Goal: Information Seeking & Learning: Learn about a topic

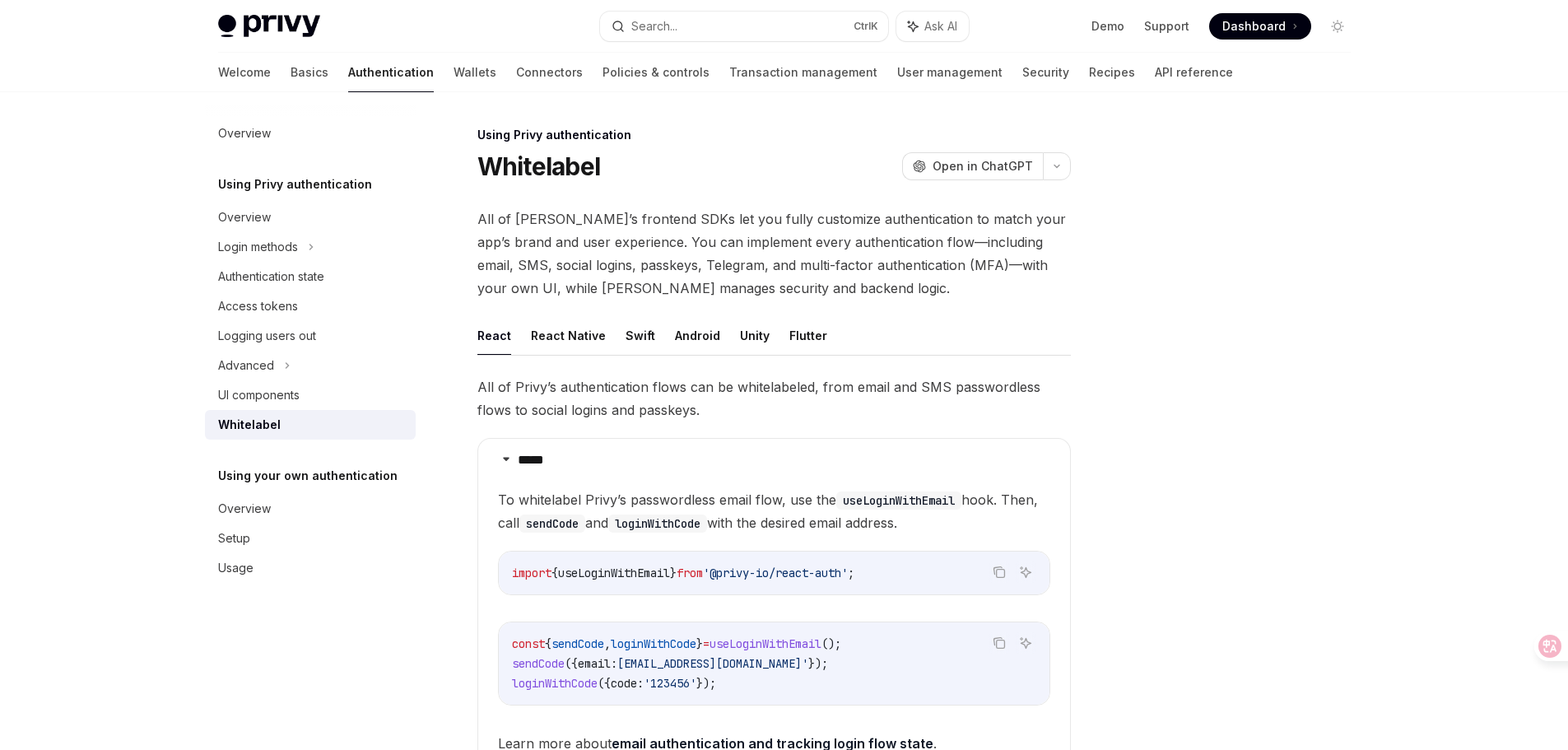
scroll to position [545, 0]
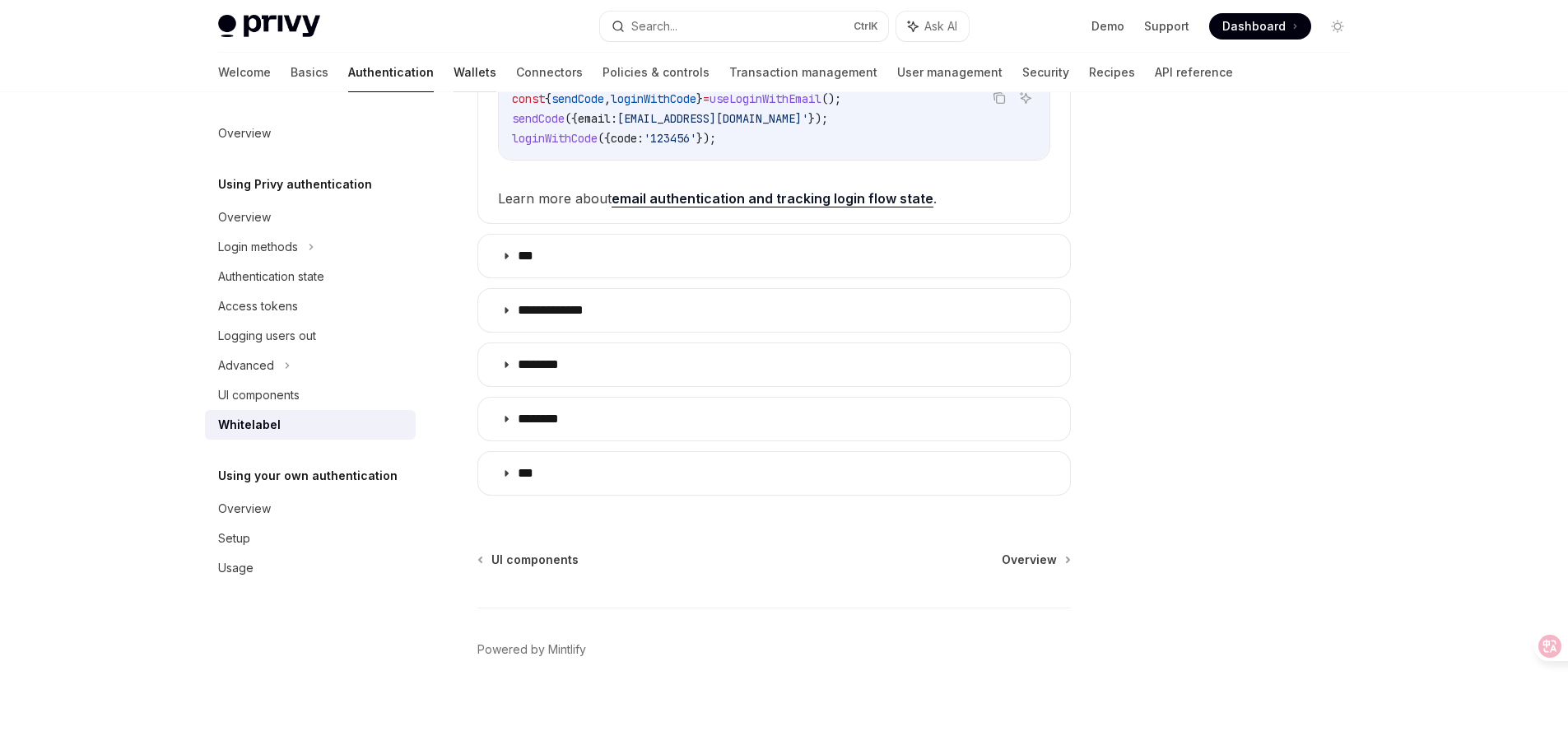
click at [454, 73] on link "Wallets" at bounding box center [475, 73] width 43 height 40
type textarea "*"
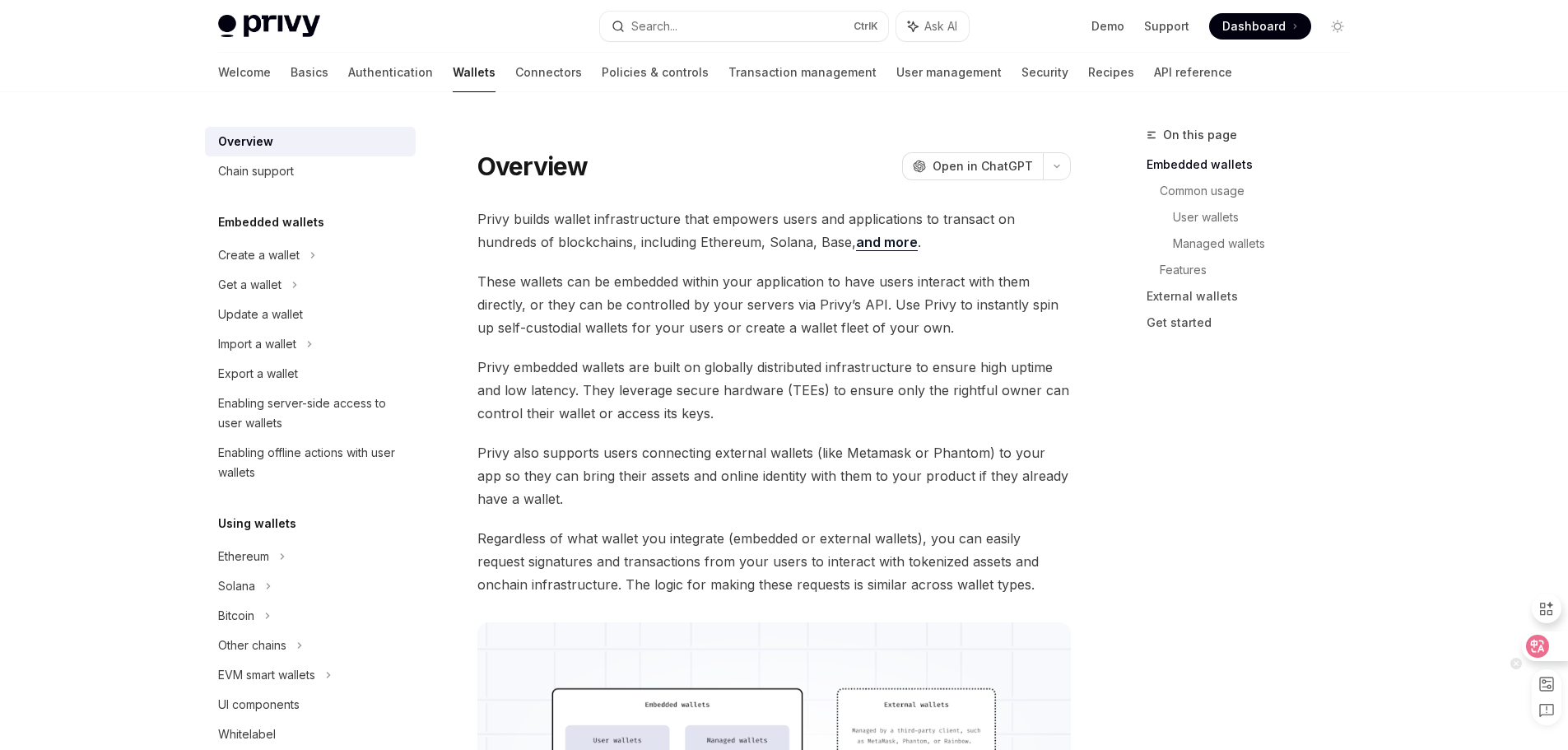
click at [1537, 646] on icon at bounding box center [1538, 646] width 16 height 16
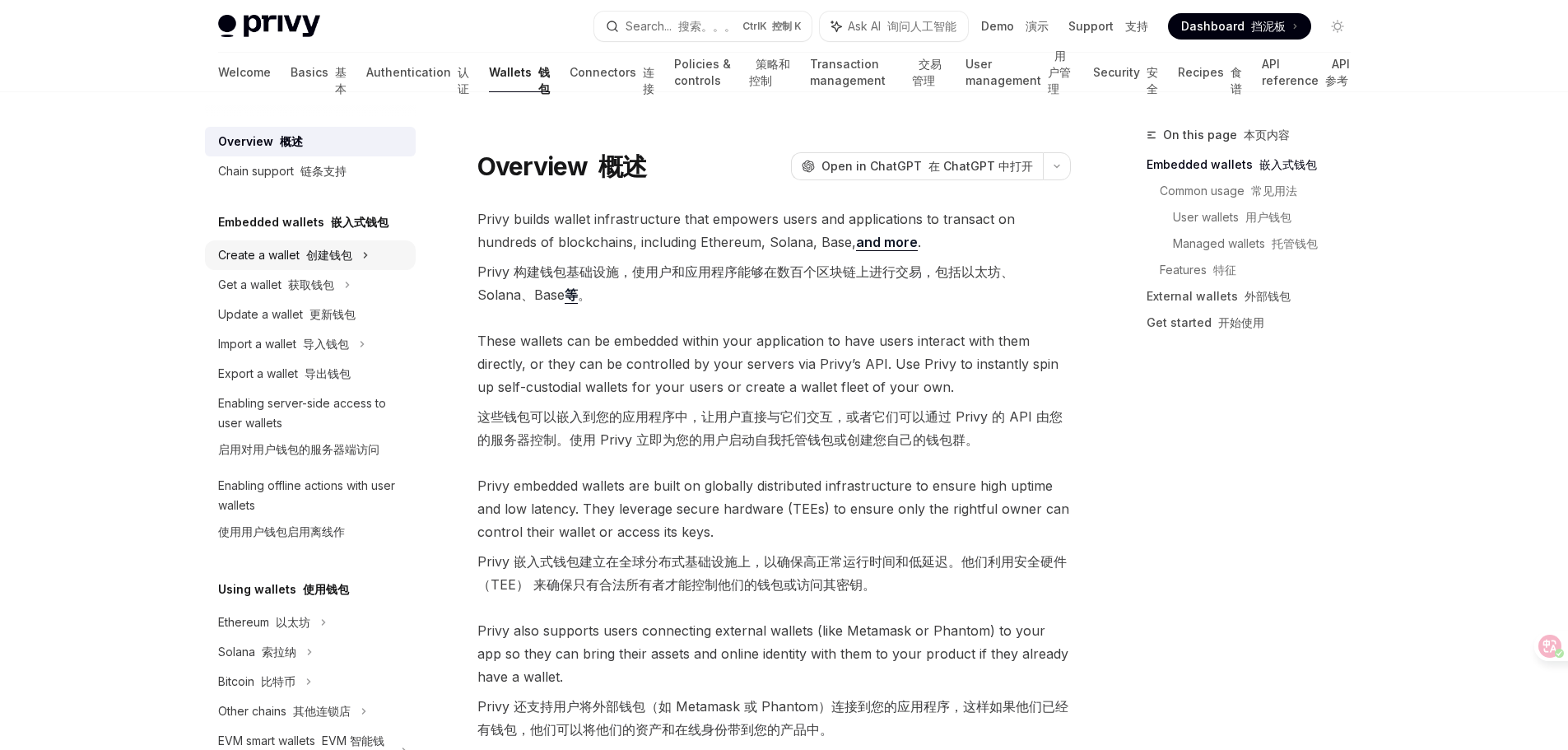
click at [299, 240] on div "Create a wallet 创建钱包" at bounding box center [310, 255] width 211 height 30
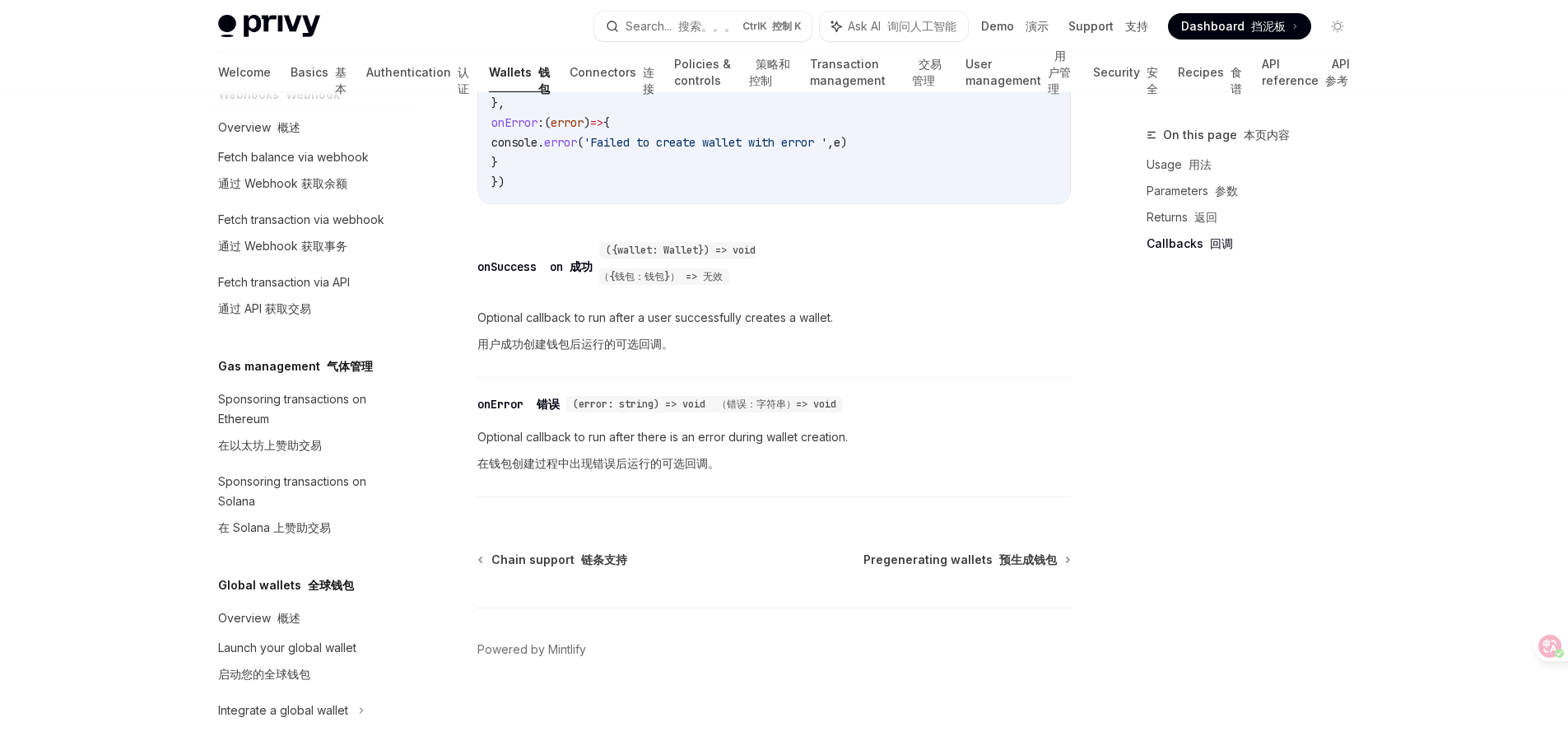
scroll to position [1088, 0]
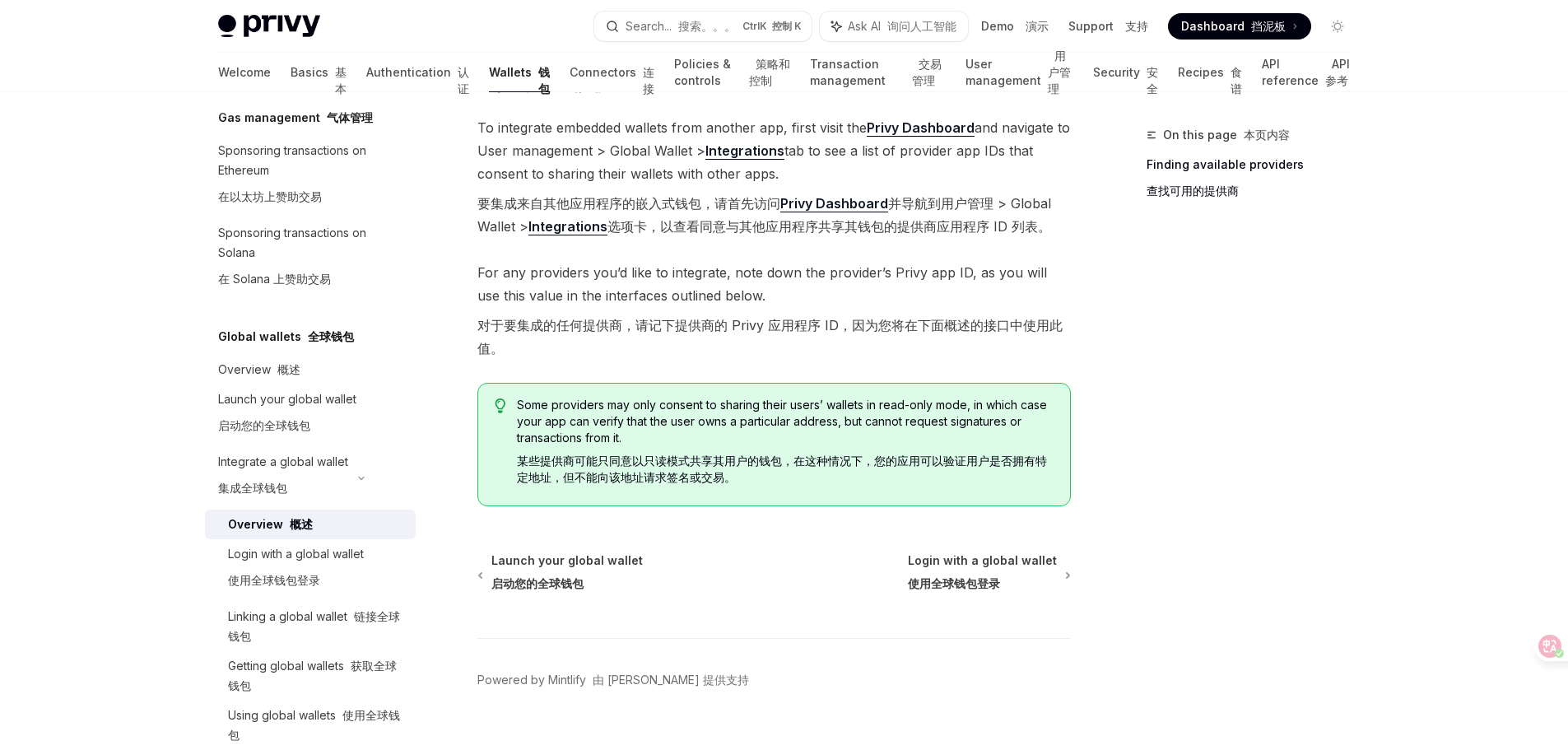
scroll to position [543, 0]
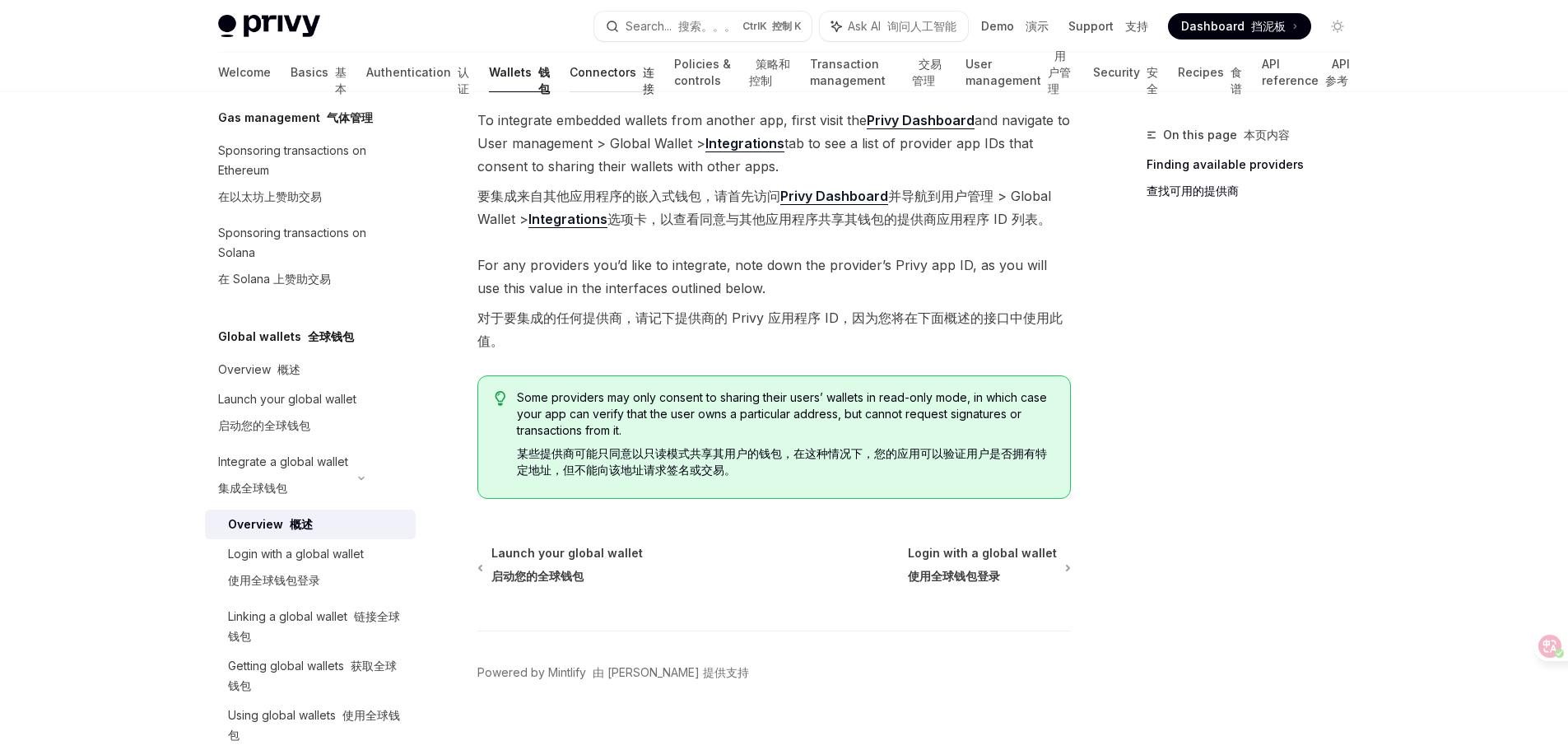
click at [570, 74] on link "Connectors 连接" at bounding box center [612, 73] width 84 height 40
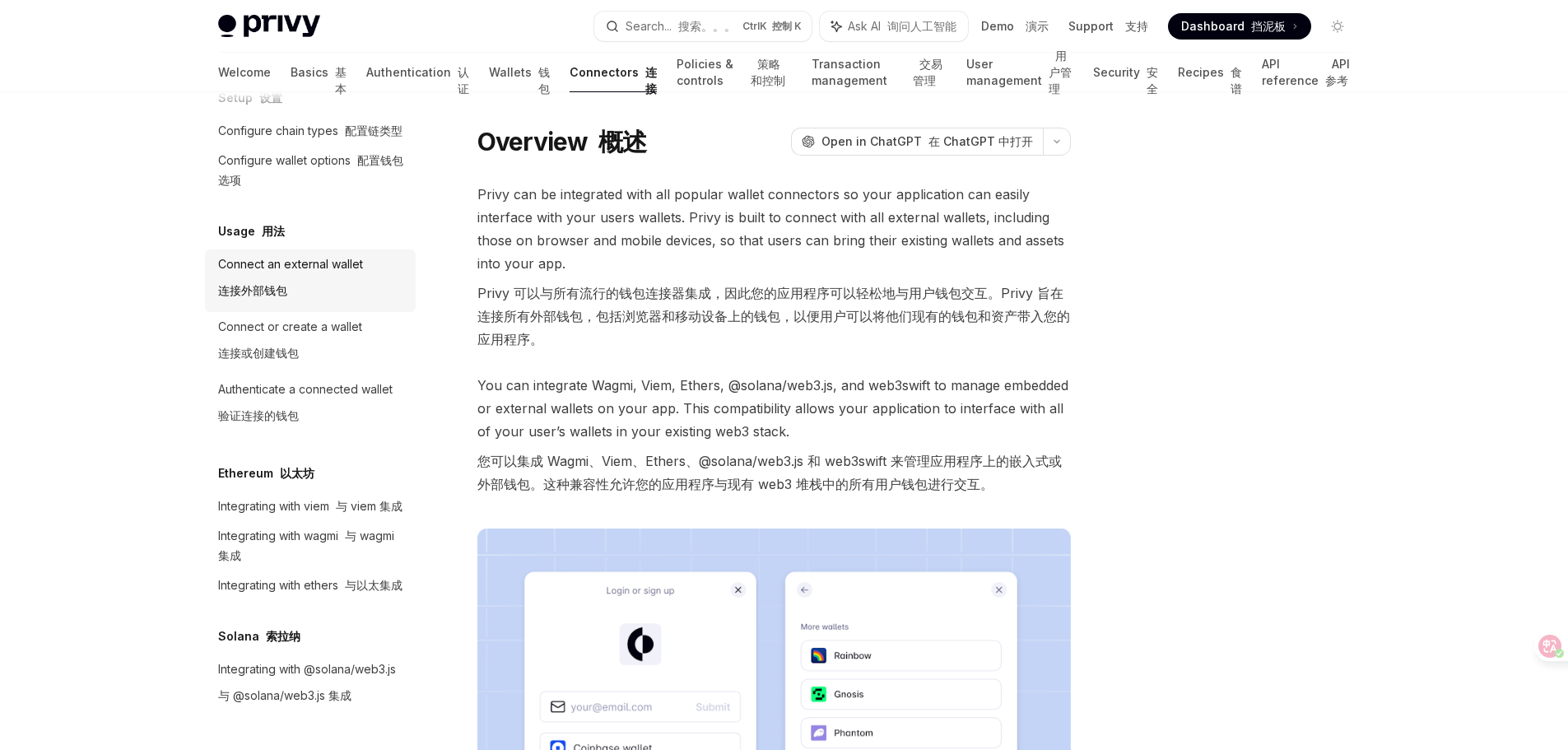
scroll to position [165, 0]
click at [812, 67] on link "Transaction management 交易管理" at bounding box center [879, 73] width 135 height 40
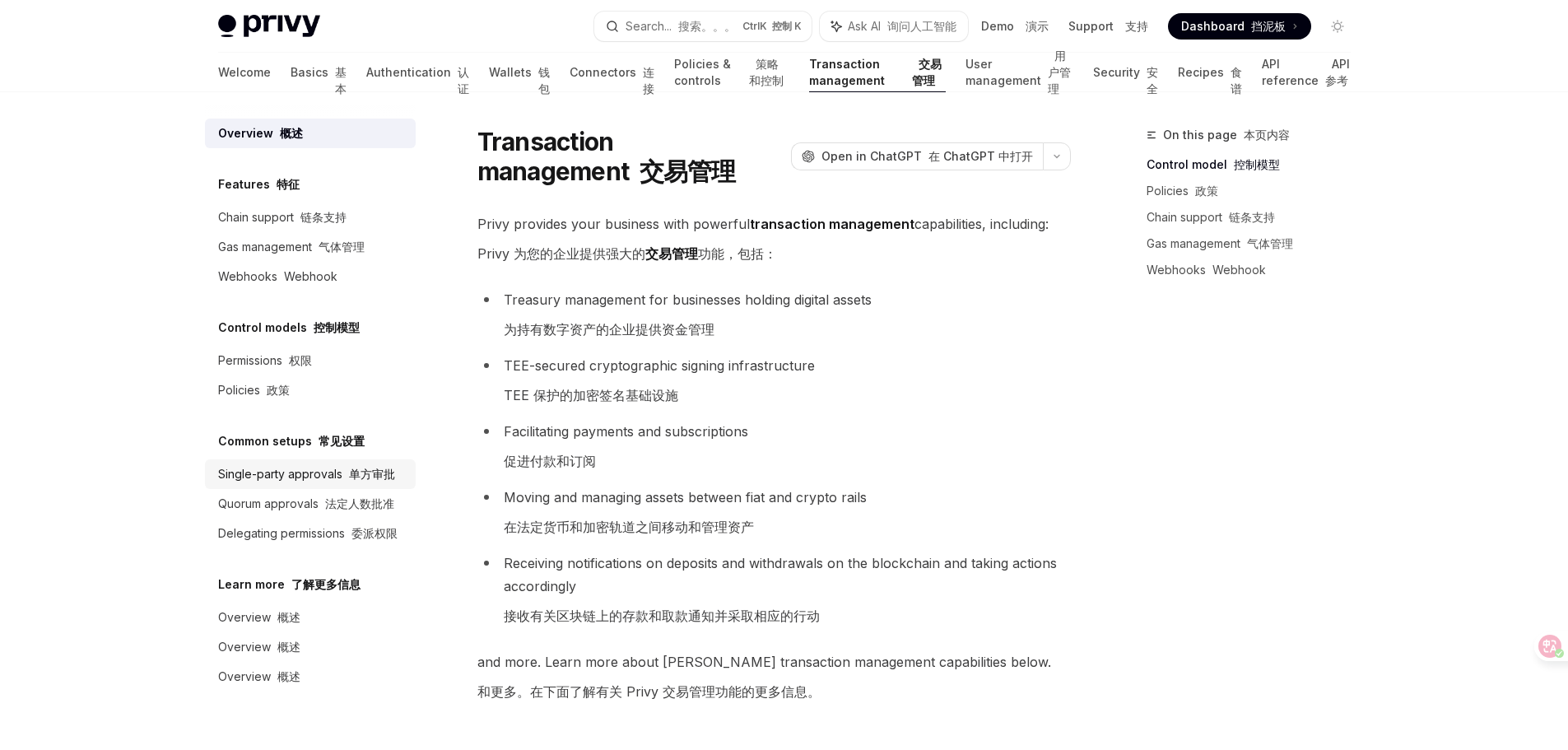
click at [335, 474] on div "Single-party approvals 单方审批" at bounding box center [306, 474] width 177 height 20
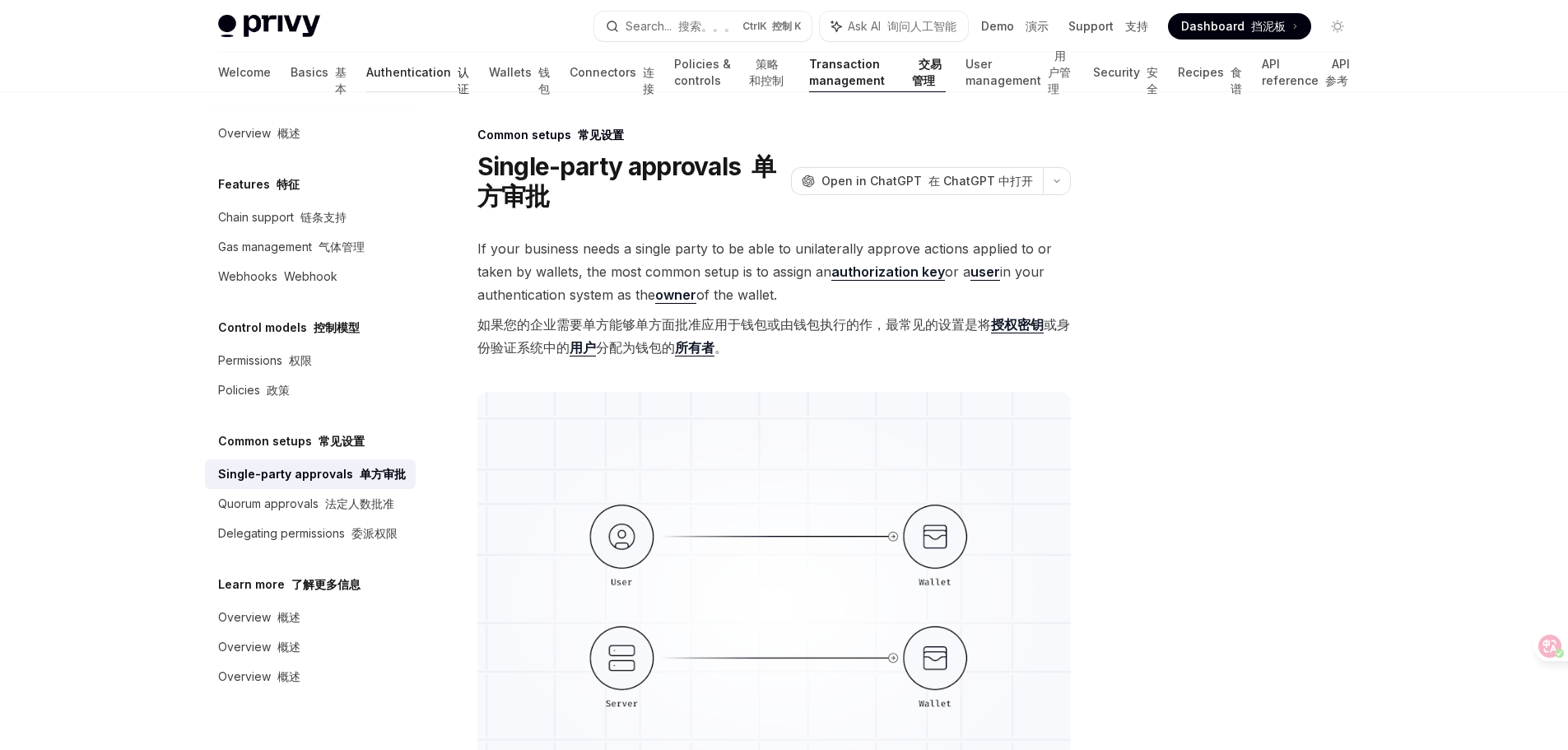
click at [367, 80] on link "Authentication 认证" at bounding box center [417, 73] width 103 height 40
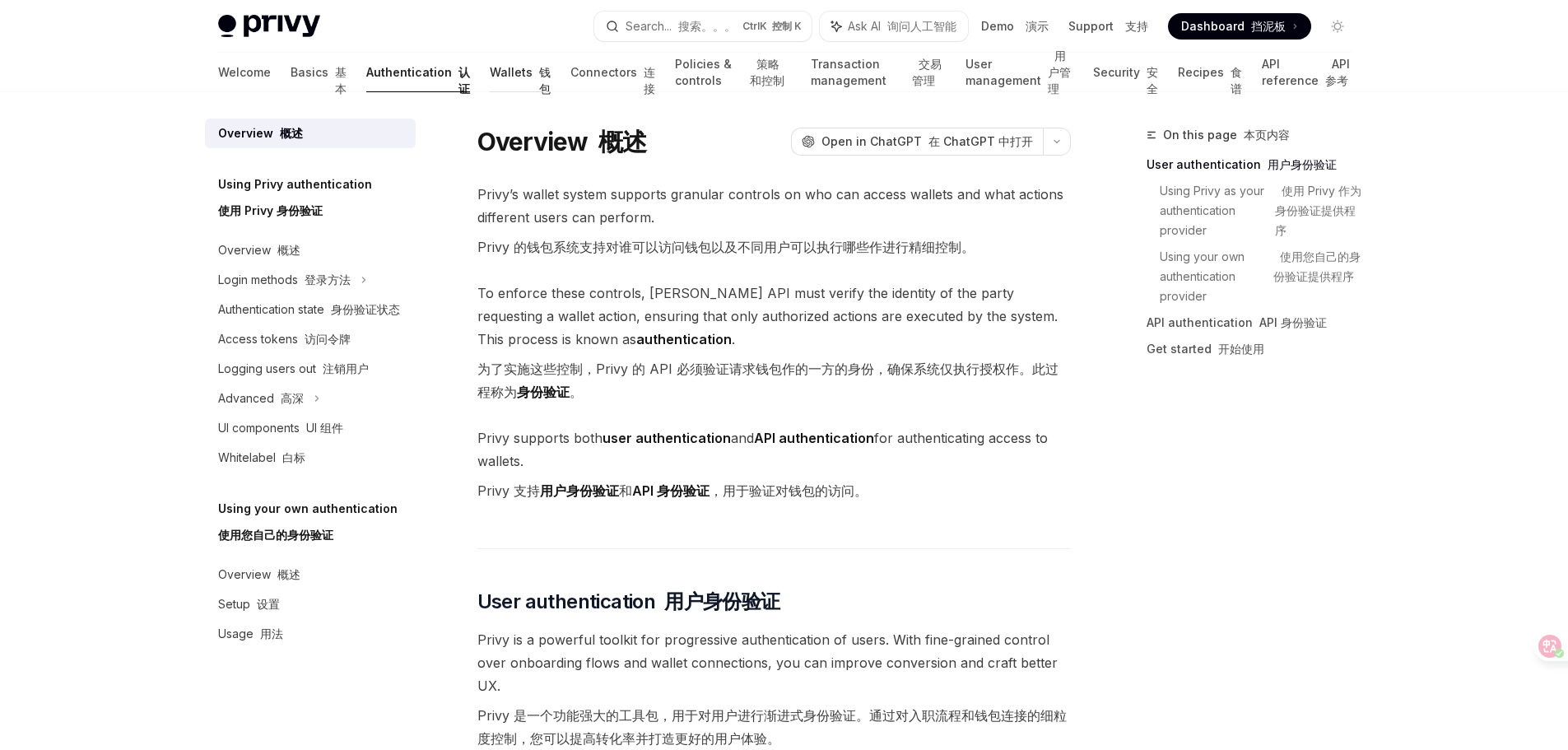
click at [490, 75] on link "Wallets 钱包" at bounding box center [520, 73] width 61 height 40
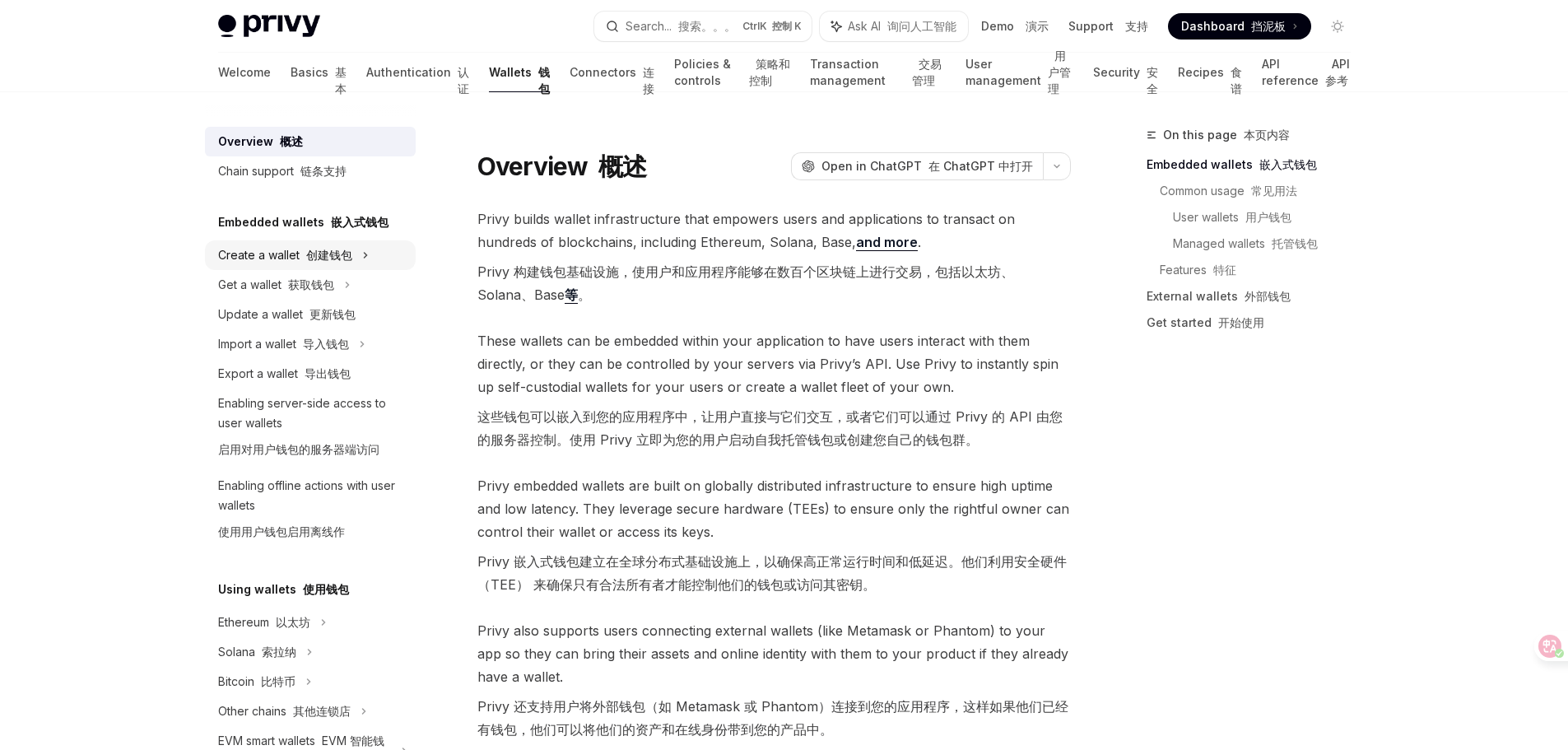
click at [335, 248] on font "创建钱包" at bounding box center [329, 254] width 46 height 14
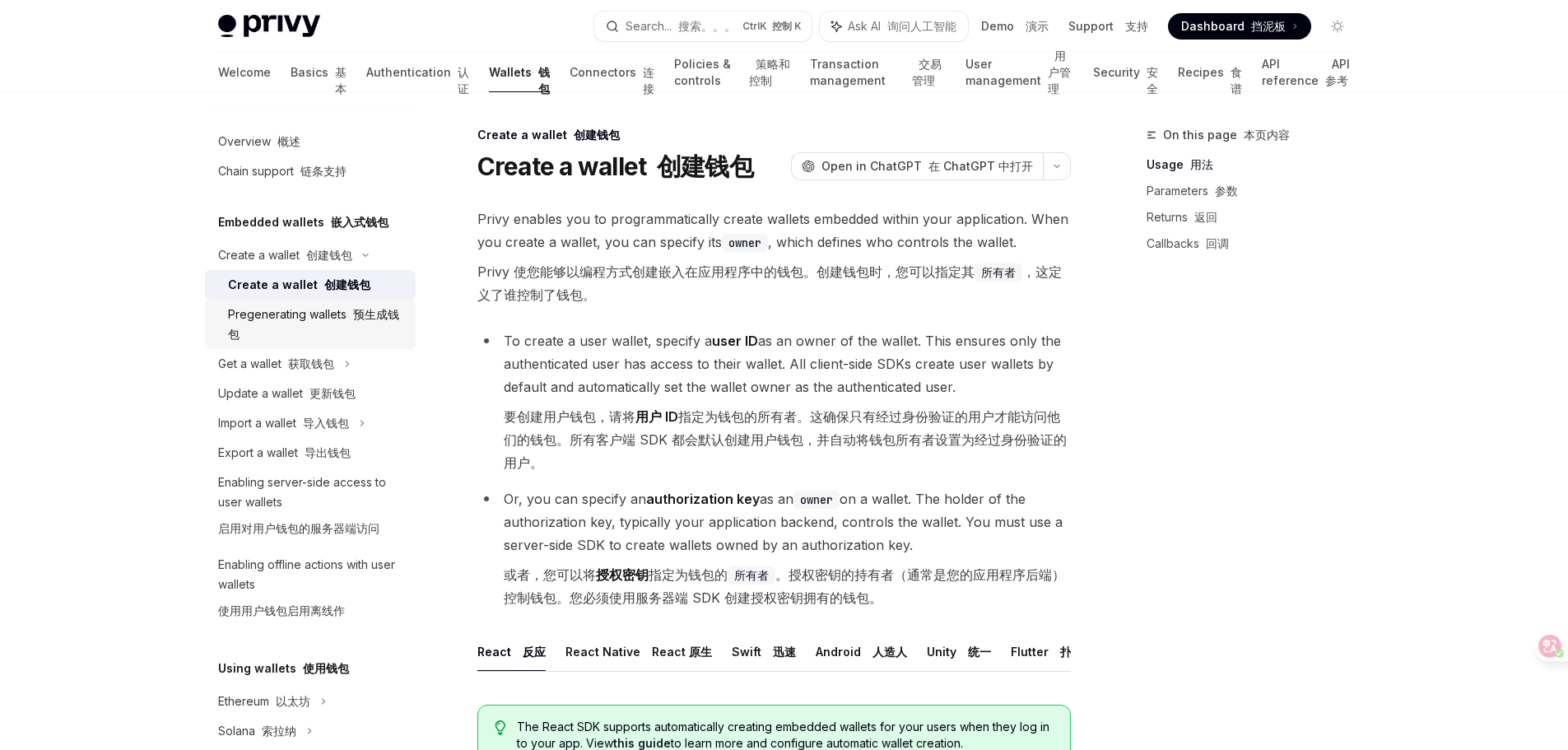
click at [321, 317] on div "Pregenerating wallets 预生成钱包" at bounding box center [317, 325] width 178 height 40
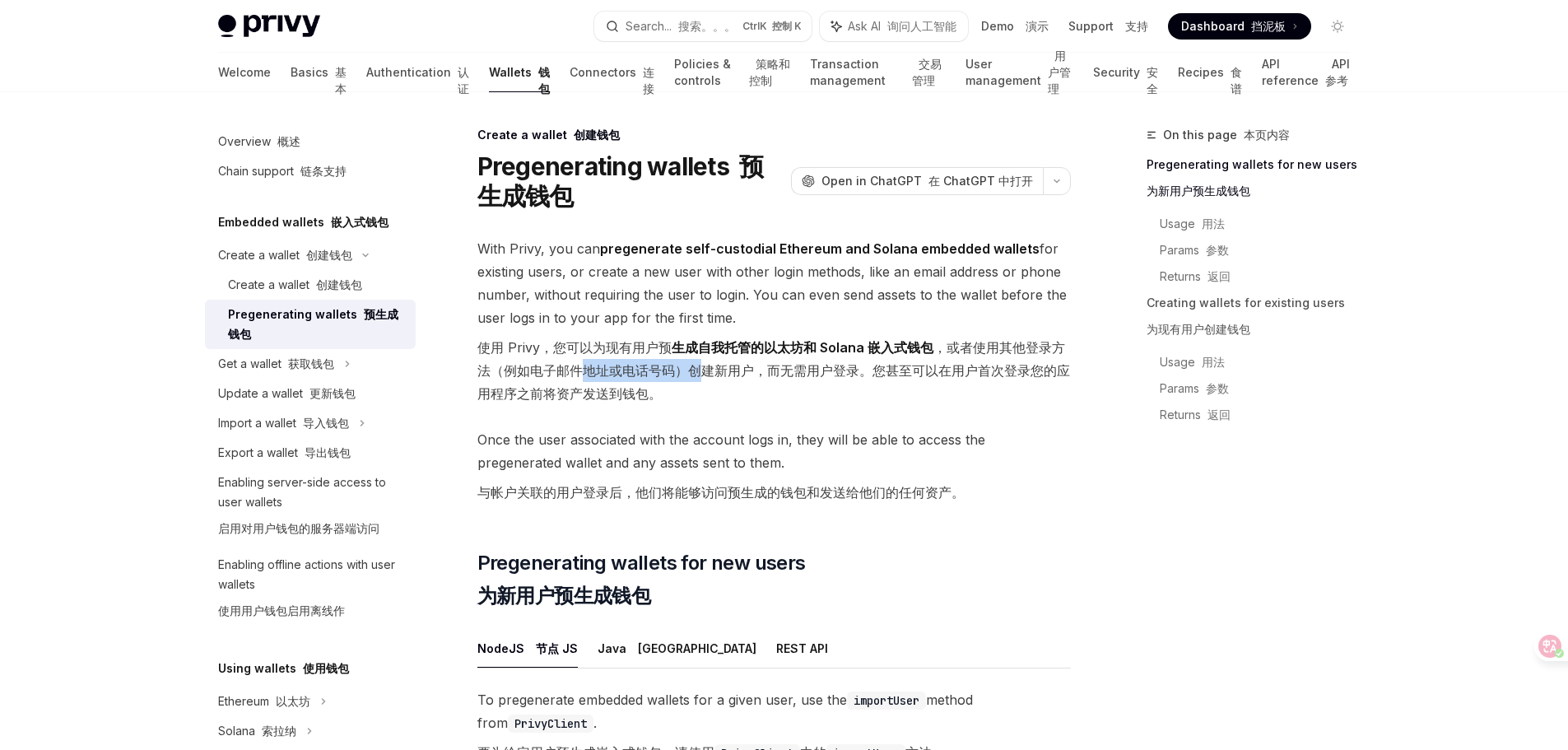
drag, startPoint x: 588, startPoint y: 368, endPoint x: 696, endPoint y: 373, distance: 108.1
click at [696, 373] on font "使用 Privy，您可以为现有用户预 生成自我托管的以太坊和 Solana 嵌入式钱包 ，或者使用其他登录方法（例如电子邮件地址或电话号码）创建新用户，而无需…" at bounding box center [773, 370] width 593 height 63
click at [731, 374] on font "使用 Privy，您可以为现有用户预 生成自我托管的以太坊和 Solana 嵌入式钱包 ，或者使用其他登录方法（例如电子邮件地址或电话号码）创建新用户，而无需…" at bounding box center [773, 370] width 593 height 63
drag, startPoint x: 775, startPoint y: 373, endPoint x: 863, endPoint y: 372, distance: 88.0
click at [863, 372] on font "使用 Privy，您可以为现有用户预 生成自我托管的以太坊和 Solana 嵌入式钱包 ，或者使用其他登录方法（例如电子邮件地址或电话号码）创建新用户，而无需…" at bounding box center [773, 370] width 593 height 63
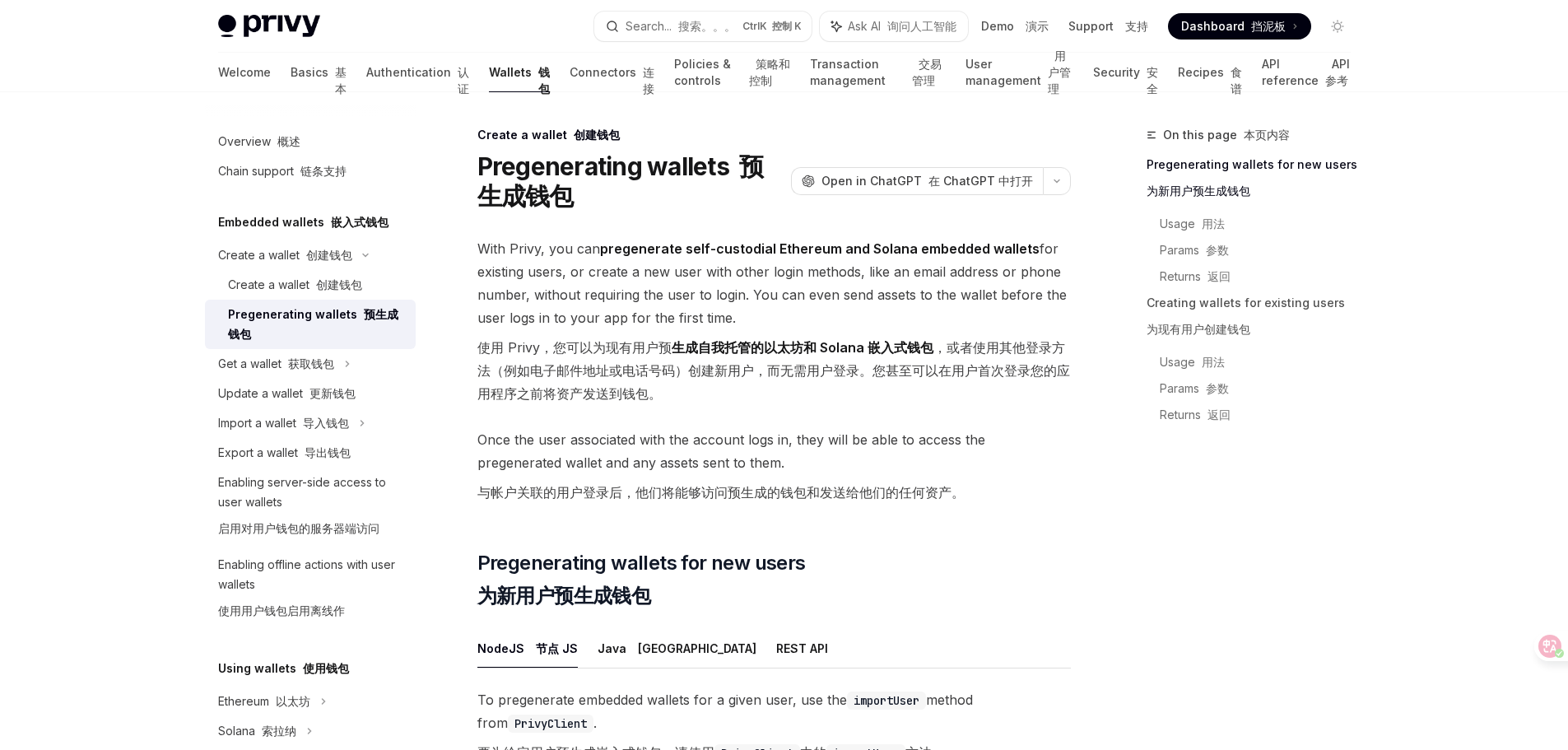
click at [927, 373] on font "使用 Privy，您可以为现有用户预 生成自我托管的以太坊和 Solana 嵌入式钱包 ，或者使用其他登录方法（例如电子邮件地址或电话号码）创建新用户，而无需…" at bounding box center [773, 370] width 593 height 63
drag, startPoint x: 907, startPoint y: 373, endPoint x: 906, endPoint y: 382, distance: 9.1
click at [1055, 404] on span "With Privy, you can pregenerate self-custodial Ethereum and Solana embedded wal…" at bounding box center [774, 324] width 593 height 174
click at [547, 394] on font "使用 Privy，您可以为现有用户预 生成自我托管的以太坊和 Solana 嵌入式钱包 ，或者使用其他登录方法（例如电子邮件地址或电话号码）创建新用户，而无需…" at bounding box center [773, 370] width 593 height 63
drag, startPoint x: 956, startPoint y: 371, endPoint x: 646, endPoint y: 399, distance: 311.3
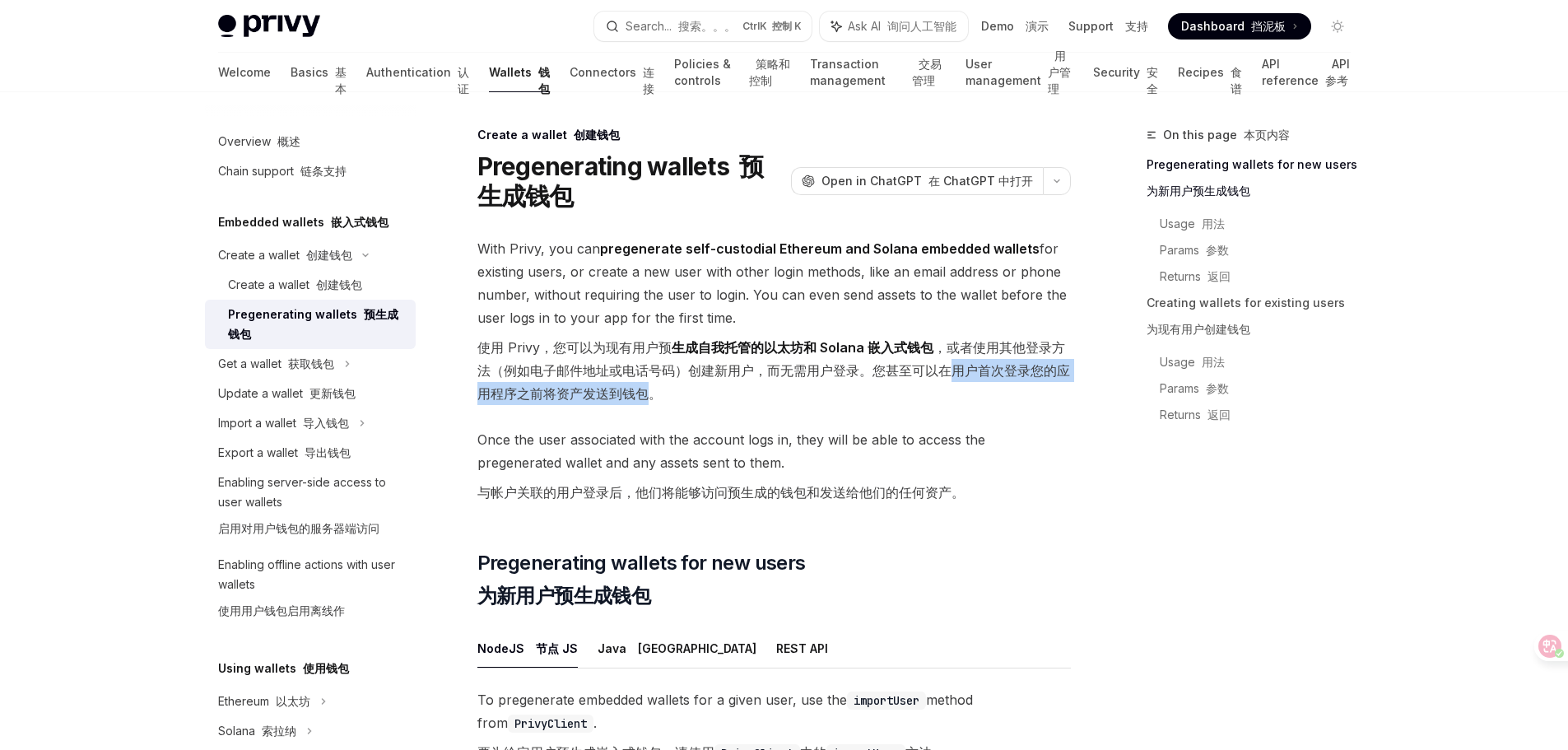
click at [646, 399] on font "使用 Privy，您可以为现有用户预 生成自我托管的以太坊和 Solana 嵌入式钱包 ，或者使用其他登录方法（例如电子邮件地址或电话号码）创建新用户，而无需…" at bounding box center [773, 370] width 593 height 63
click at [712, 394] on font "使用 Privy，您可以为现有用户预 生成自我托管的以太坊和 Solana 嵌入式钱包 ，或者使用其他登录方法（例如电子邮件地址或电话号码）创建新用户，而无需…" at bounding box center [774, 370] width 593 height 69
drag, startPoint x: 529, startPoint y: 493, endPoint x: 612, endPoint y: 493, distance: 83.0
click at [612, 493] on font "与帐户关联的用户登录后，他们将能够访问预生成的钱包和发送给他们的任何资产。" at bounding box center [720, 492] width 487 height 16
click at [718, 494] on font "与帐户关联的用户登录后，他们将能够访问预生成的钱包和发送给他们的任何资产。" at bounding box center [720, 492] width 487 height 16
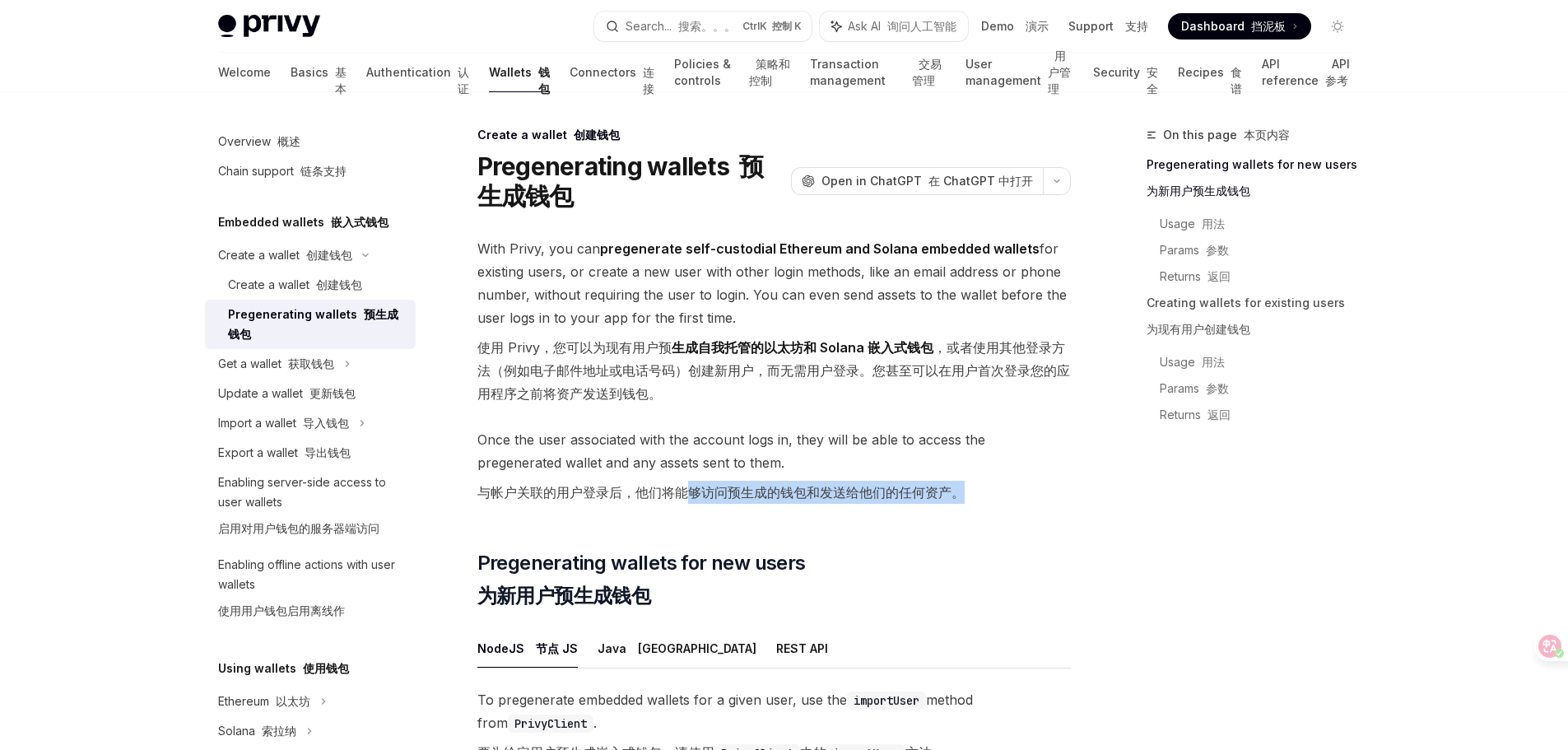
drag, startPoint x: 690, startPoint y: 494, endPoint x: 974, endPoint y: 501, distance: 284.1
click at [974, 501] on span "Once the user associated with the account logs in, they will be able to access …" at bounding box center [774, 469] width 593 height 83
click at [740, 403] on font "使用 Privy，您可以为现有用户预 生成自我托管的以太坊和 Solana 嵌入式钱包 ，或者使用其他登录方法（例如电子邮件地址或电话号码）创建新用户，而无需…" at bounding box center [774, 370] width 593 height 69
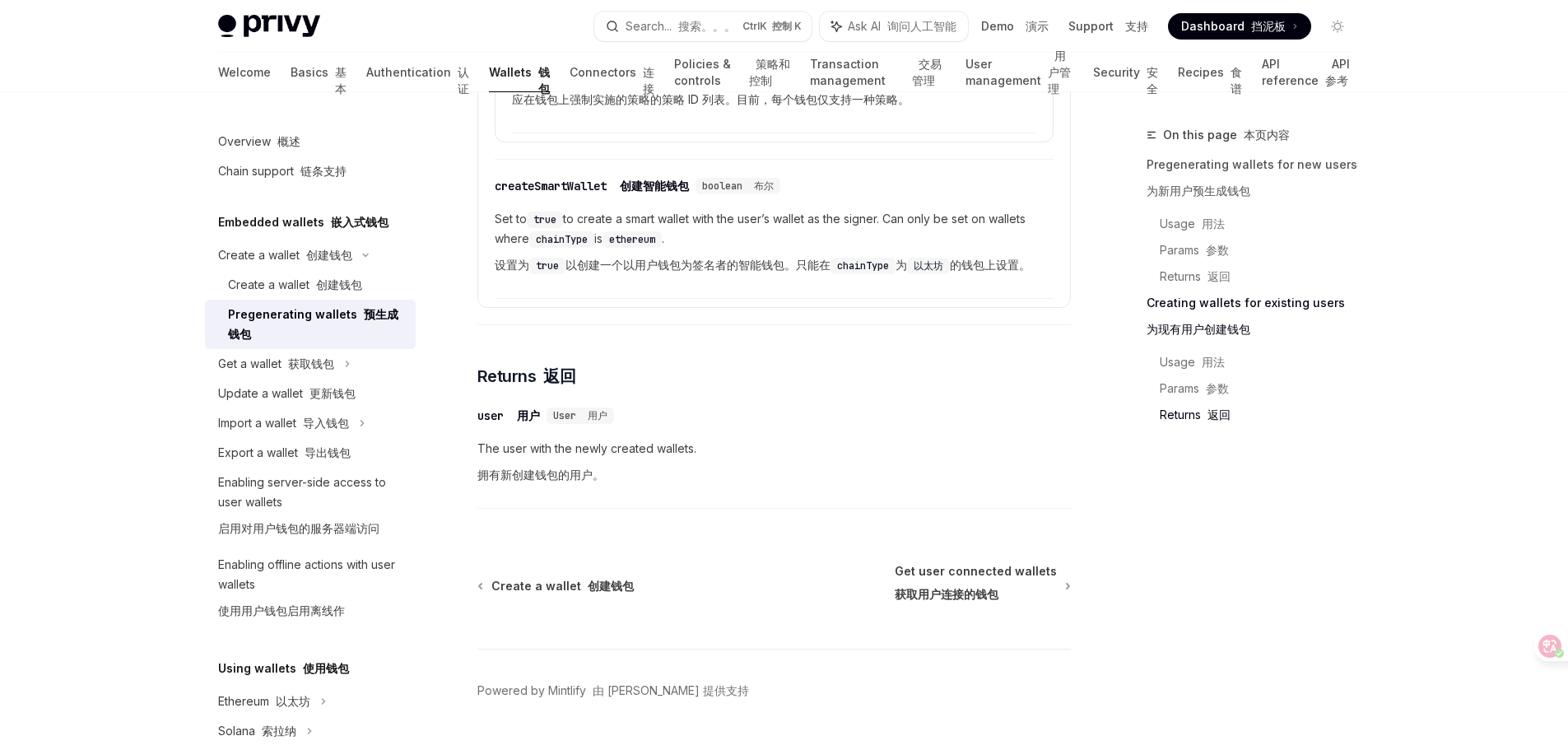
scroll to position [4105, 0]
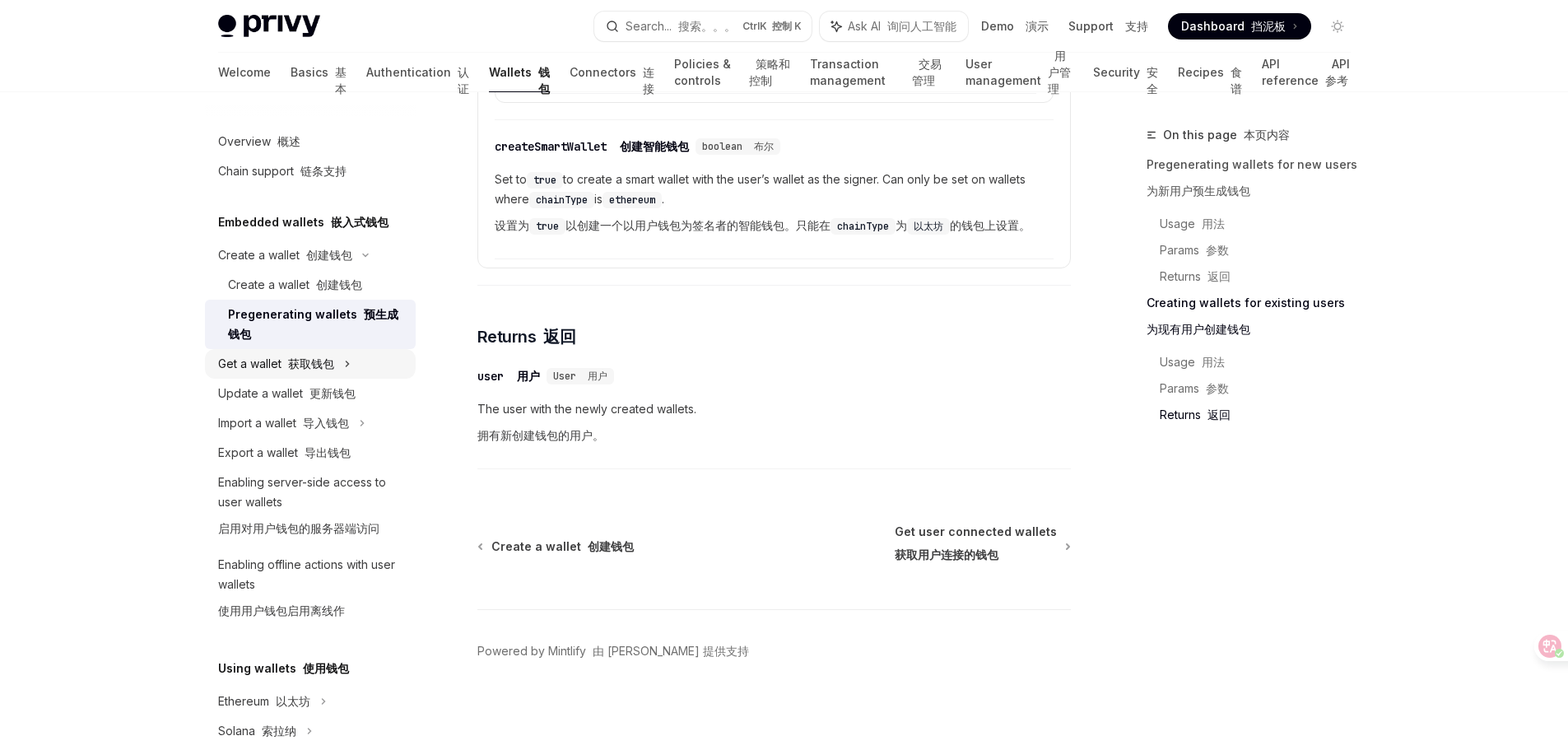
click at [317, 364] on font "获取钱包" at bounding box center [311, 363] width 46 height 14
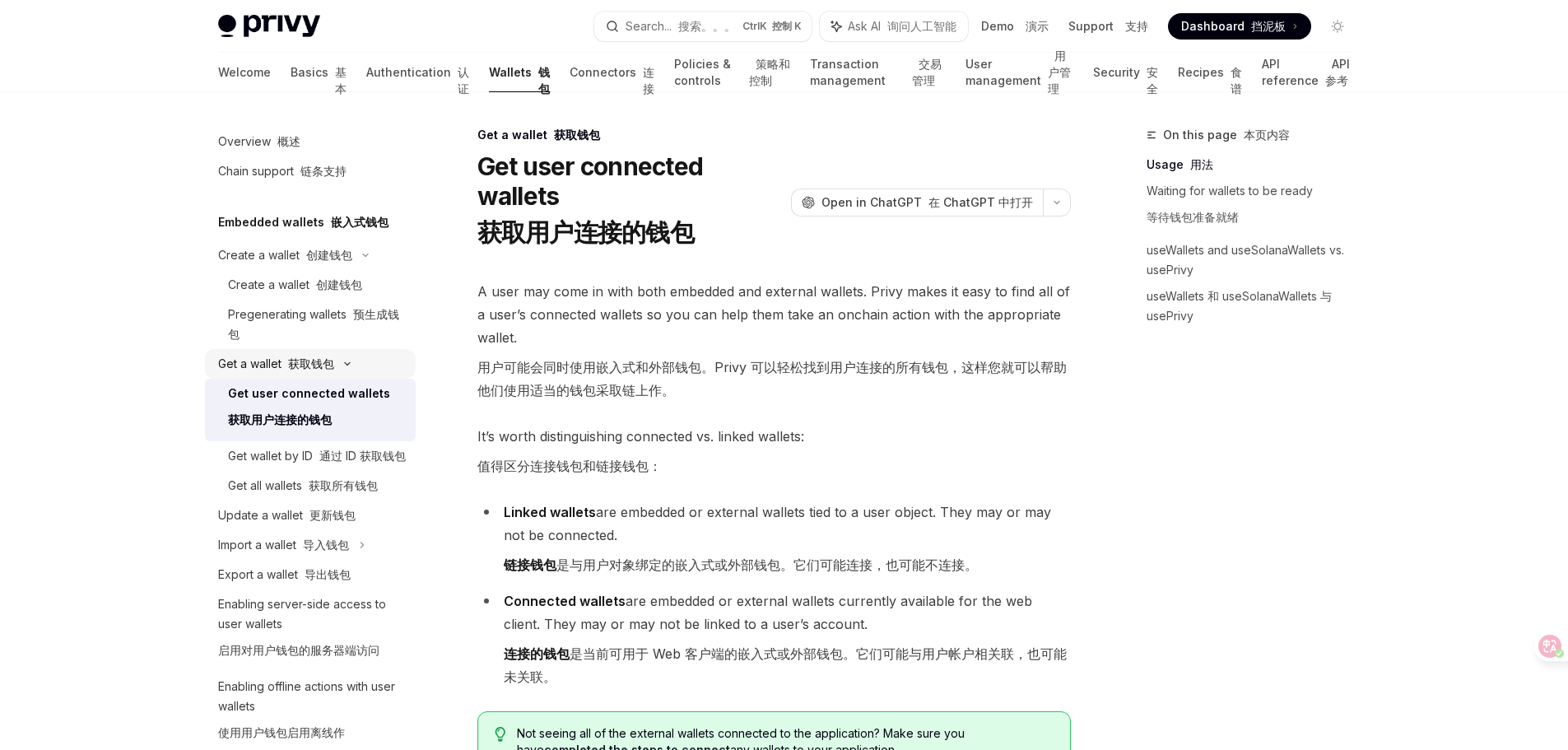
scroll to position [83, 0]
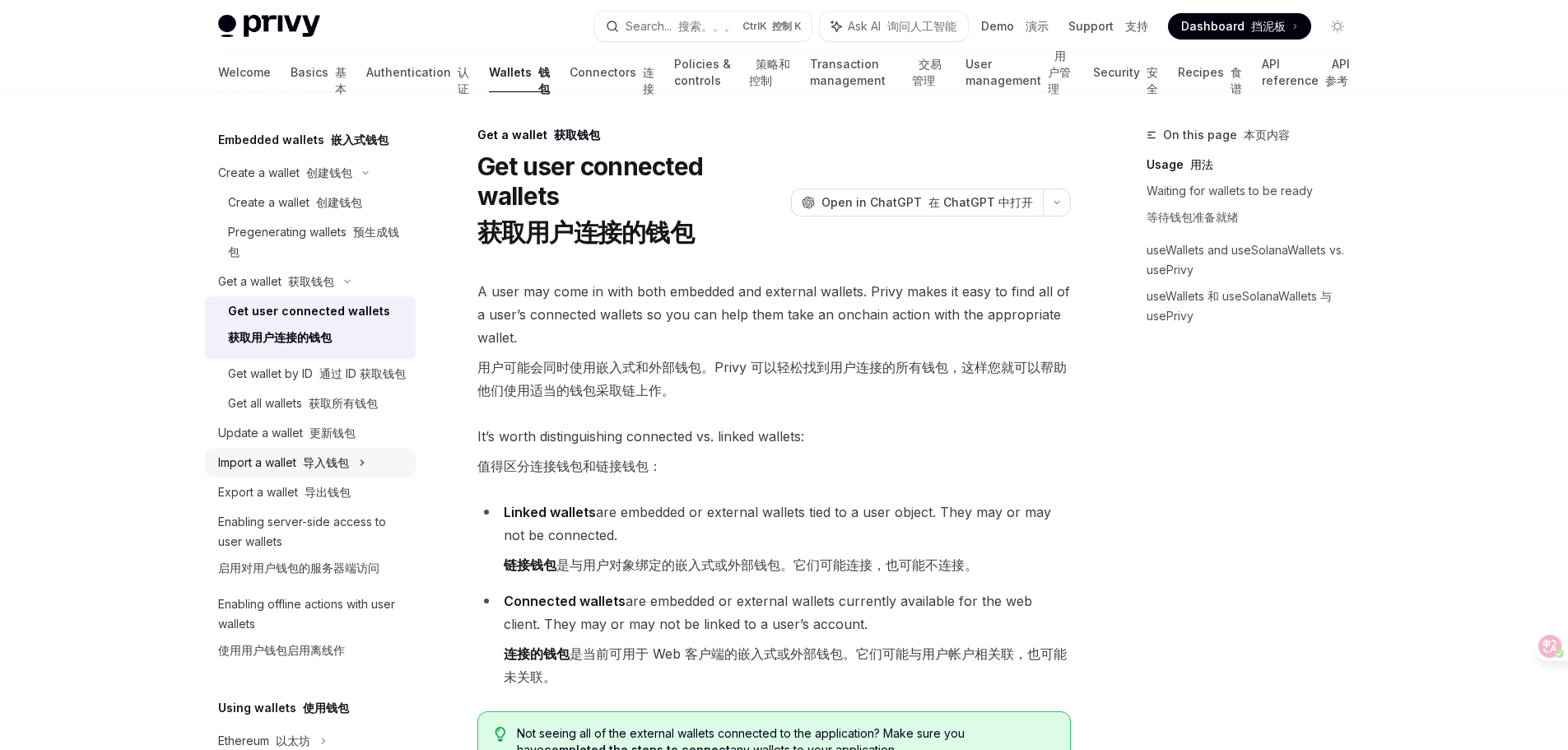
click at [330, 469] on font "导入钱包" at bounding box center [326, 462] width 46 height 14
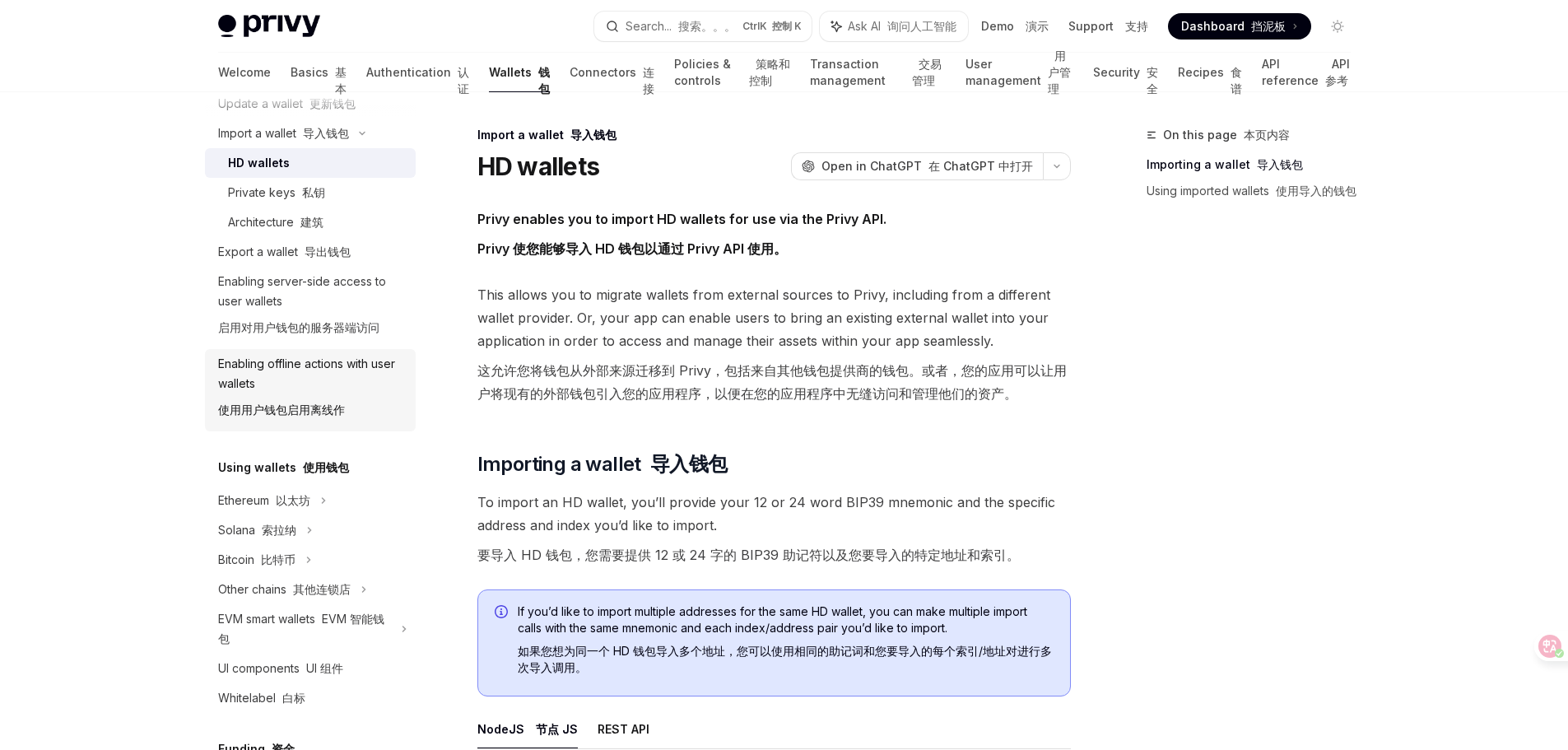
scroll to position [493, 0]
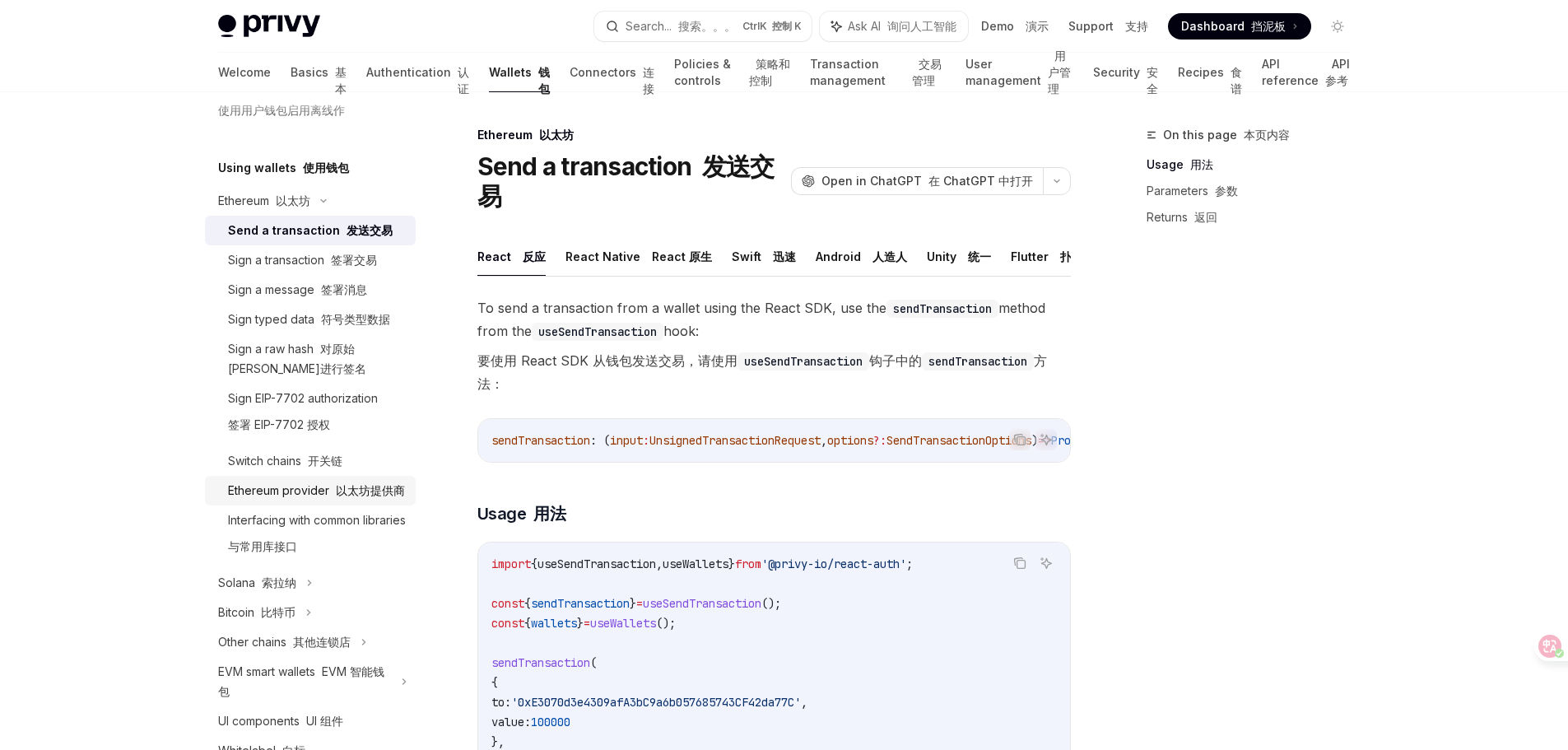
scroll to position [741, 0]
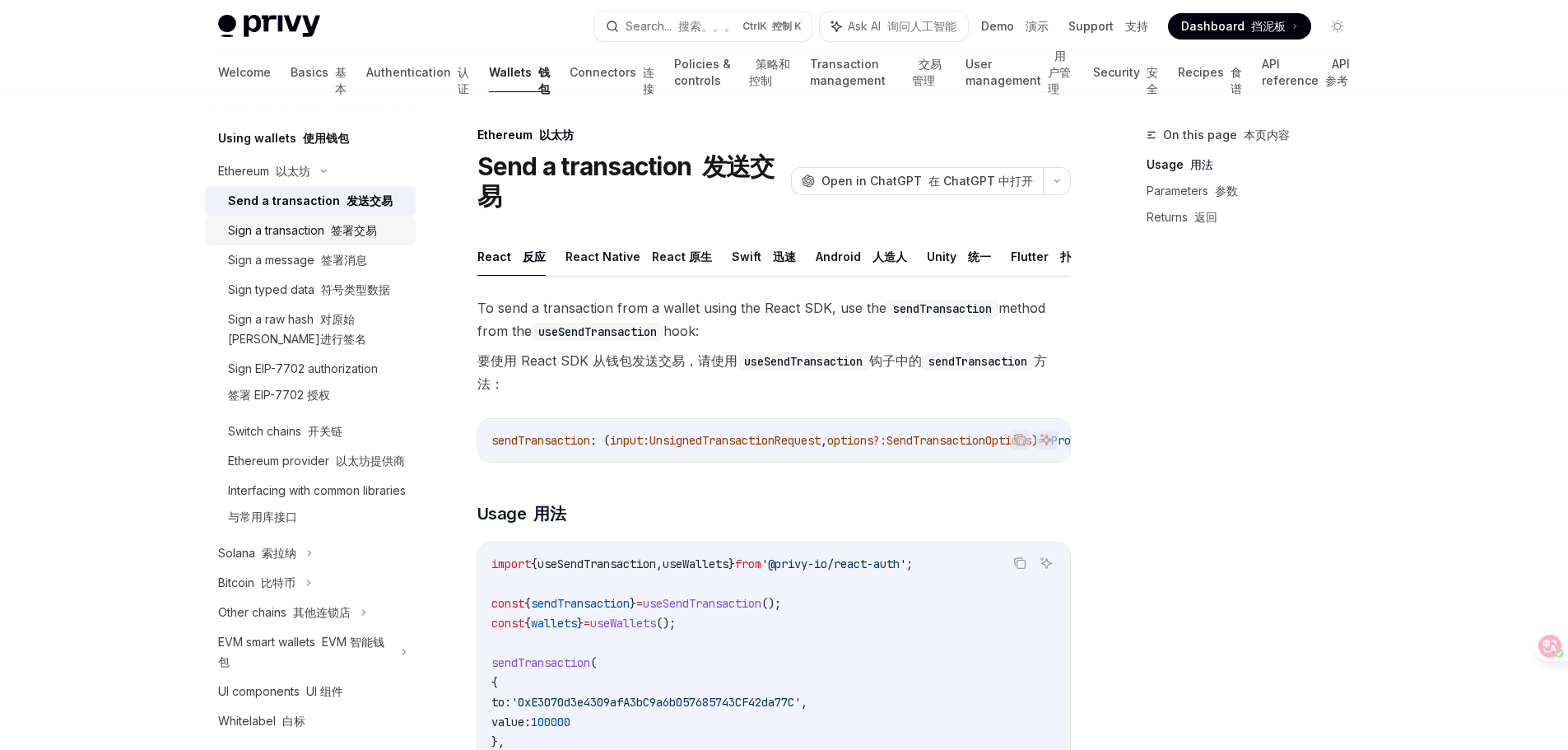
click at [339, 237] on font "签署交易" at bounding box center [354, 229] width 46 height 14
click at [604, 237] on button "React Native React 原生" at bounding box center [638, 256] width 146 height 39
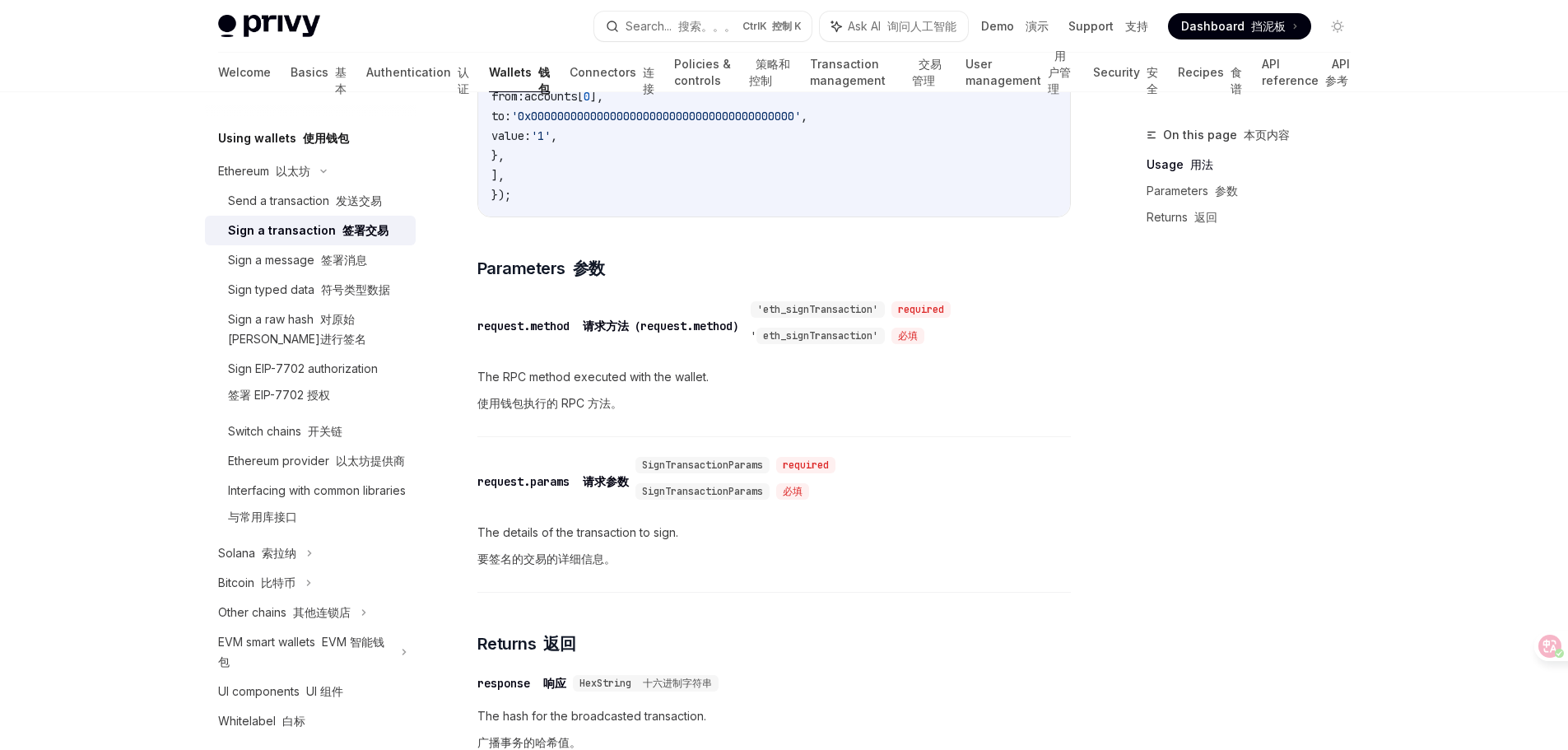
scroll to position [1021, 0]
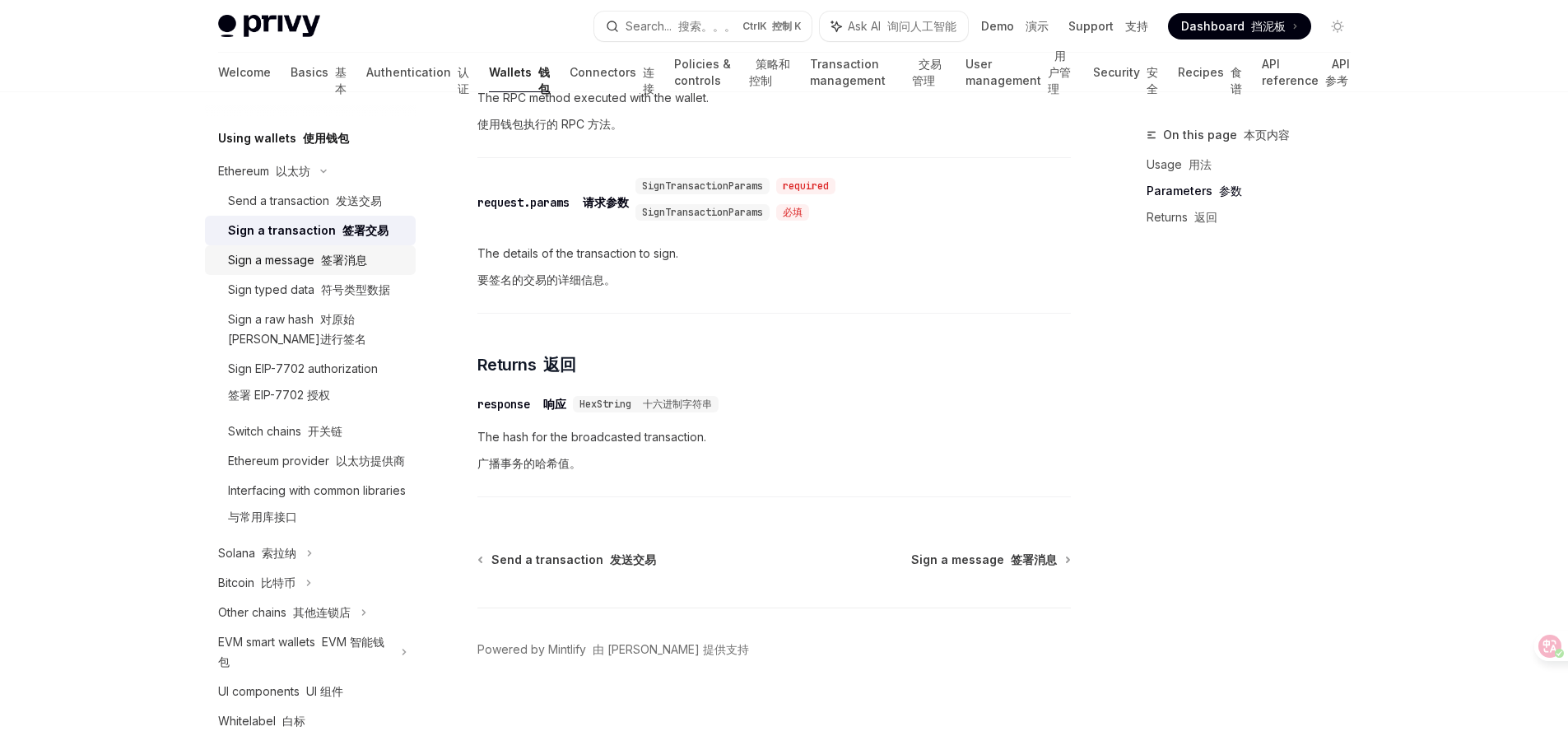
click at [307, 270] on div "Sign a message 签署消息" at bounding box center [297, 260] width 139 height 20
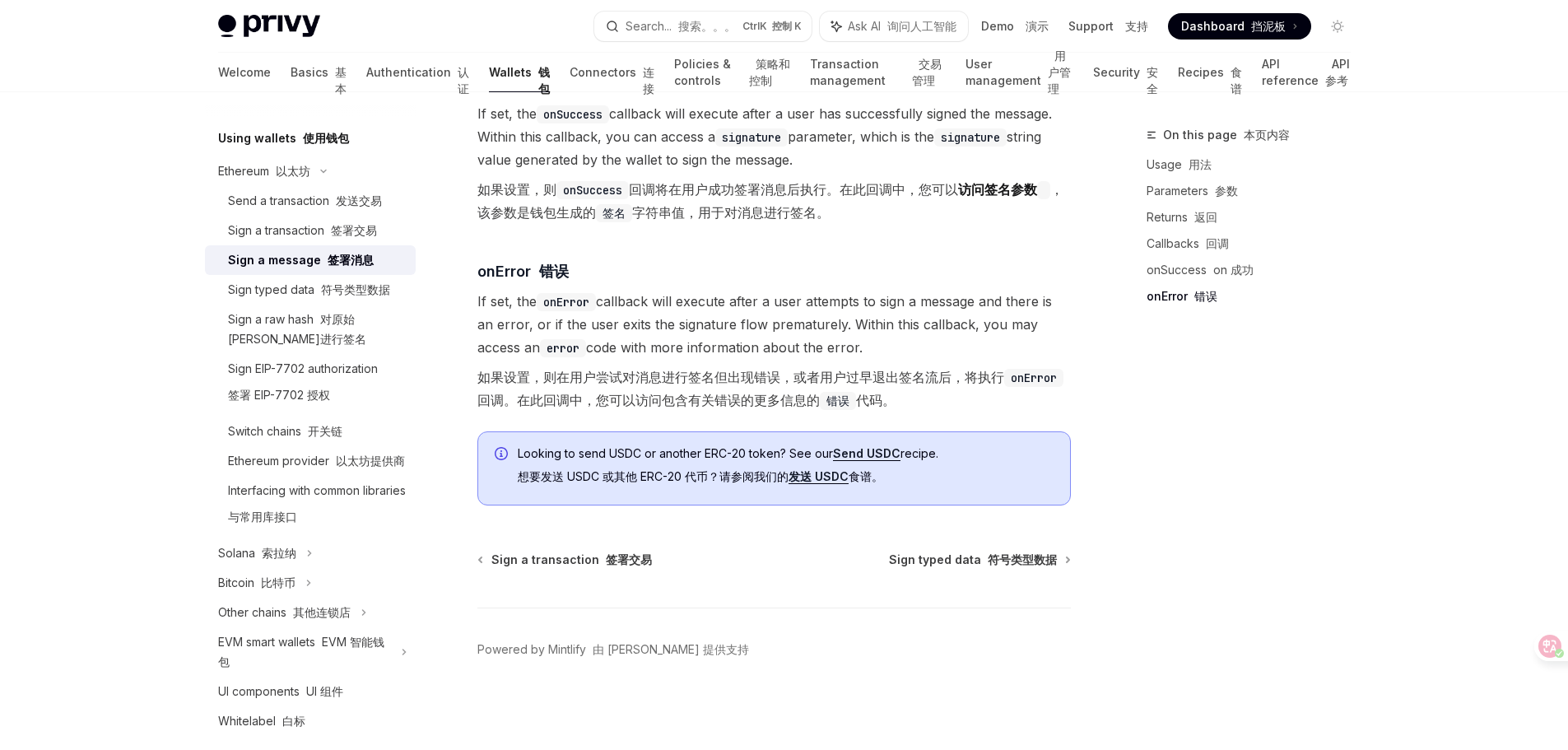
scroll to position [2487, 0]
click at [308, 345] on div "Sign a raw hash 对原始哈希进行签名" at bounding box center [317, 329] width 178 height 40
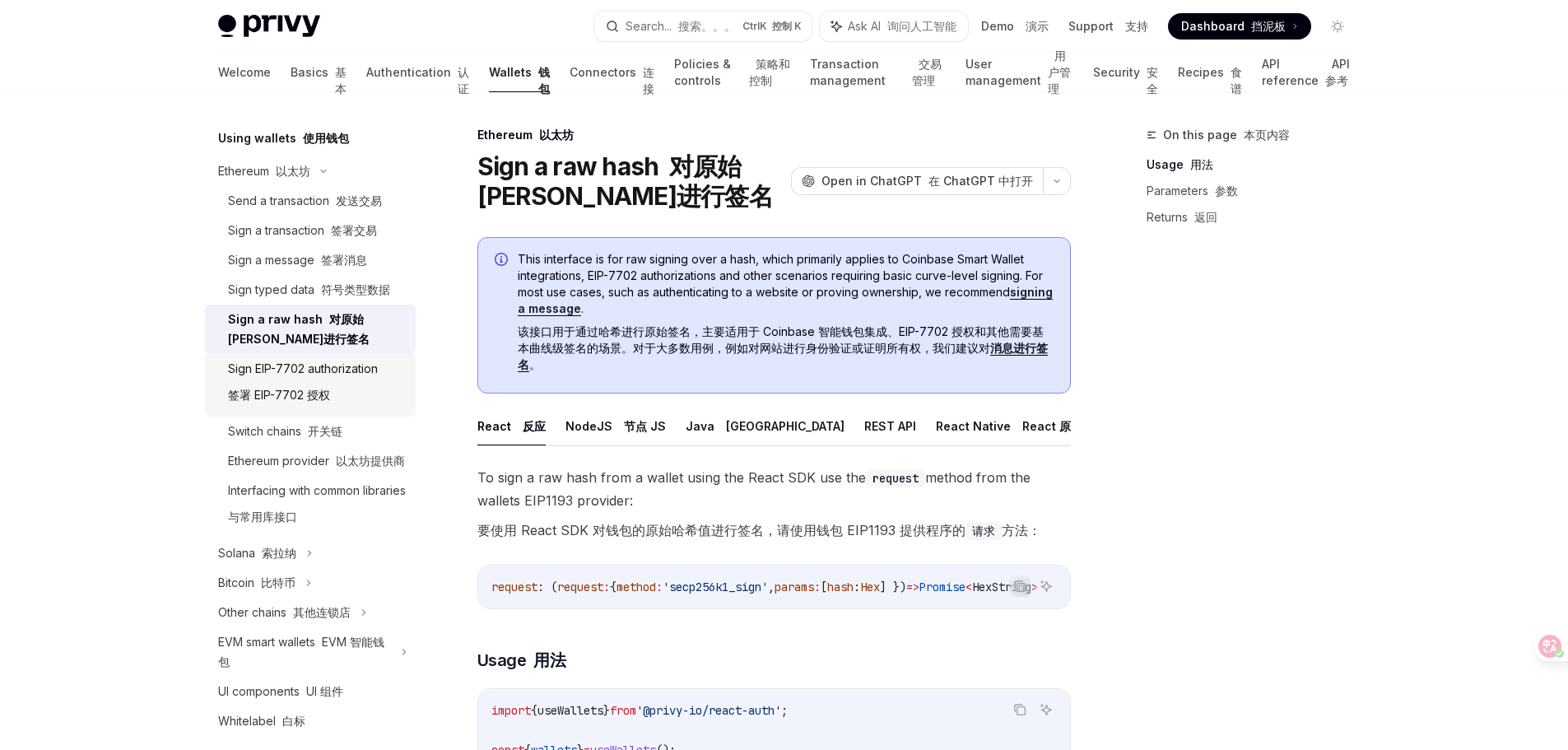
click at [309, 400] on div "Sign EIP-7702 authorization 签署 EIP-7702 授权" at bounding box center [302, 385] width 150 height 53
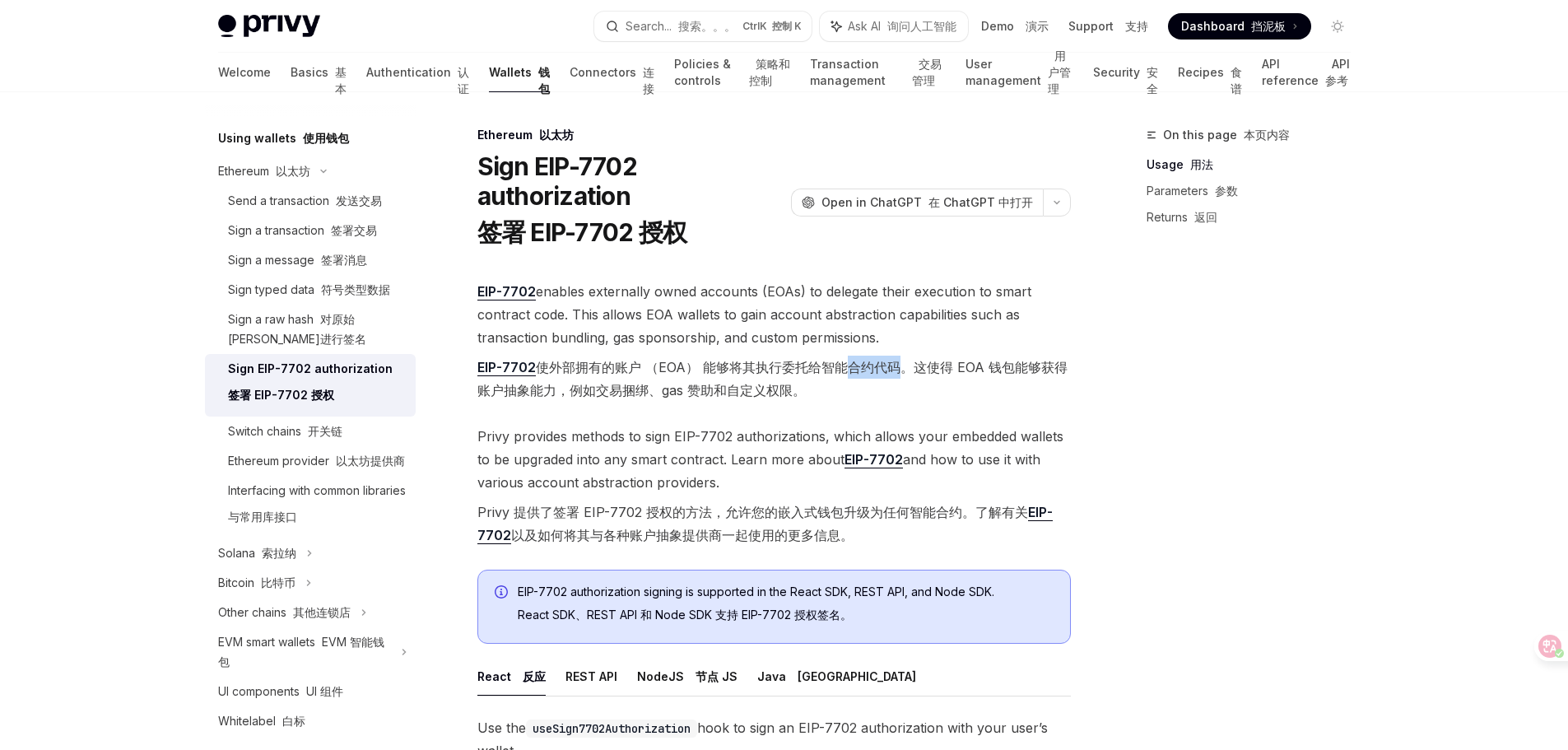
drag, startPoint x: 838, startPoint y: 372, endPoint x: 891, endPoint y: 369, distance: 53.1
click at [891, 369] on font "EIP-7702 使外部拥有的账户 （EOA） 能够将其执行委托给智能合约代码。这使得 EOA 钱包能够获得账户抽象能力，例如交易捆绑、gas 赞助和自定义权…" at bounding box center [772, 379] width 591 height 40
click at [937, 368] on font "EIP-7702 使外部拥有的账户 （EOA） 能够将其执行委托给智能合约代码。这使得 EOA 钱包能够获得账户抽象能力，例如交易捆绑、gas 赞助和自定义权…" at bounding box center [772, 379] width 591 height 40
drag, startPoint x: 959, startPoint y: 367, endPoint x: 848, endPoint y: 392, distance: 113.8
click at [848, 392] on font "EIP-7702 使外部拥有的账户 （EOA） 能够将其执行委托给智能合约代码。这使得 EOA 钱包能够获得账户抽象能力，例如交易捆绑、gas 赞助和自定义权…" at bounding box center [774, 378] width 593 height 46
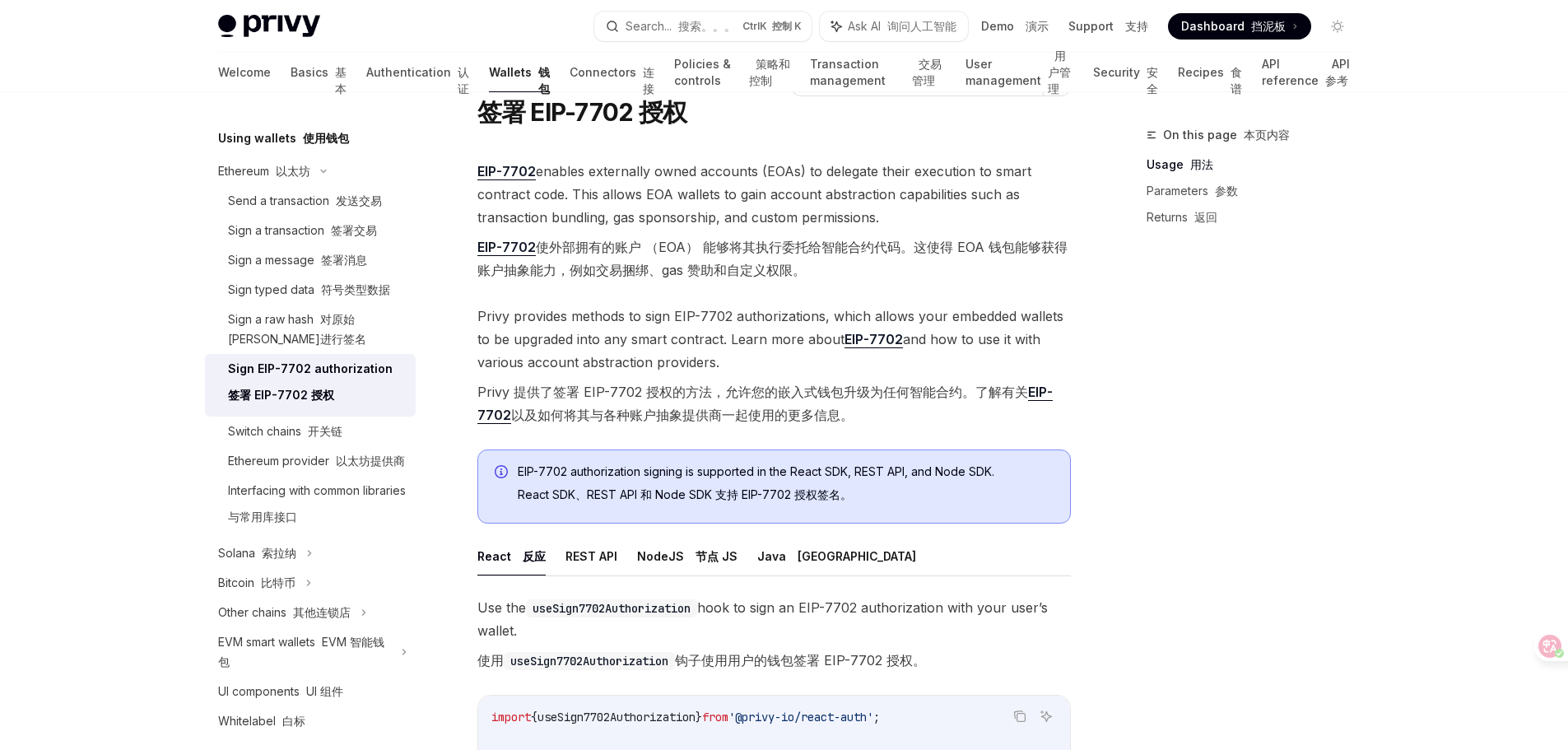
scroll to position [164, 0]
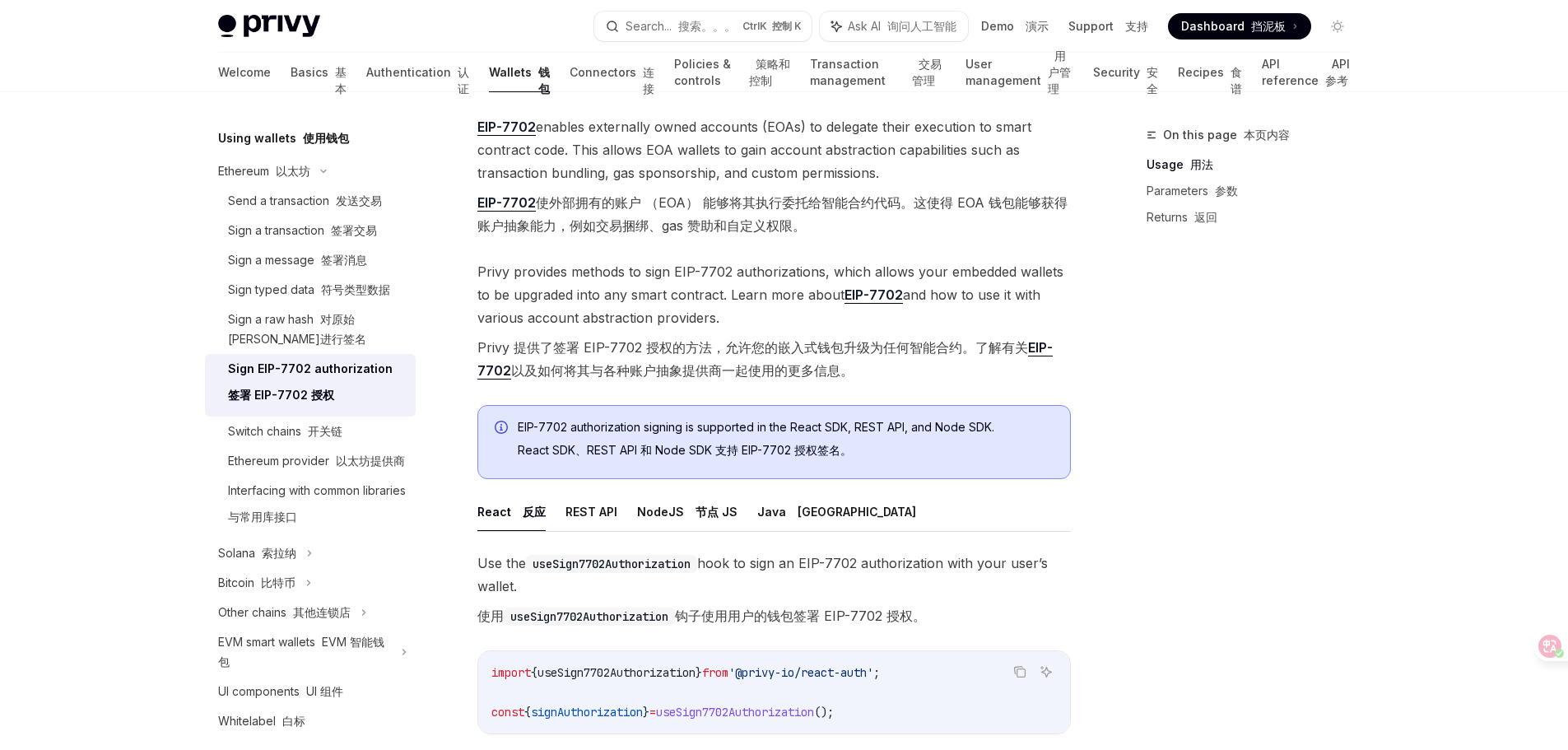
drag, startPoint x: 724, startPoint y: 346, endPoint x: 956, endPoint y: 369, distance: 233.1
click at [956, 369] on font "Privy 提供了签署 EIP-7702 授权的方法，允许您的嵌入式钱包升级为任何智能合约。了解有关 EIP-7702 以及如何将其与各种账户抽象提供商一起使…" at bounding box center [774, 358] width 593 height 46
click at [808, 373] on font "Privy 提供了签署 EIP-7702 授权的方法，允许您的嵌入式钱包升级为任何智能合约。了解有关 EIP-7702 以及如何将其与各种账户抽象提供商一起使…" at bounding box center [765, 359] width 575 height 40
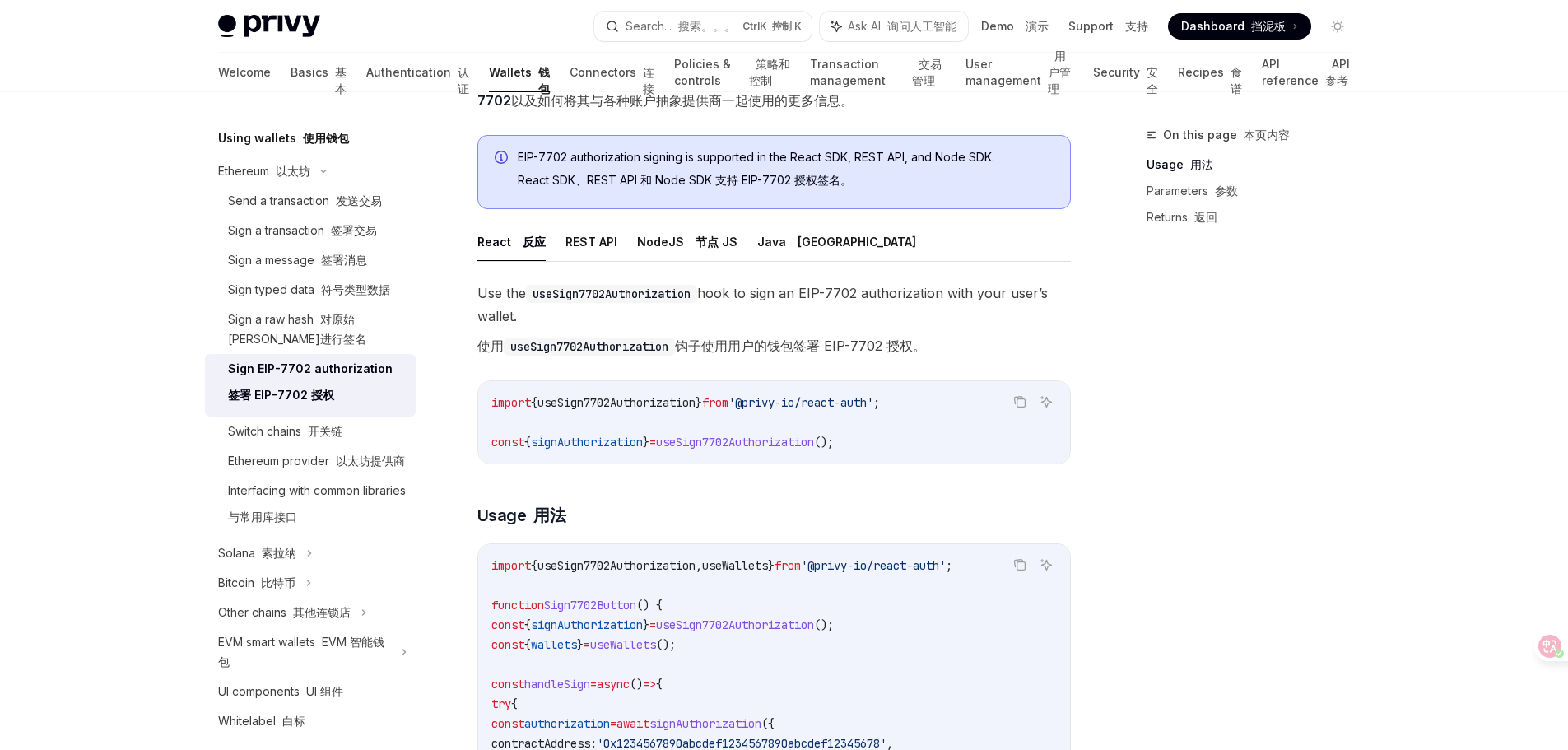
scroll to position [420, 0]
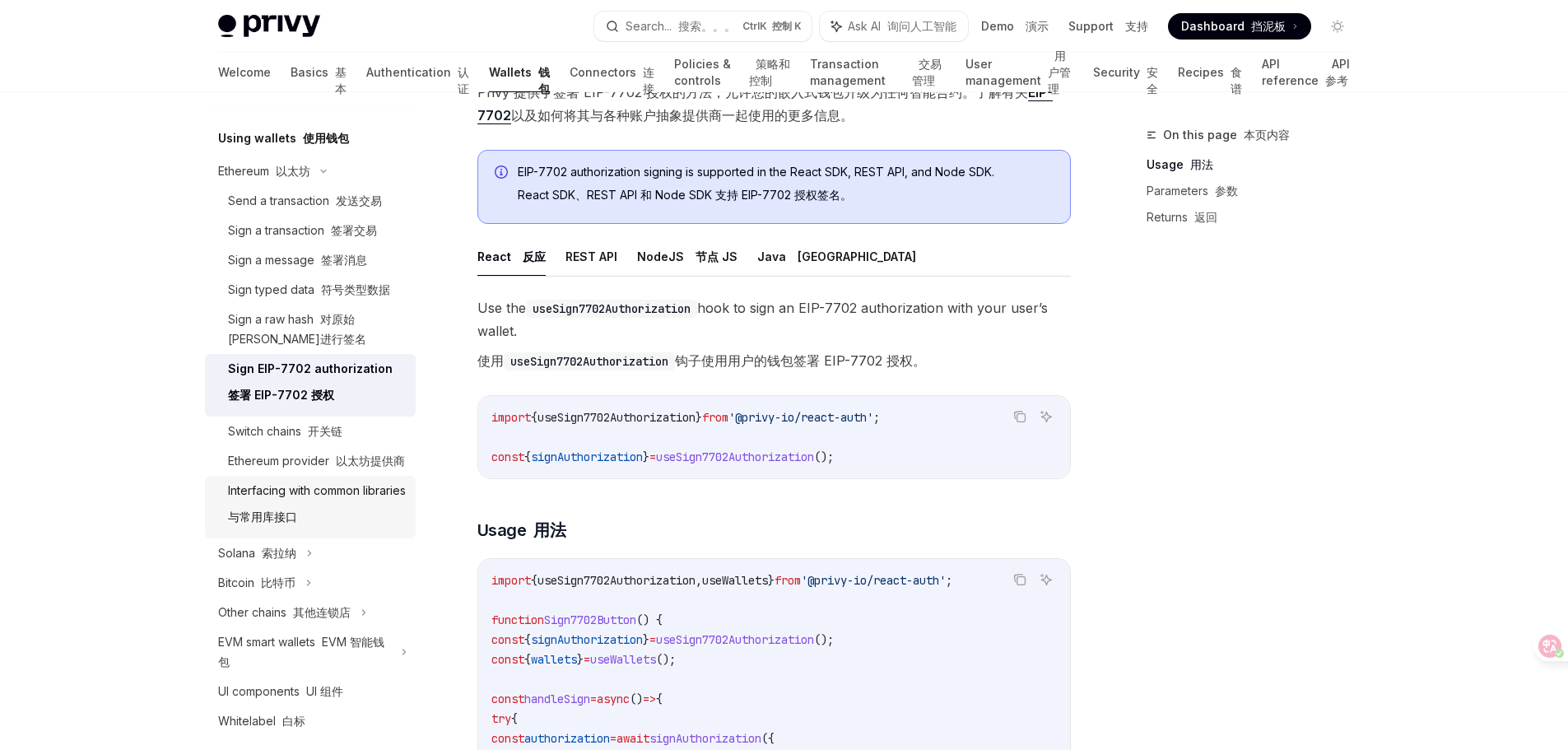
click at [250, 533] on div "Interfacing with common libraries 与常用库接口" at bounding box center [317, 507] width 178 height 53
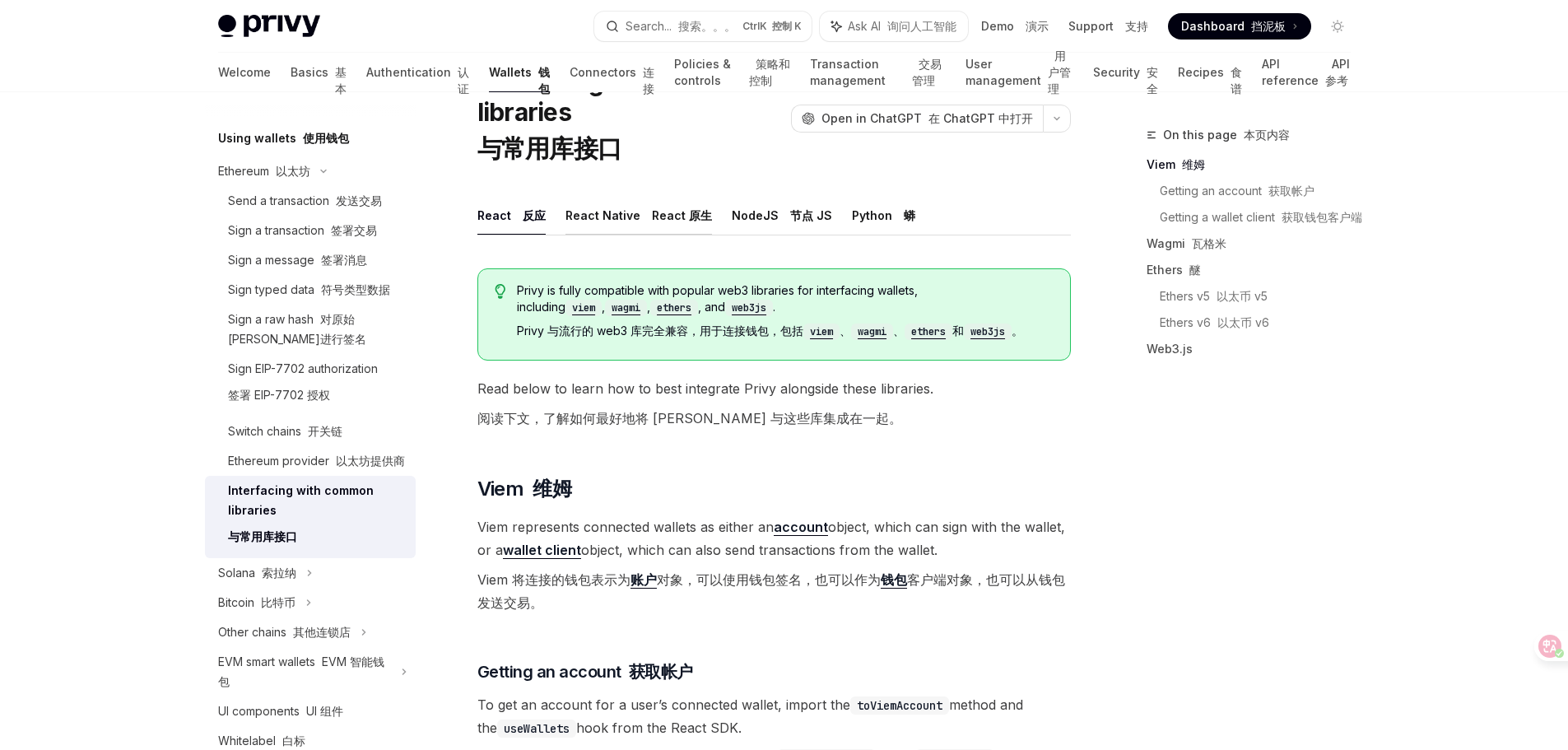
scroll to position [83, 0]
click at [612, 217] on button "React Native React 原生" at bounding box center [638, 217] width 146 height 39
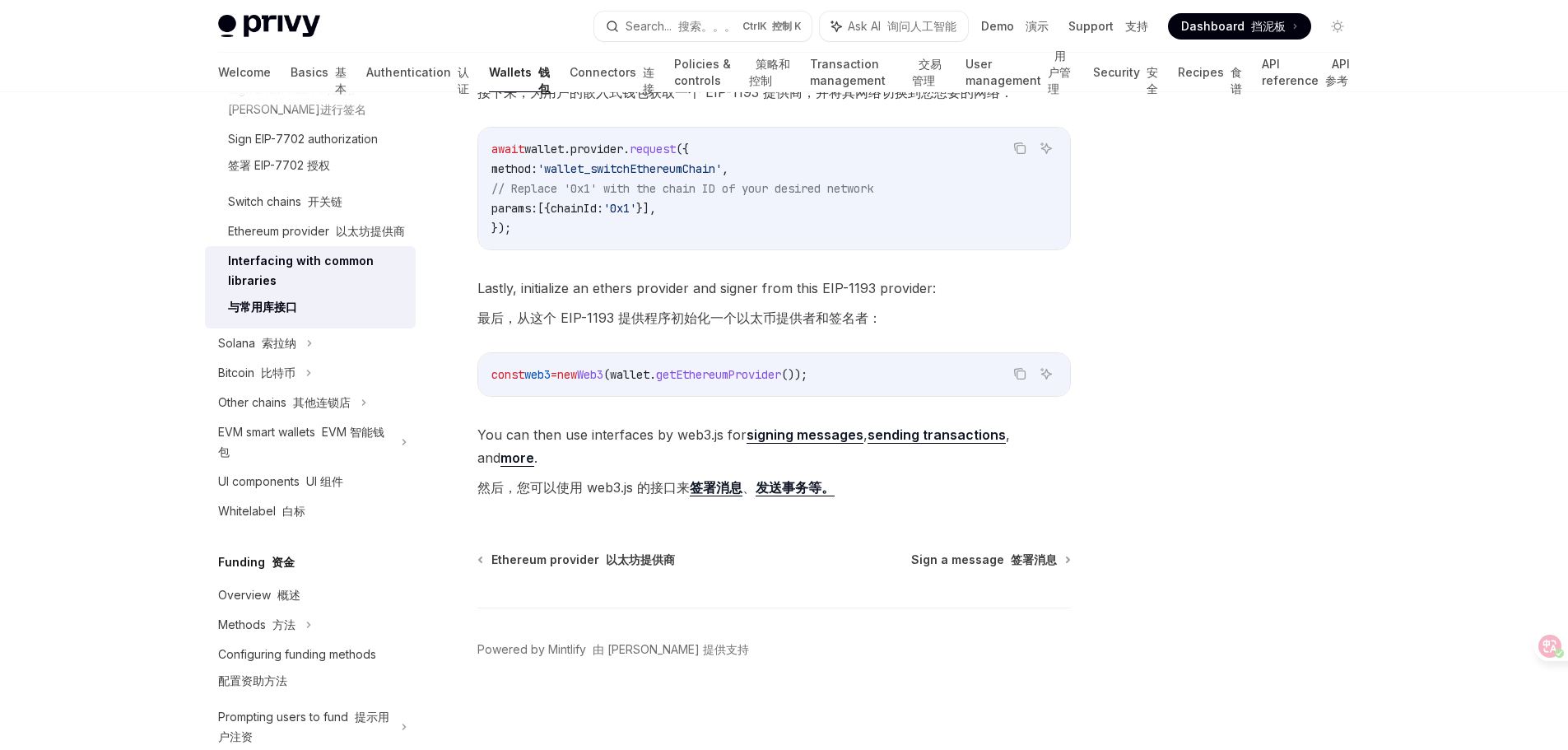
scroll to position [988, 0]
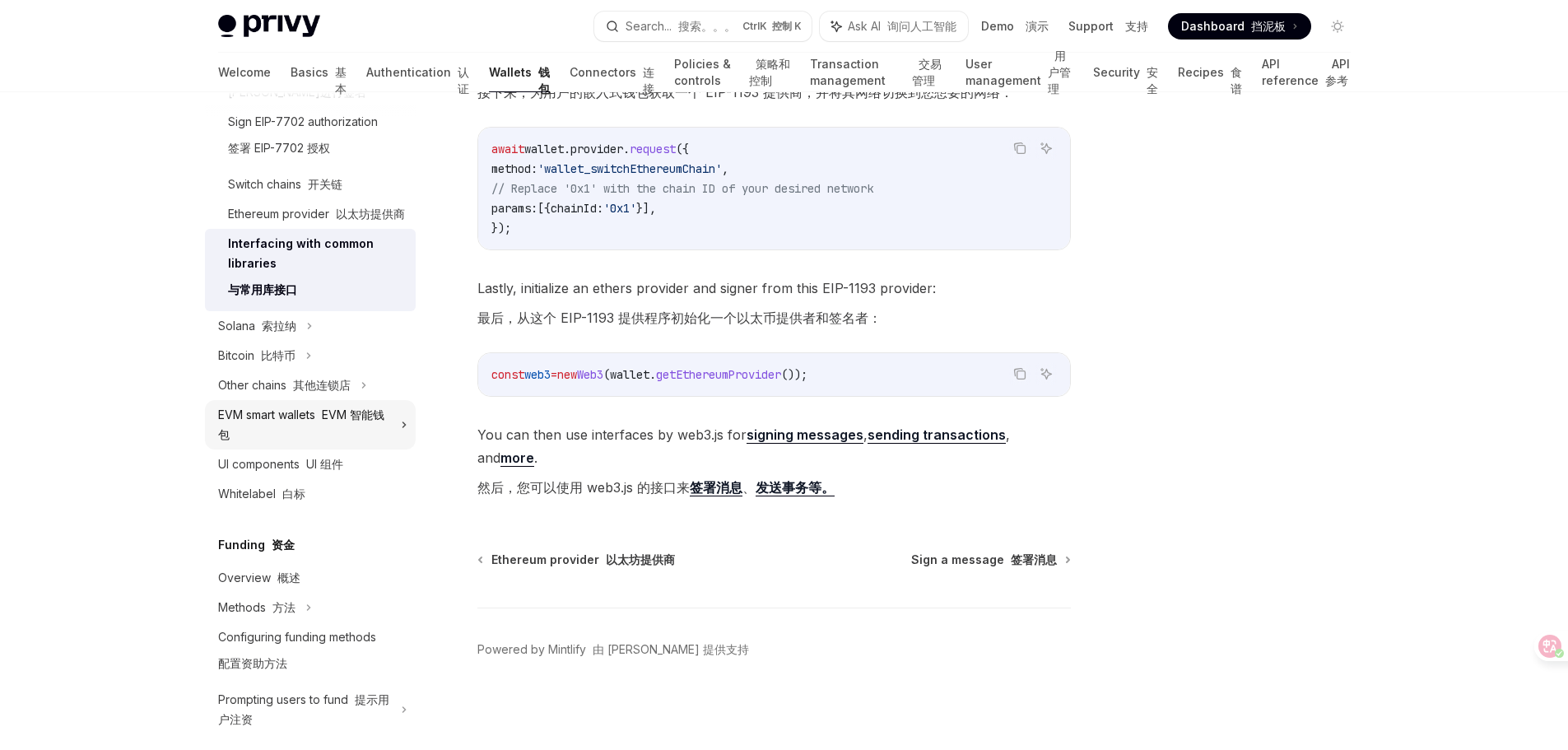
click at [315, 444] on div "EVM smart wallets EVM 智能钱包" at bounding box center [304, 424] width 173 height 40
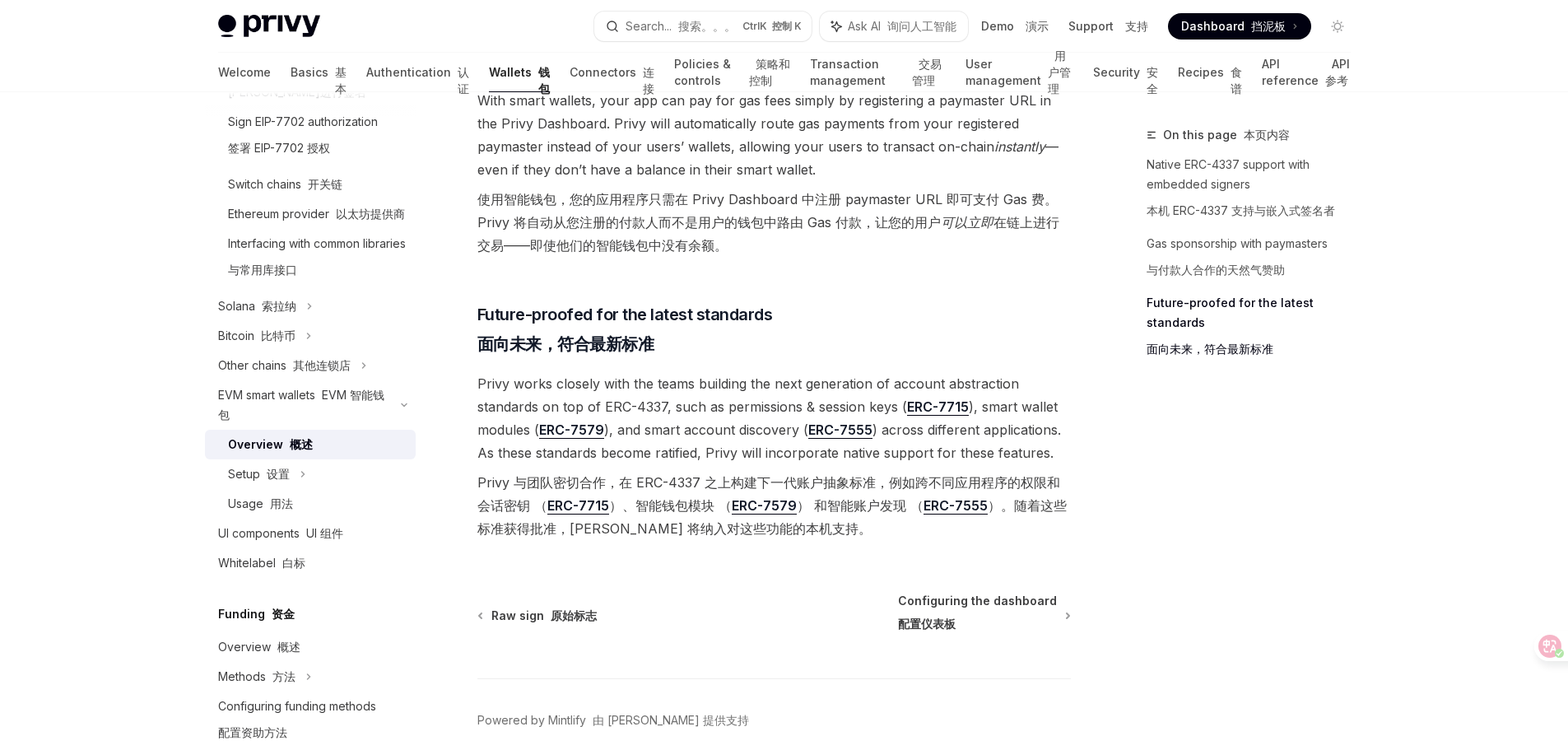
scroll to position [1974, 0]
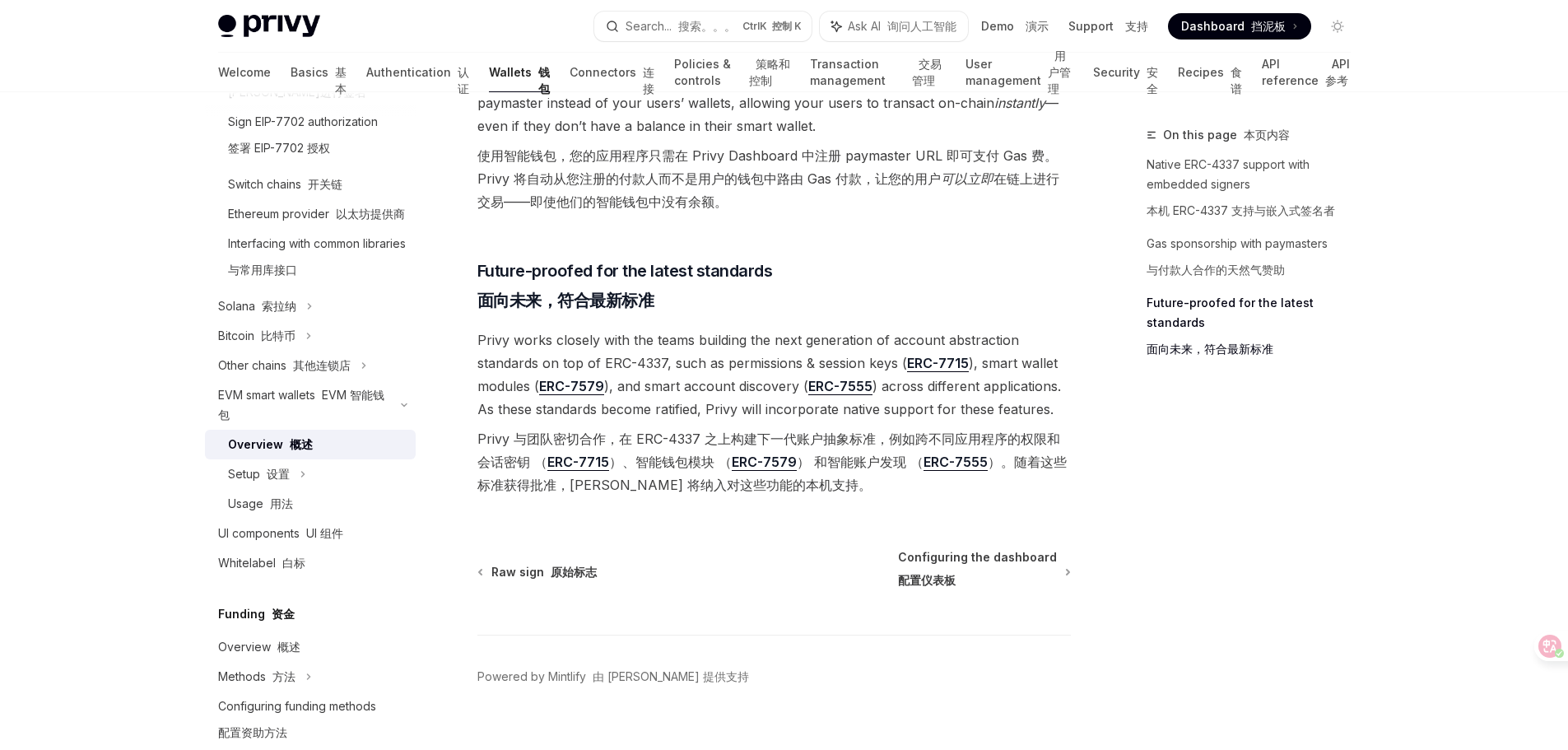
click at [1156, 478] on div "On this page 本页内容 Native ERC-4337 support with embedded signers 本机 ERC-4337 支持与…" at bounding box center [1240, 437] width 250 height 625
click at [287, 511] on font "用法" at bounding box center [281, 502] width 23 height 14
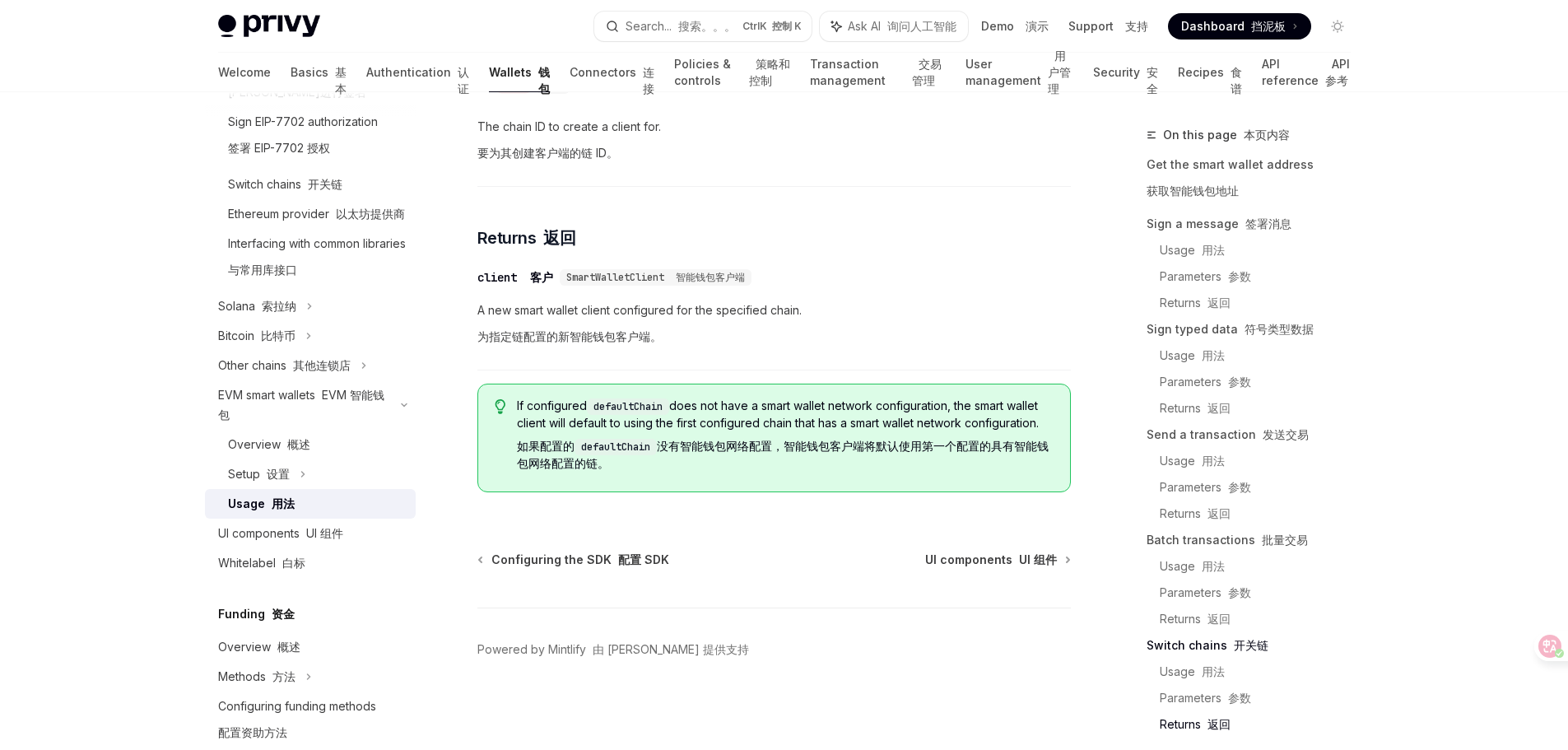
scroll to position [6365, 0]
click at [319, 540] on font "UI 组件" at bounding box center [325, 532] width 37 height 14
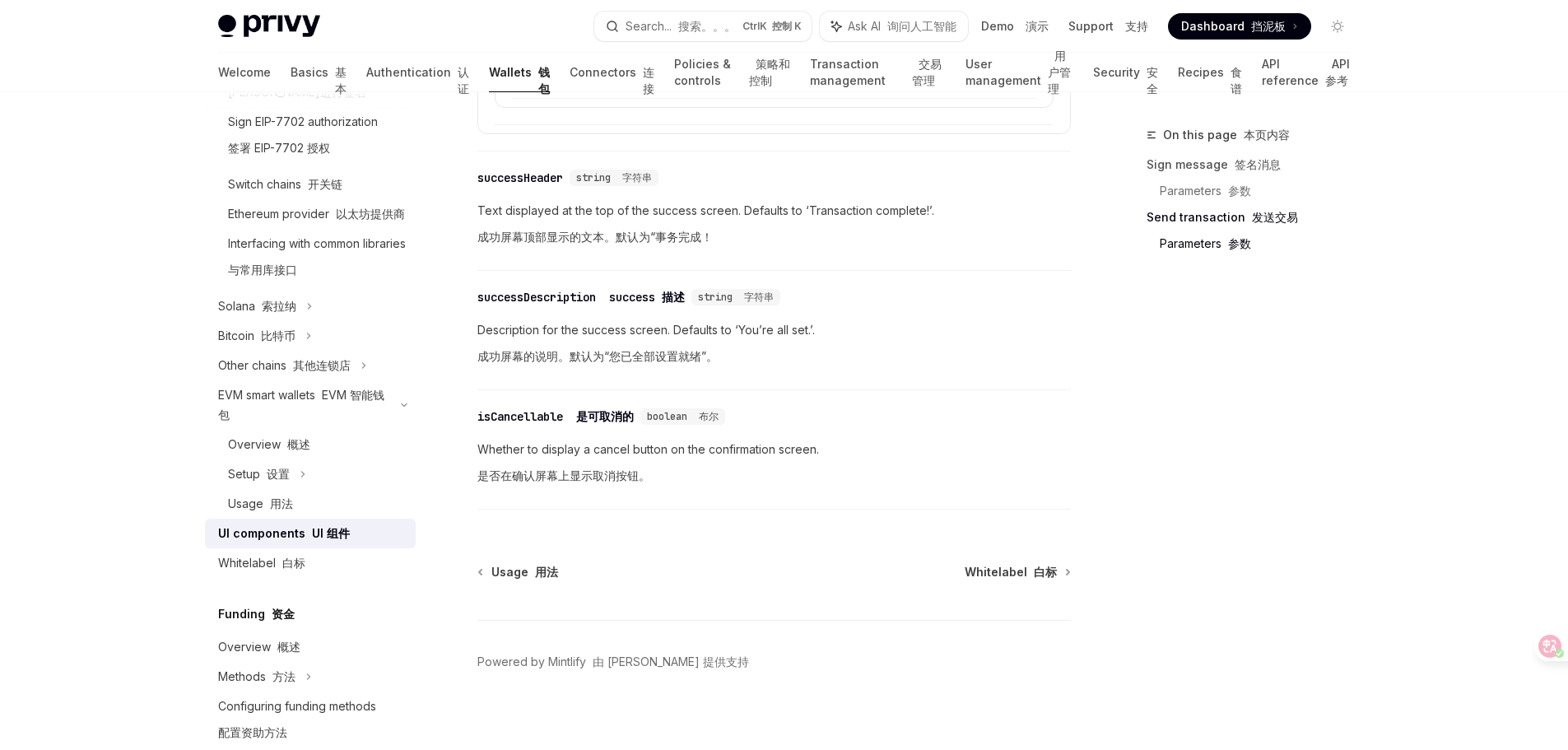
scroll to position [3677, 0]
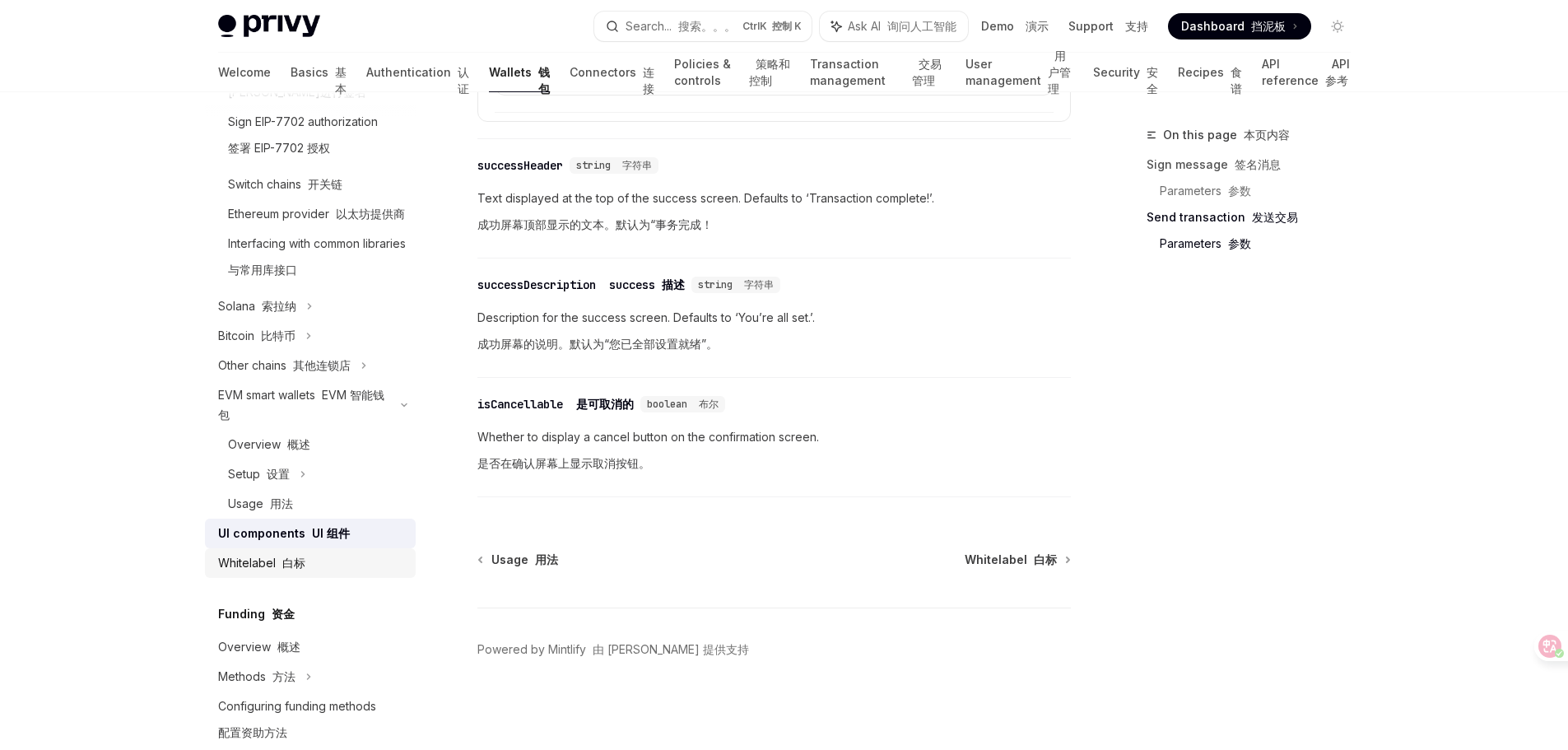
click at [286, 570] on font "白标" at bounding box center [293, 561] width 23 height 14
type textarea "*"
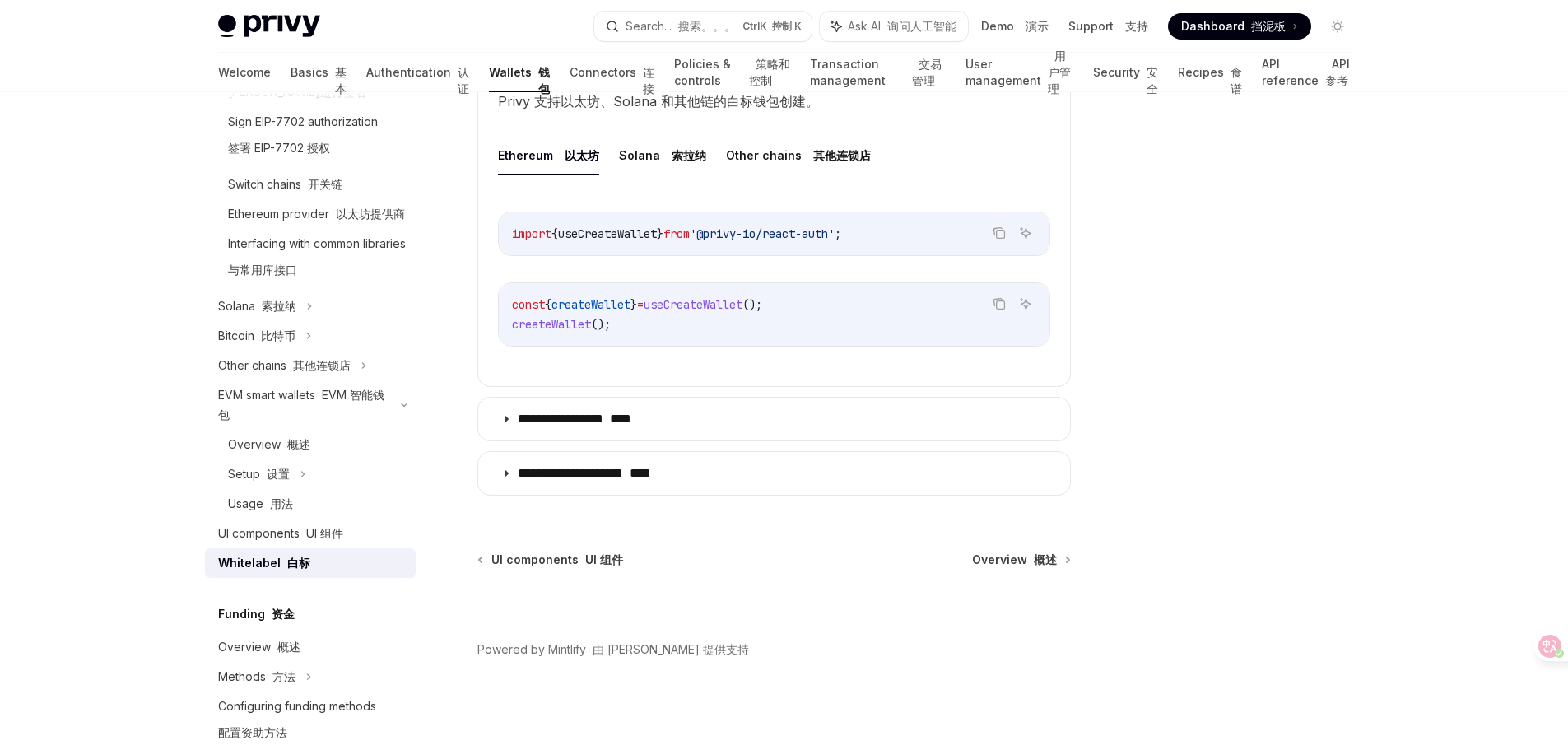
scroll to position [883, 0]
click at [1241, 19] on span "Dashboard 挡泥板" at bounding box center [1233, 26] width 104 height 16
click at [696, 26] on font "搜索。。。" at bounding box center [708, 25] width 58 height 14
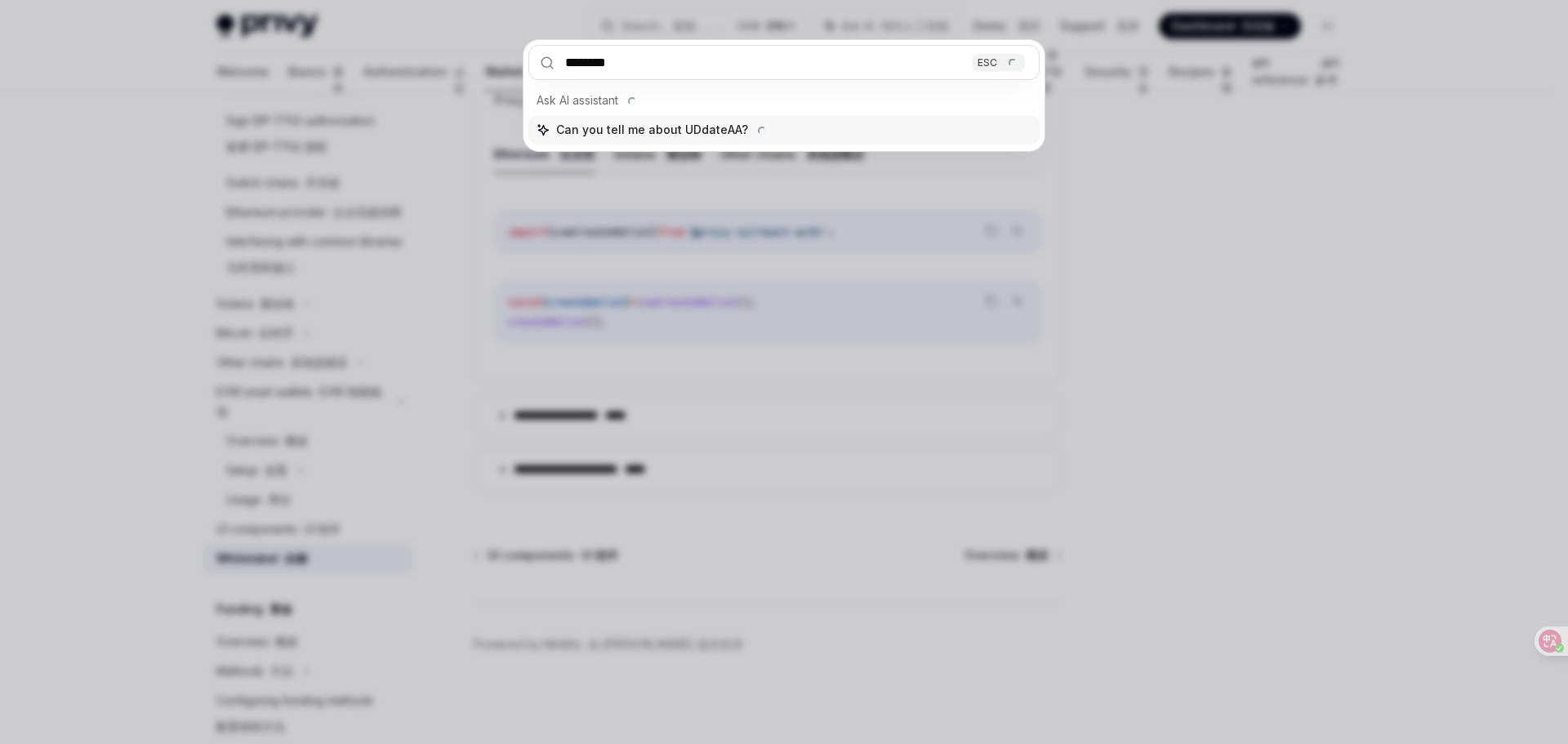
type input "*********"
type textarea "*"
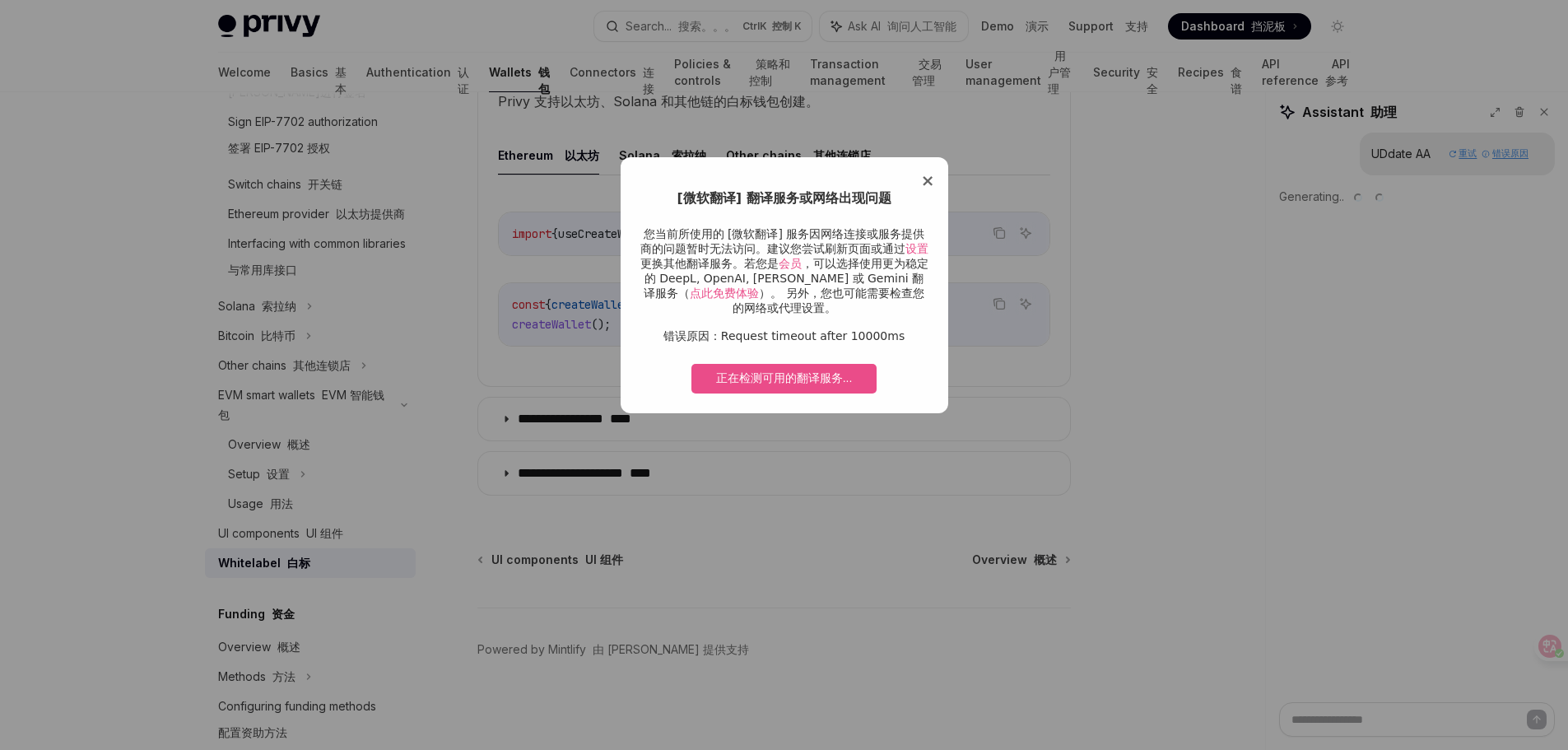
click at [927, 180] on span "×" at bounding box center [927, 180] width 14 height 20
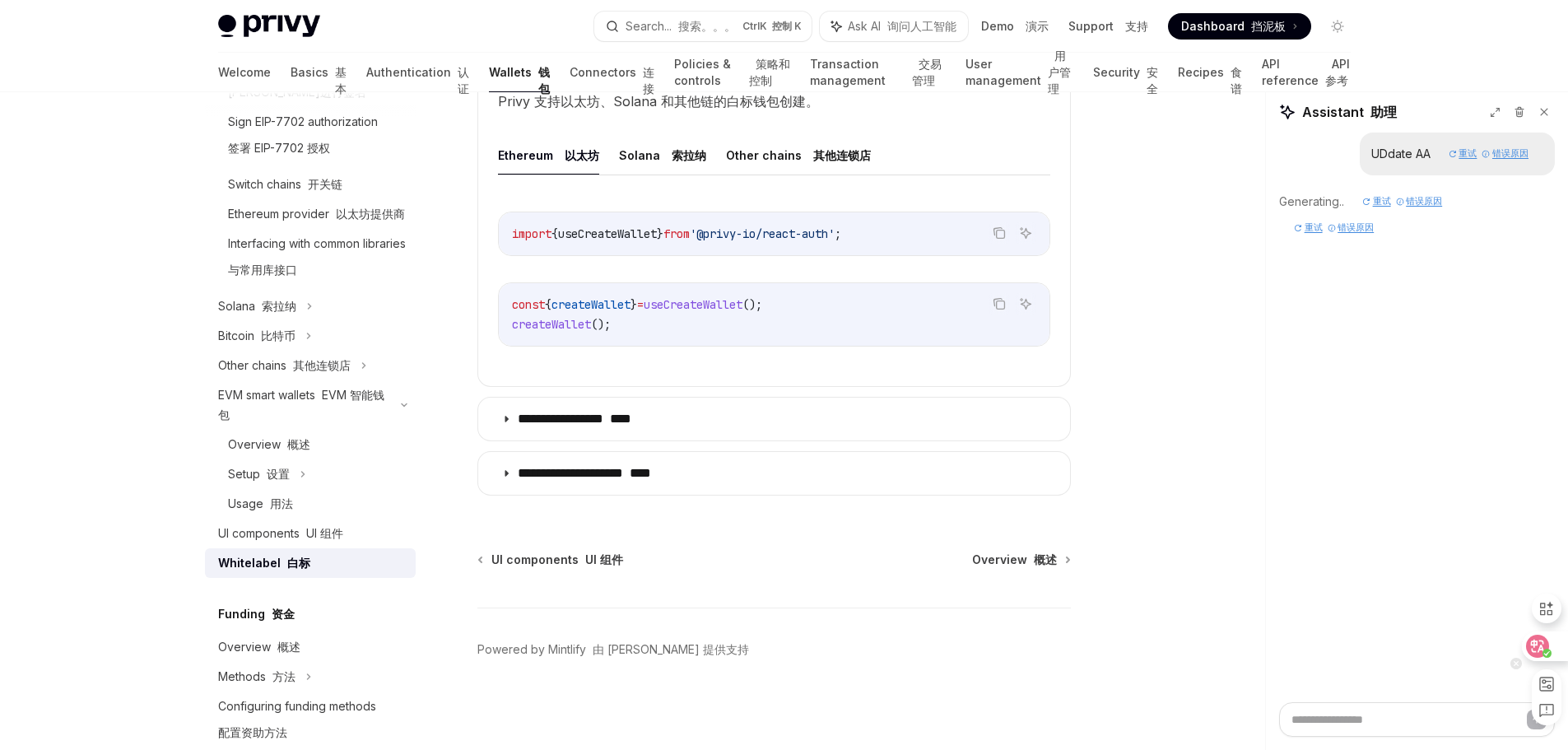
click at [1542, 647] on icon at bounding box center [1538, 646] width 14 height 14
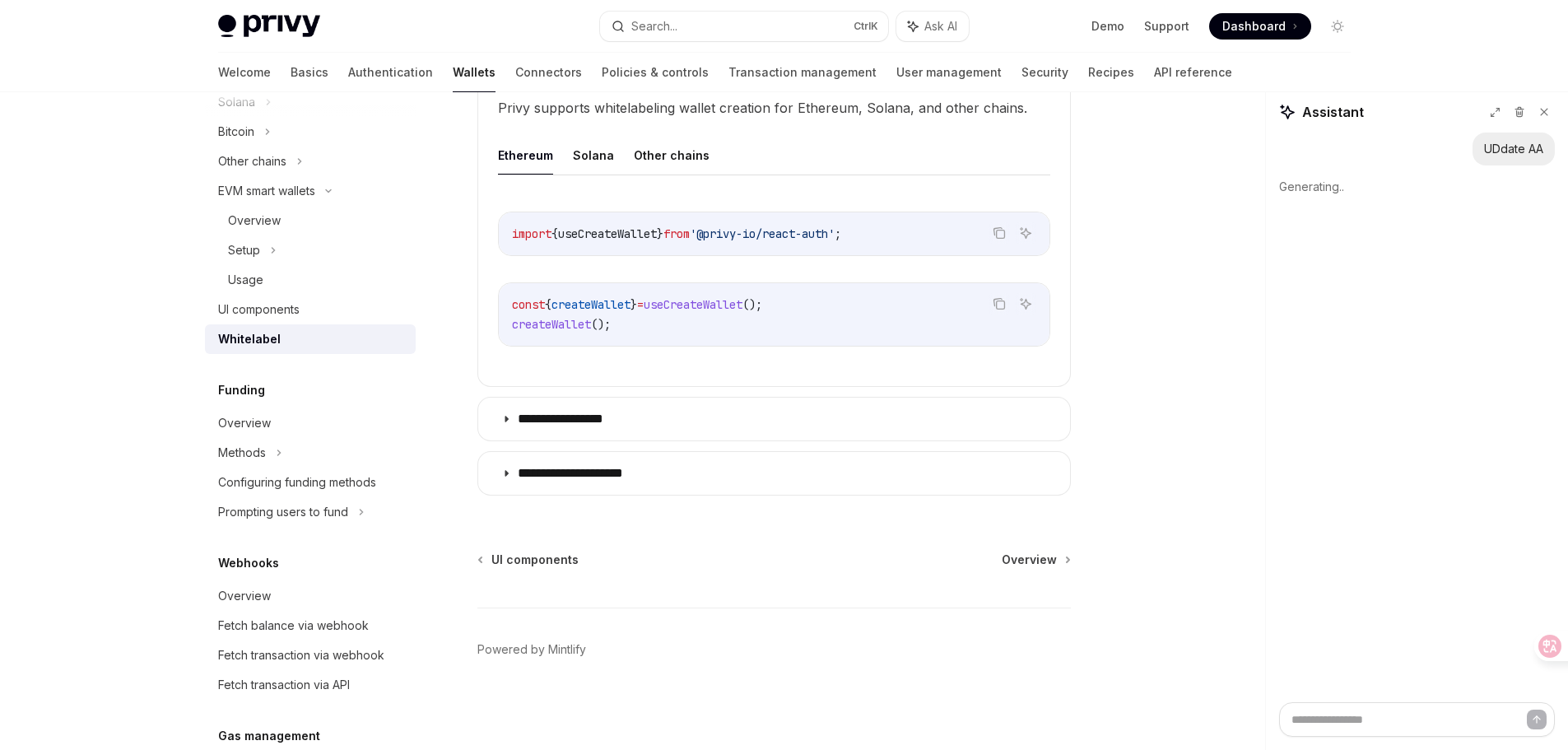
scroll to position [849, 0]
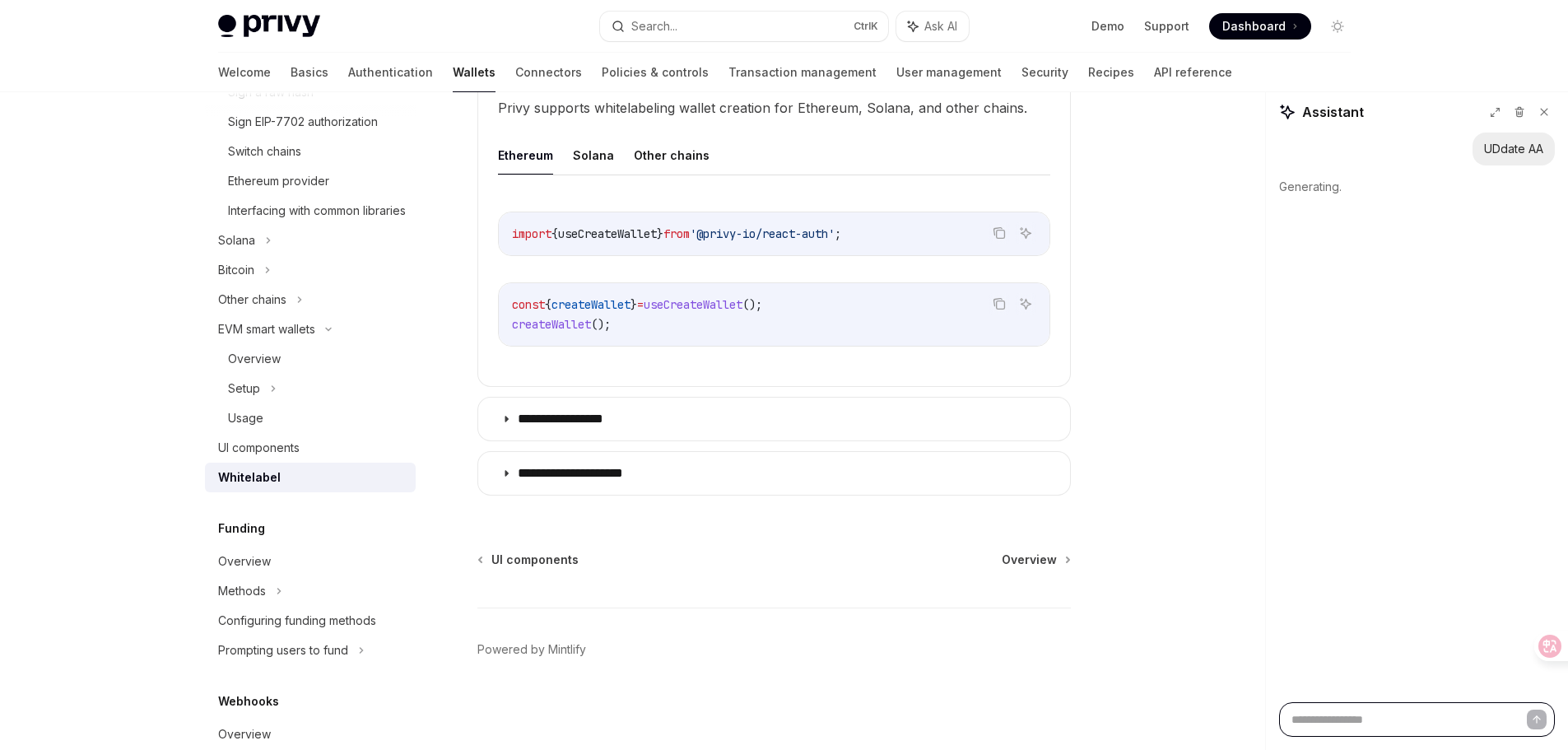
click at [1398, 721] on textarea at bounding box center [1417, 719] width 276 height 34
type textarea "*"
type textarea "**"
type textarea "*"
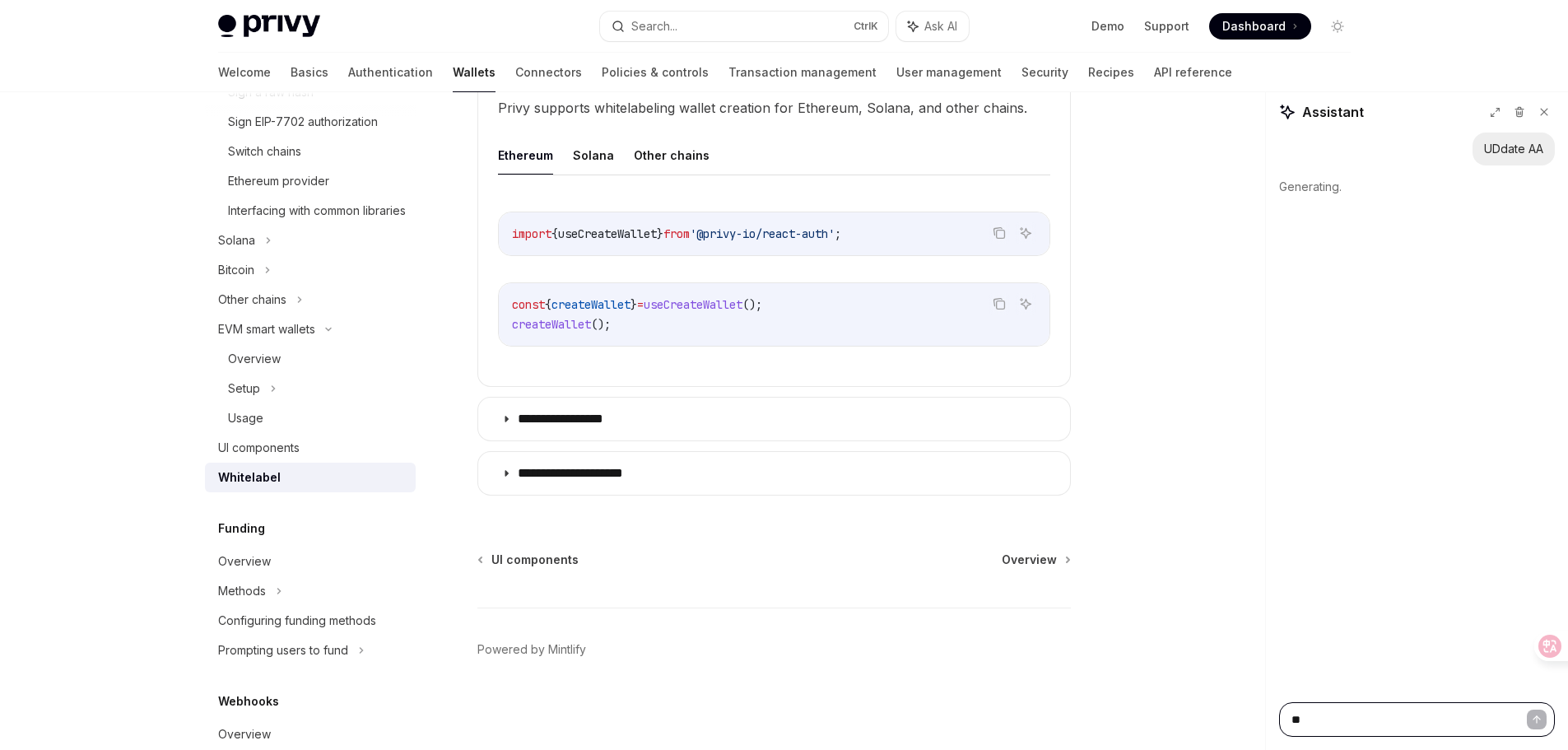
type textarea "***"
type textarea "*"
type textarea "****"
type textarea "*"
type textarea "*****"
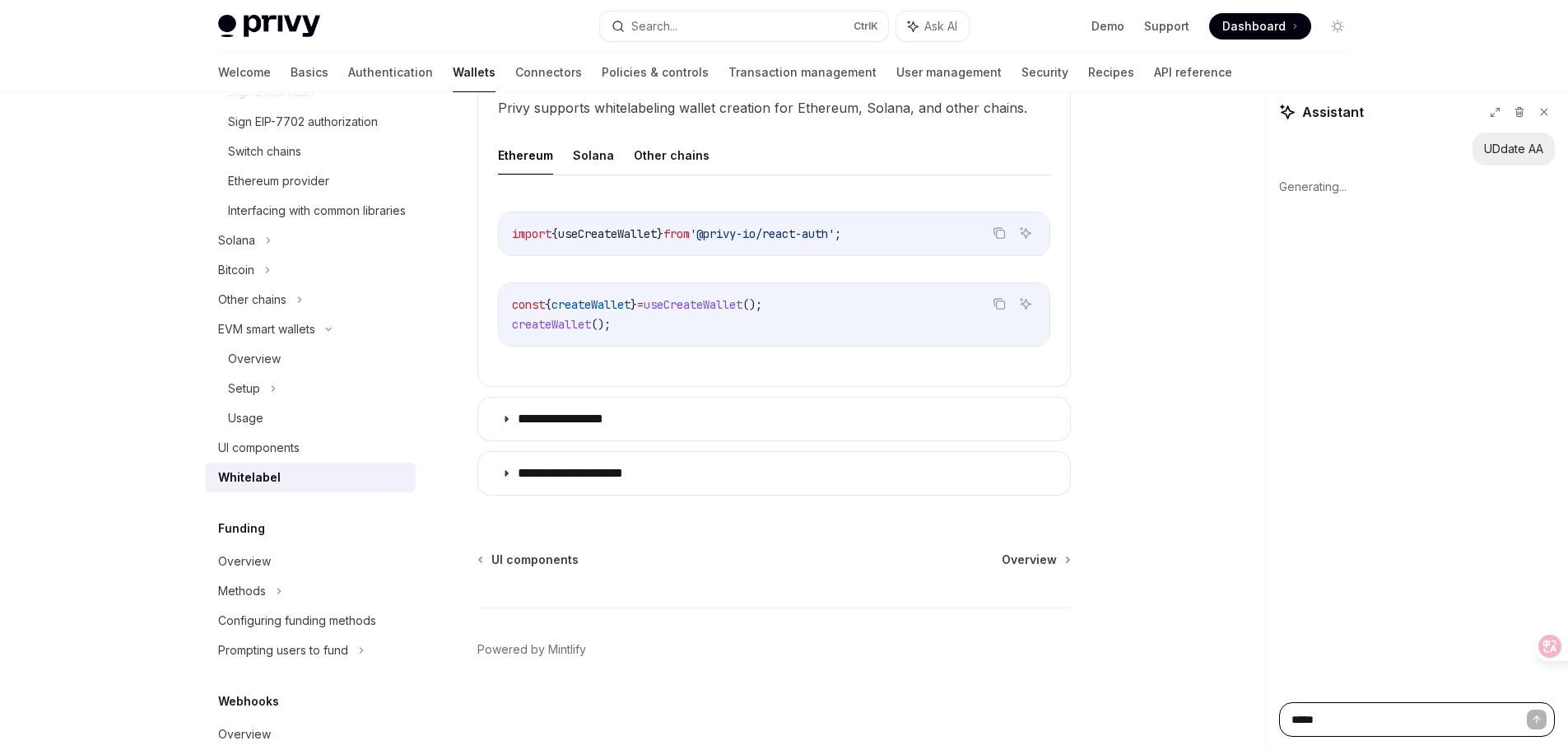
type textarea "*"
type textarea "******"
type textarea "*"
type textarea "******"
type textarea "*"
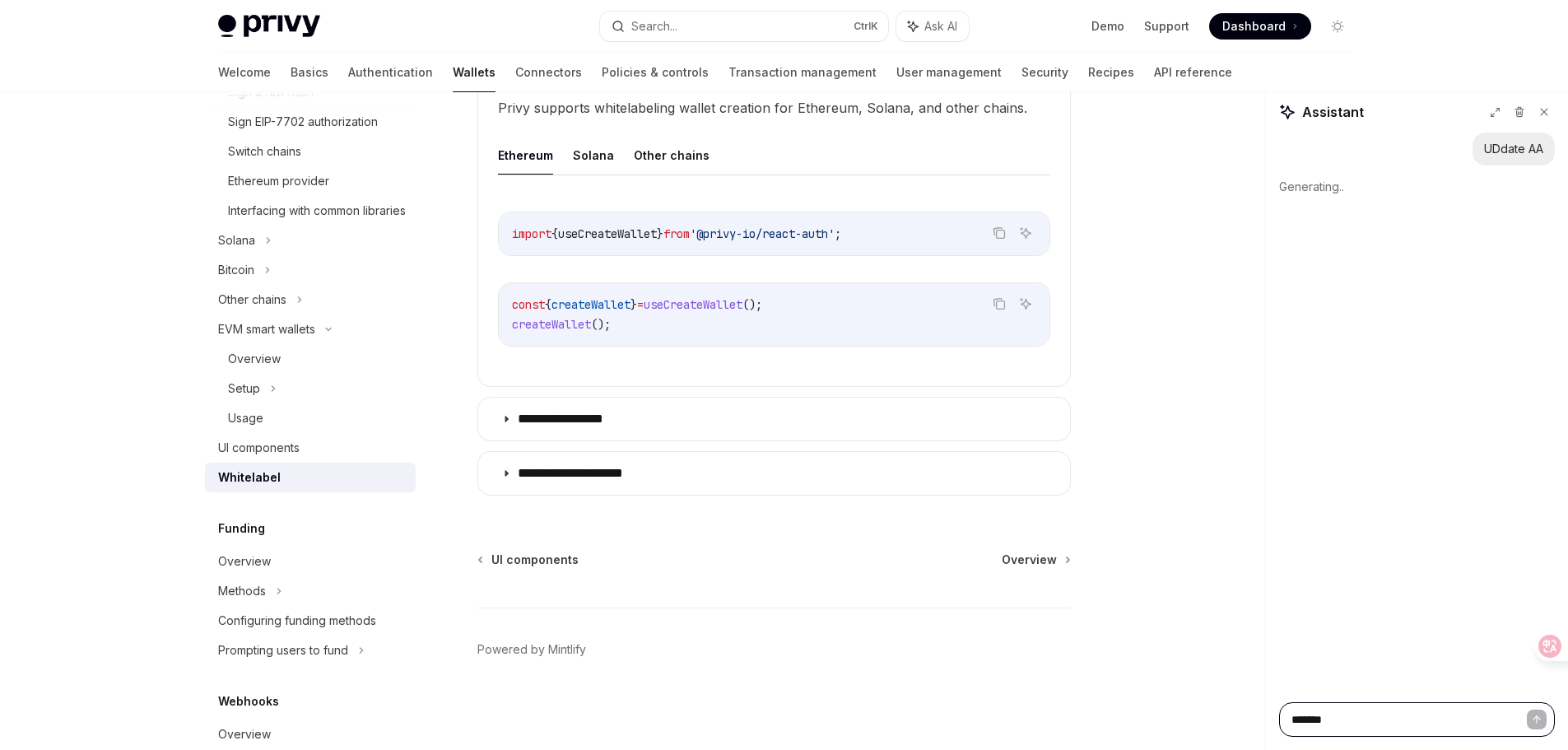
type textarea "********"
type textarea "*"
type textarea "*********"
type textarea "*"
type textarea "*********"
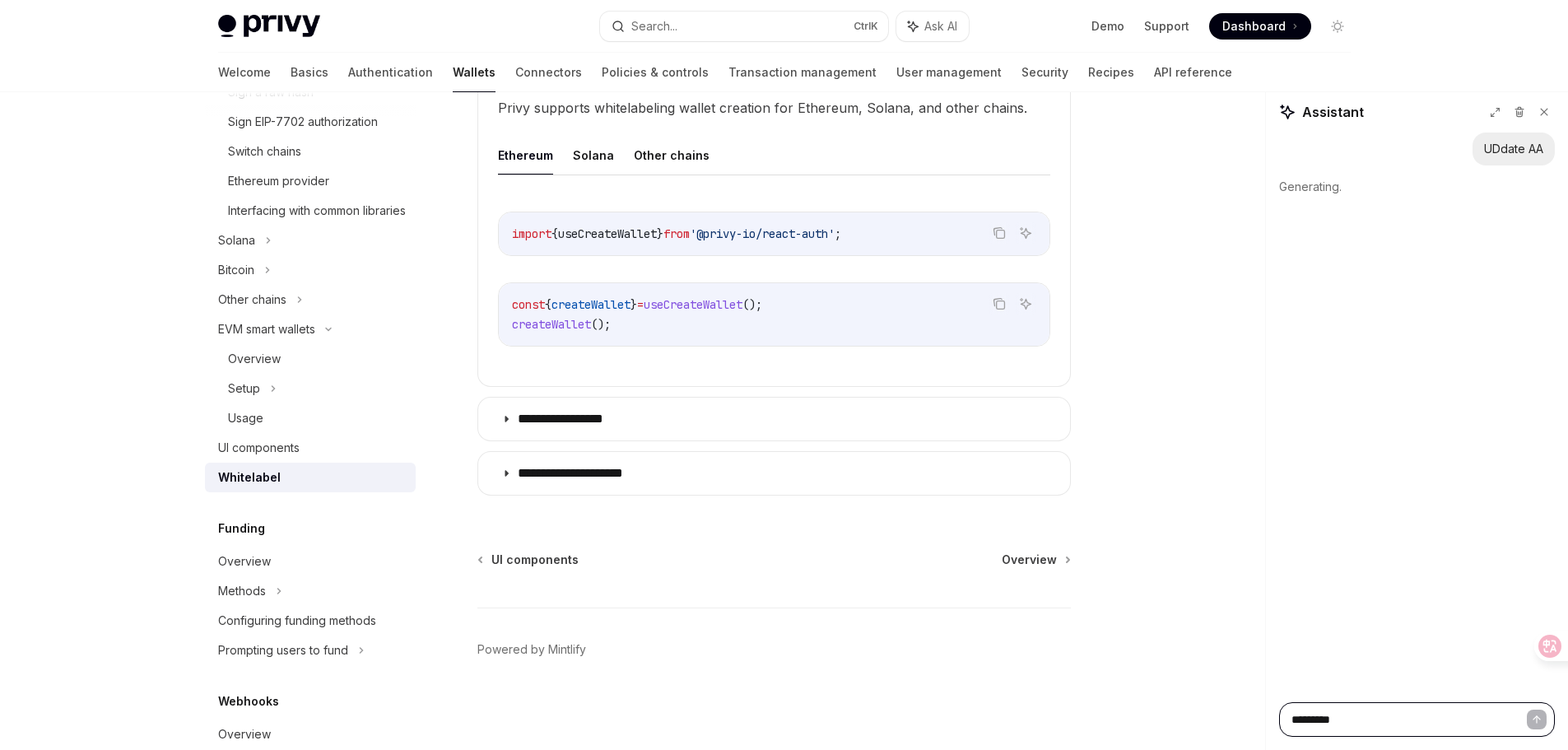
click at [1435, 720] on textarea "*********" at bounding box center [1417, 719] width 276 height 34
click at [1514, 112] on icon at bounding box center [1519, 112] width 12 height 12
click at [1371, 718] on textarea "*********" at bounding box center [1417, 719] width 276 height 34
type textarea "*"
click at [1179, 235] on div "**********" at bounding box center [784, 132] width 1159 height 1235
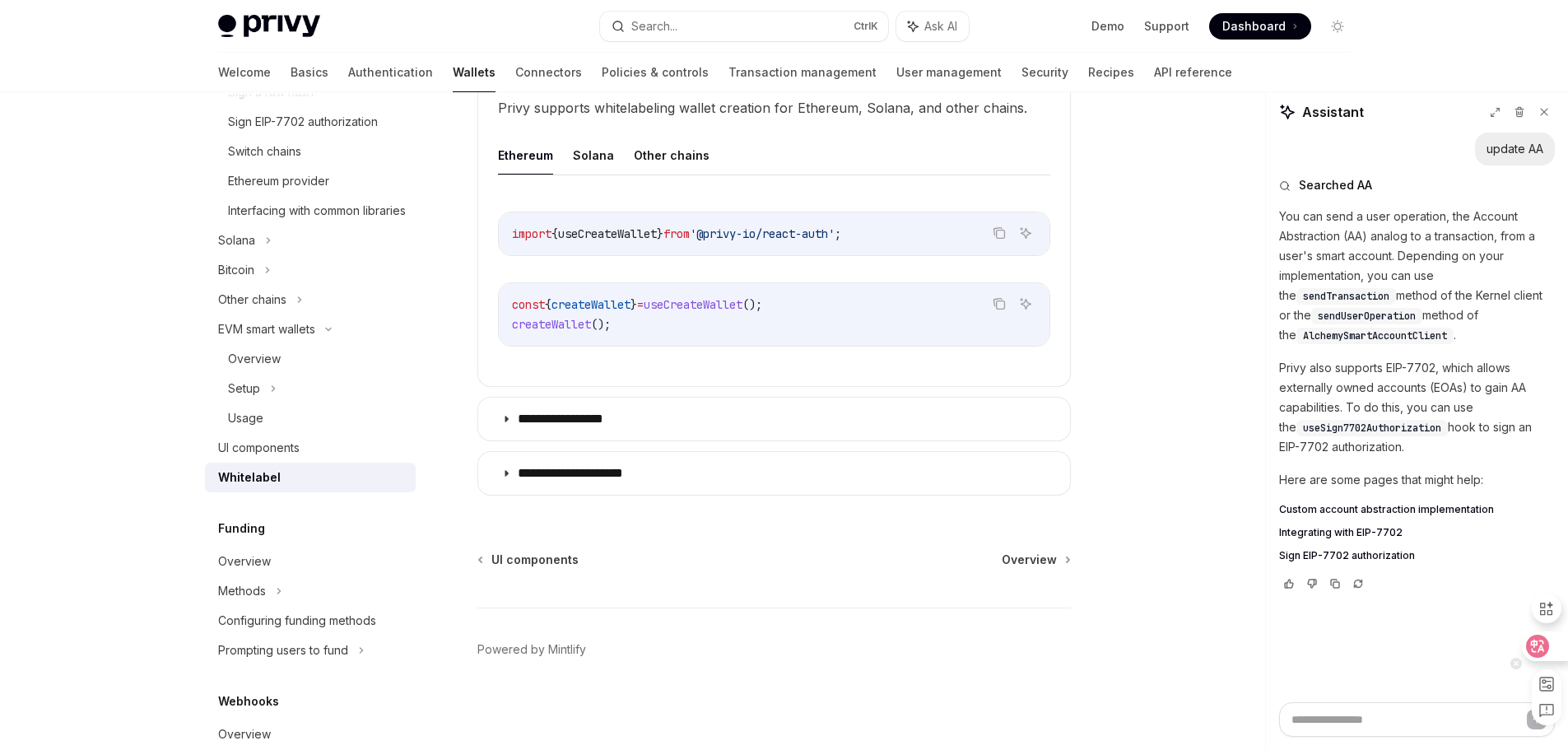
click at [1534, 647] on icon at bounding box center [1538, 646] width 14 height 14
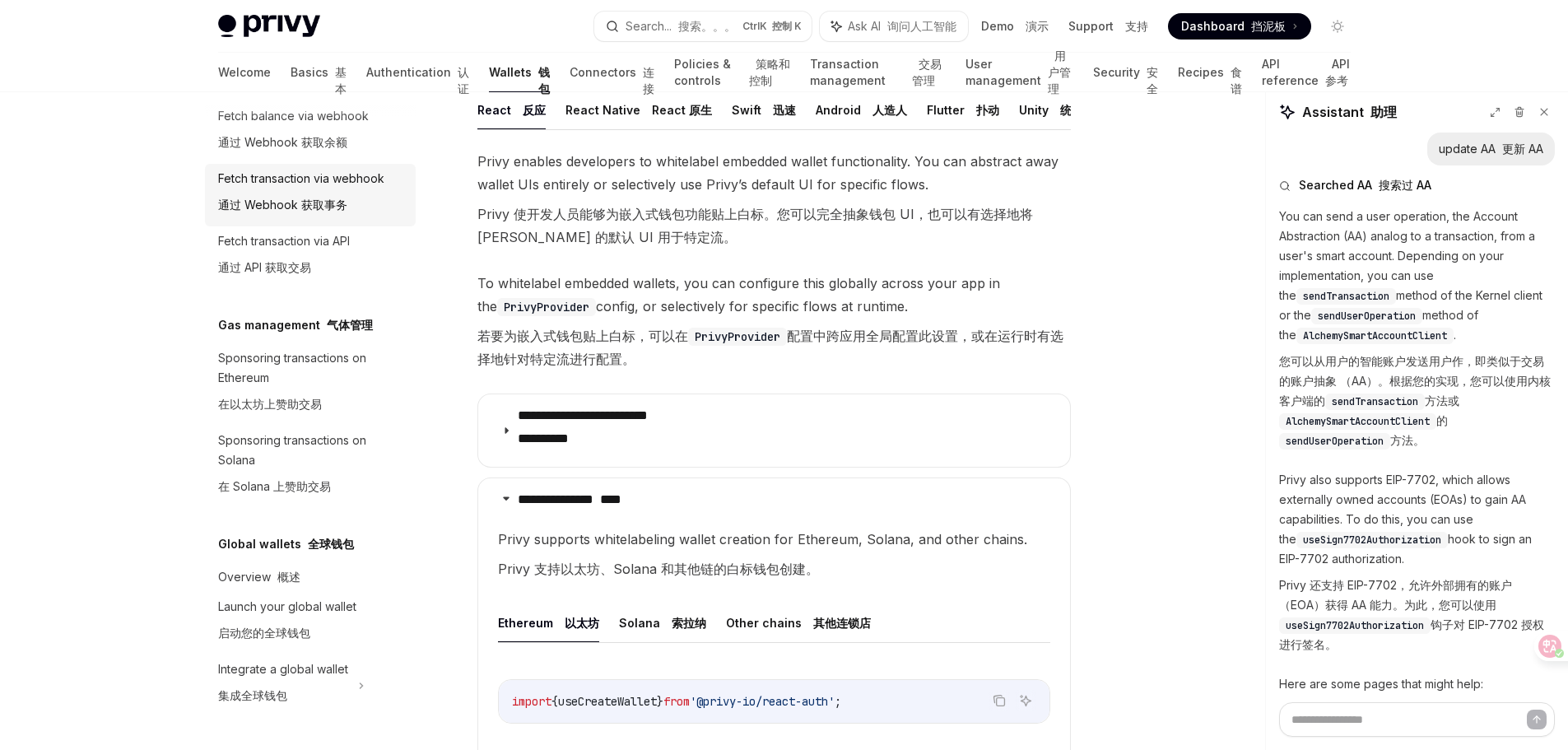
scroll to position [1694, 0]
click at [1005, 73] on link "User management 用户管理" at bounding box center [1019, 73] width 108 height 40
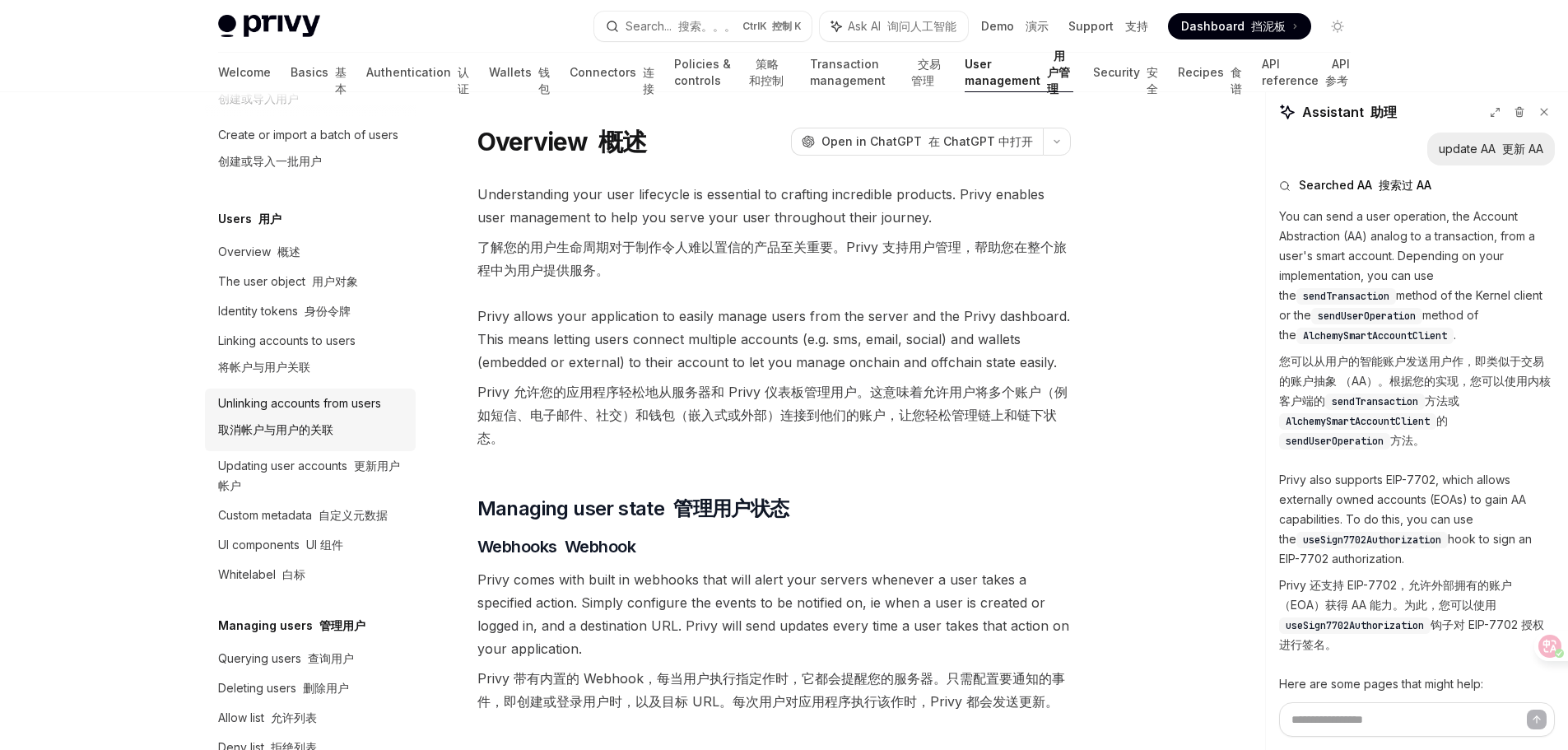
scroll to position [329, 0]
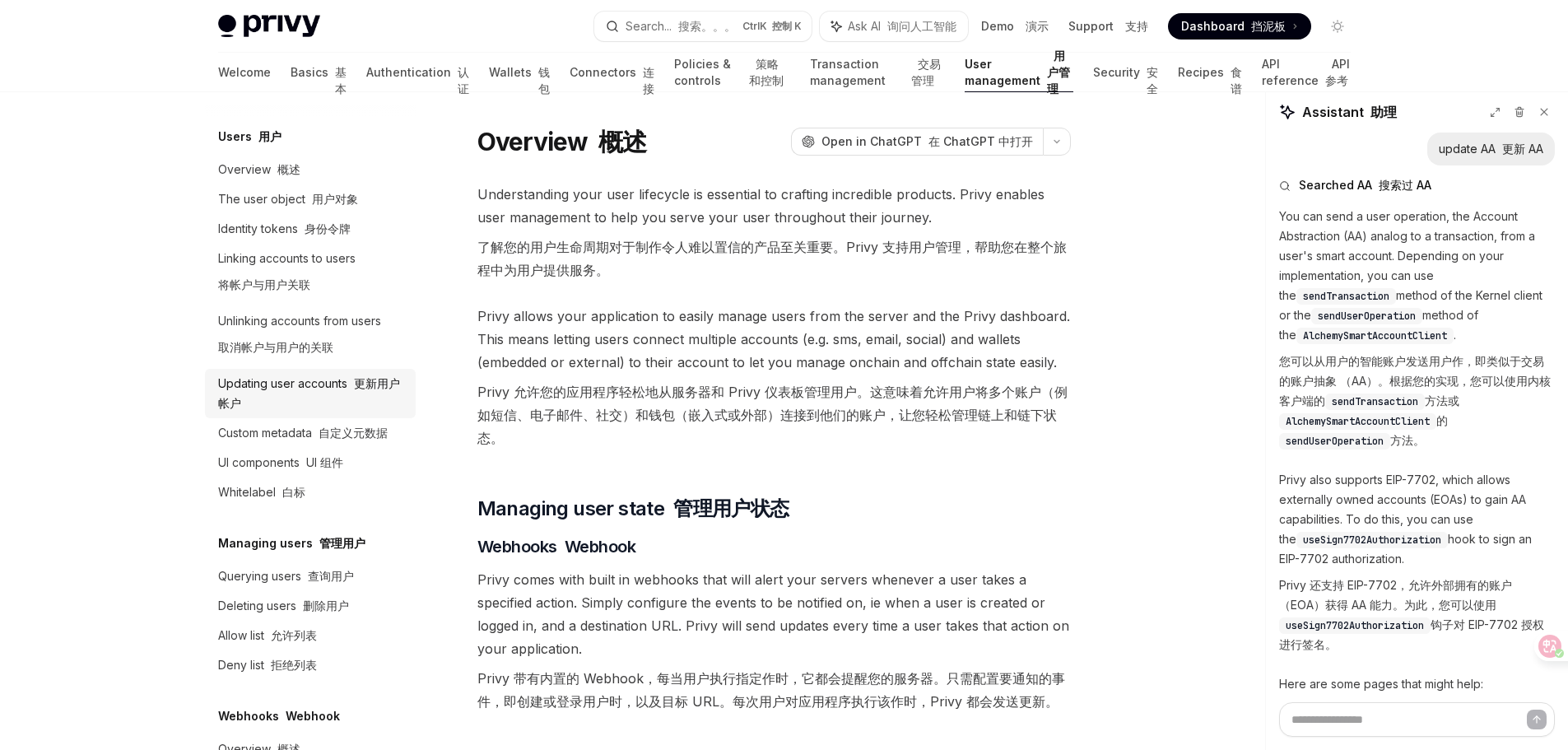
click at [342, 390] on div "Updating user accounts 更新用户帐户" at bounding box center [311, 394] width 188 height 40
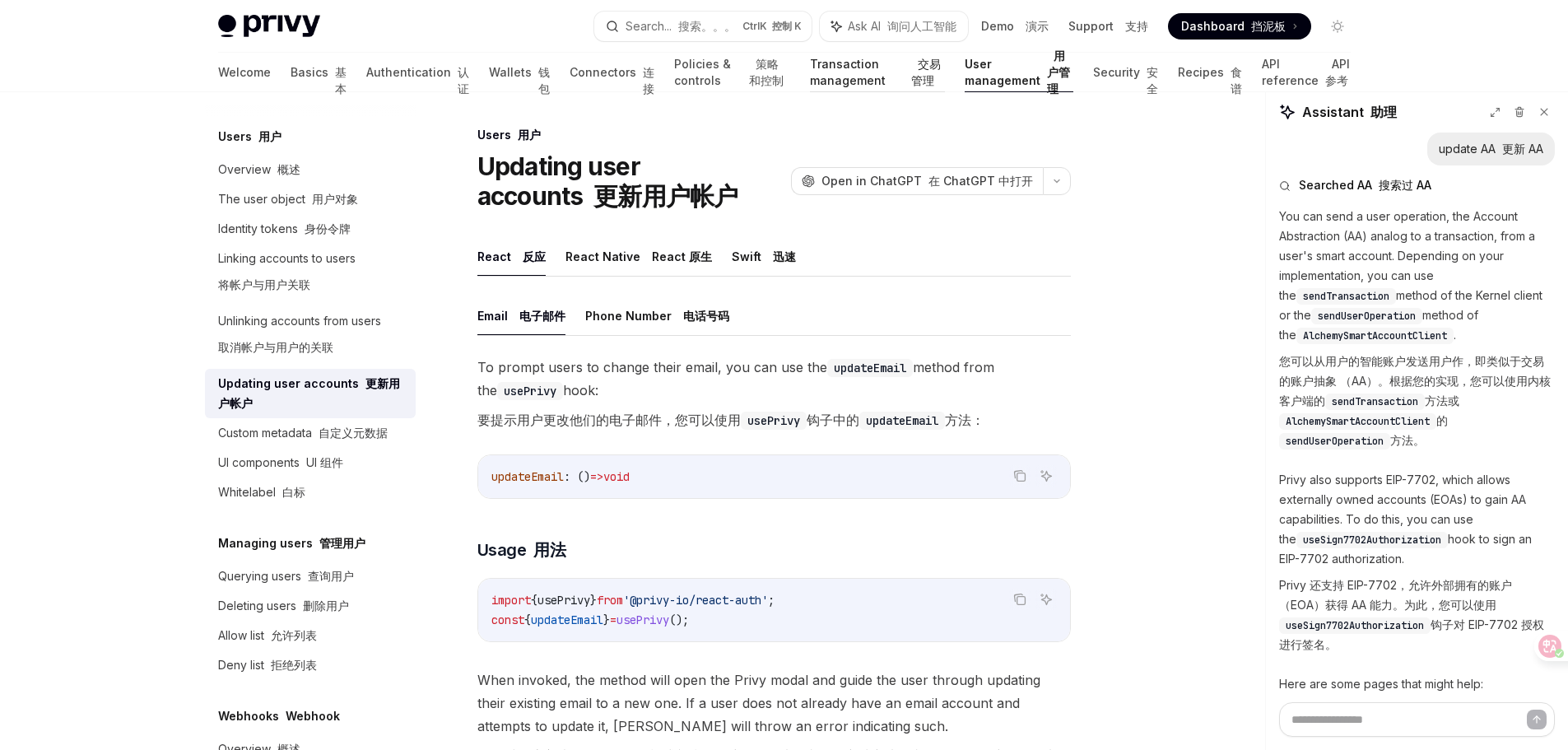
click at [911, 59] on font "交易管理" at bounding box center [926, 73] width 30 height 31
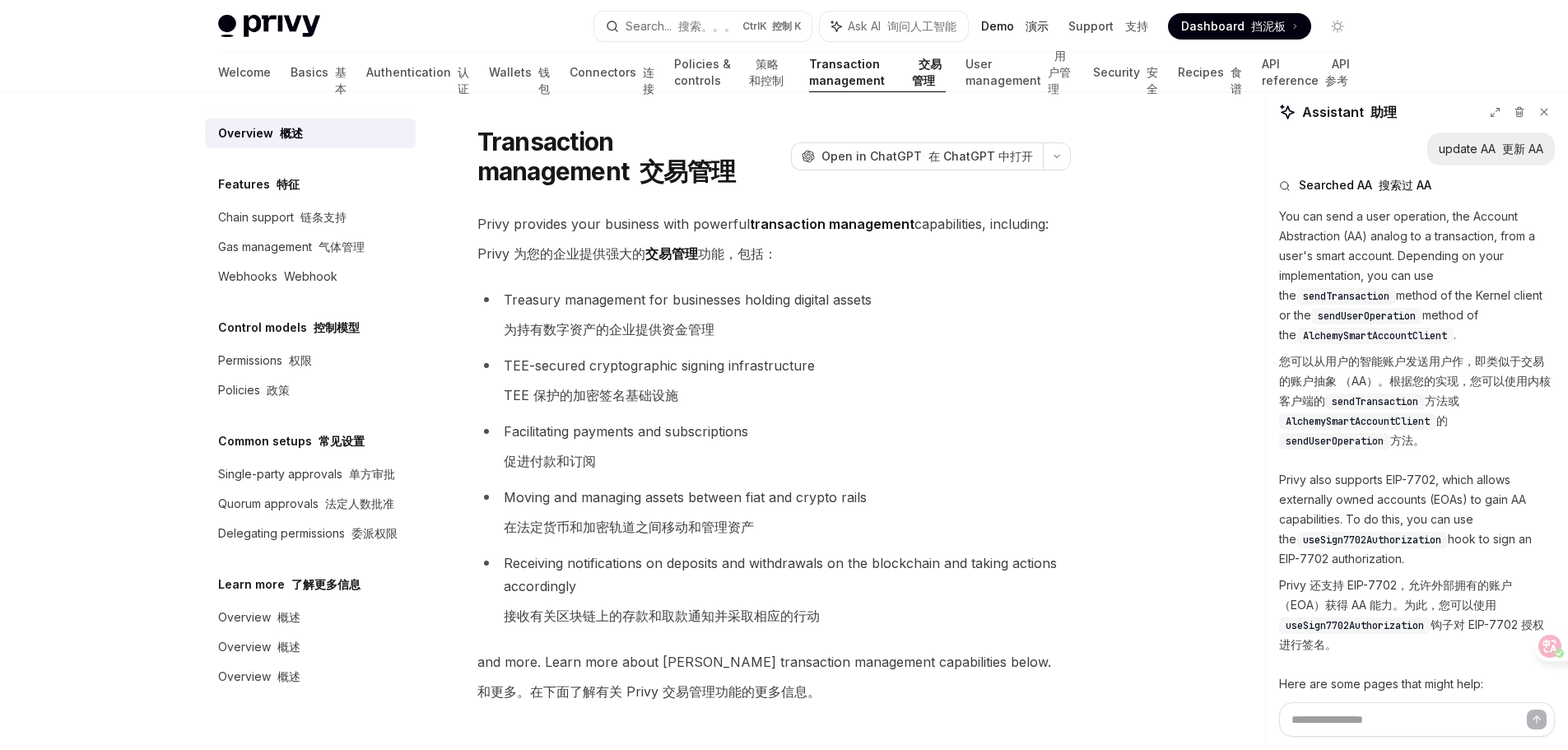
click at [1000, 24] on link "Demo 演示" at bounding box center [1014, 26] width 67 height 16
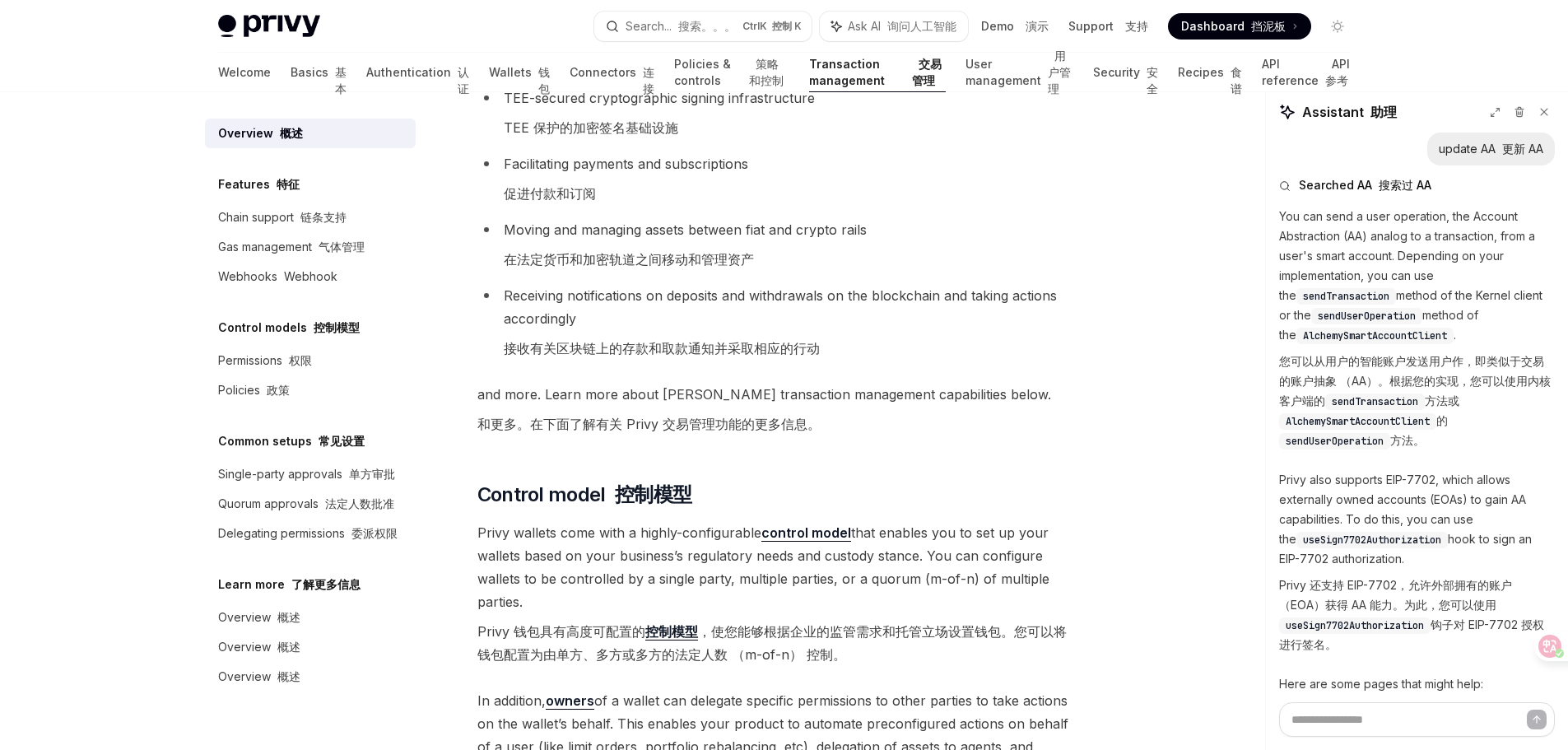
scroll to position [247, 0]
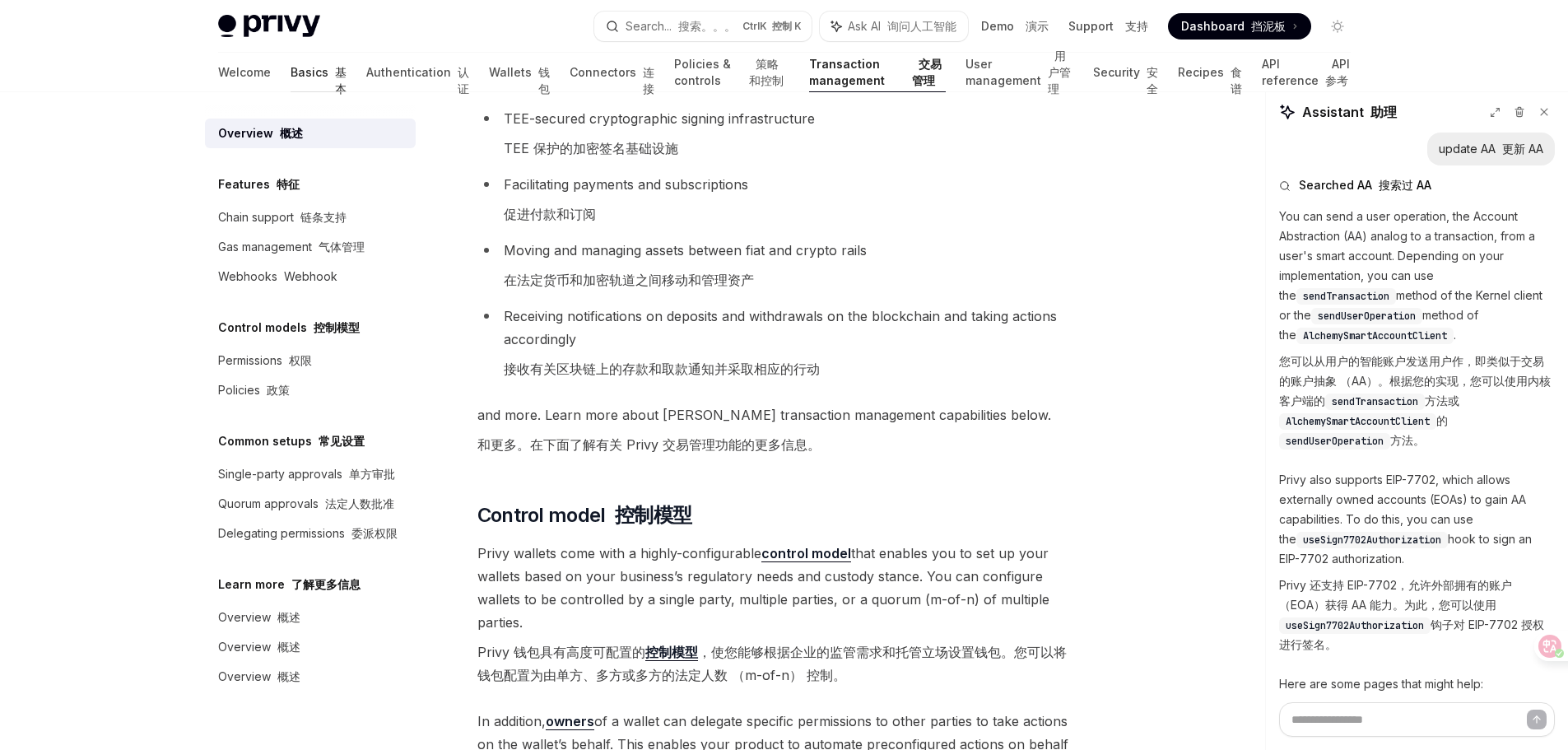
click at [290, 66] on link "Basics 基本" at bounding box center [318, 73] width 56 height 40
type textarea "*"
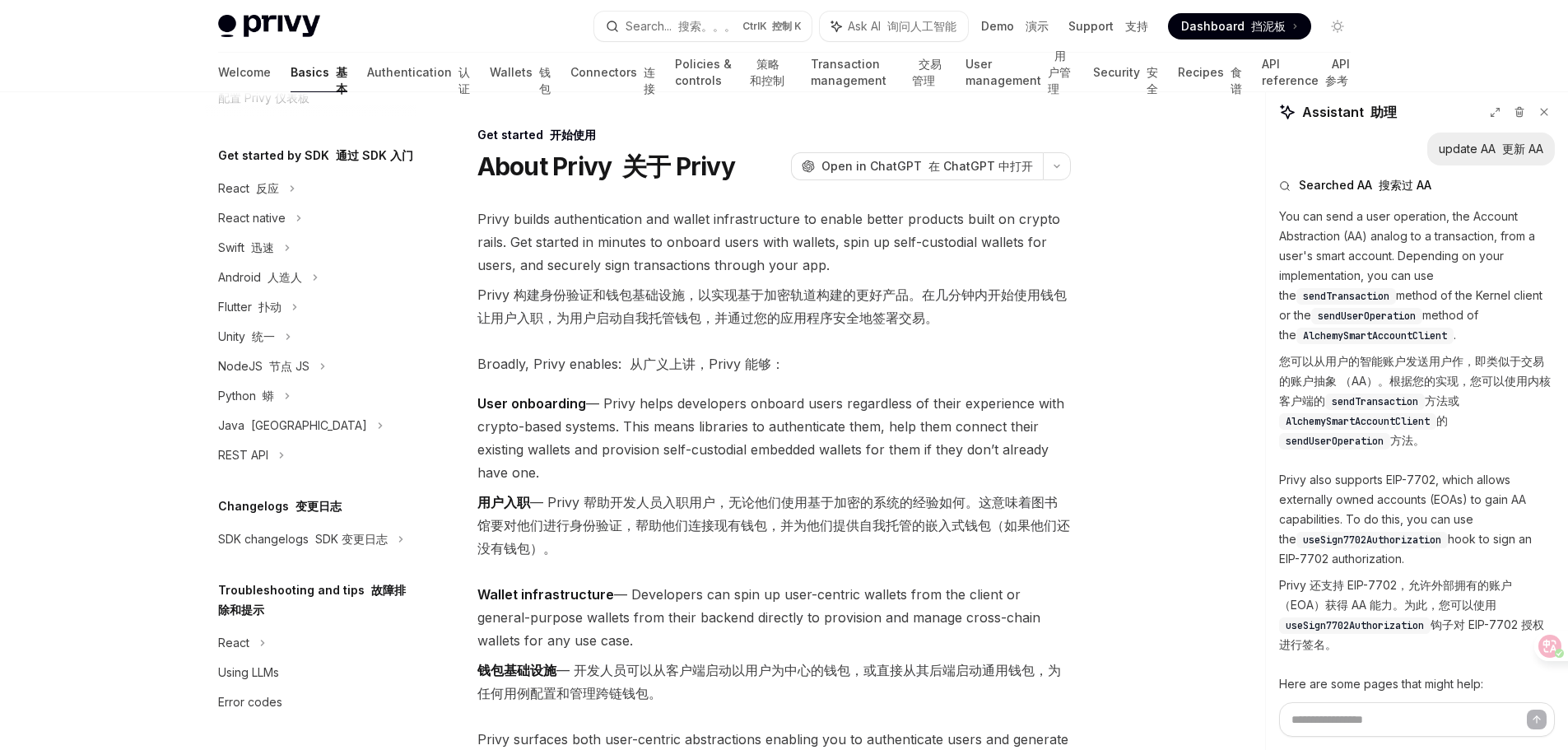
scroll to position [258, 0]
click at [1418, 716] on textarea at bounding box center [1417, 719] width 276 height 34
type textarea "*"
type textarea "**"
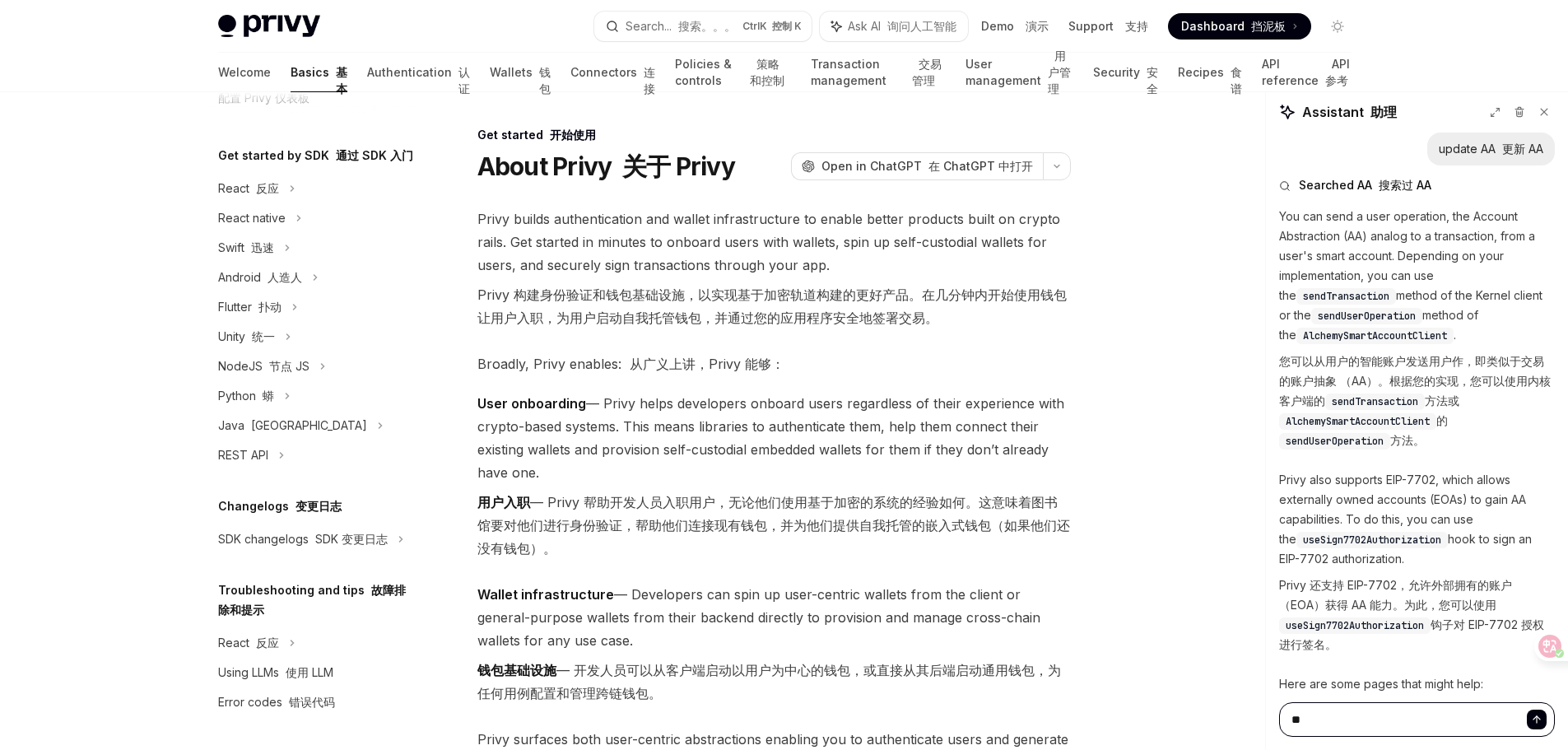
type textarea "*"
type textarea "***"
type textarea "*"
type textarea "****"
type textarea "*"
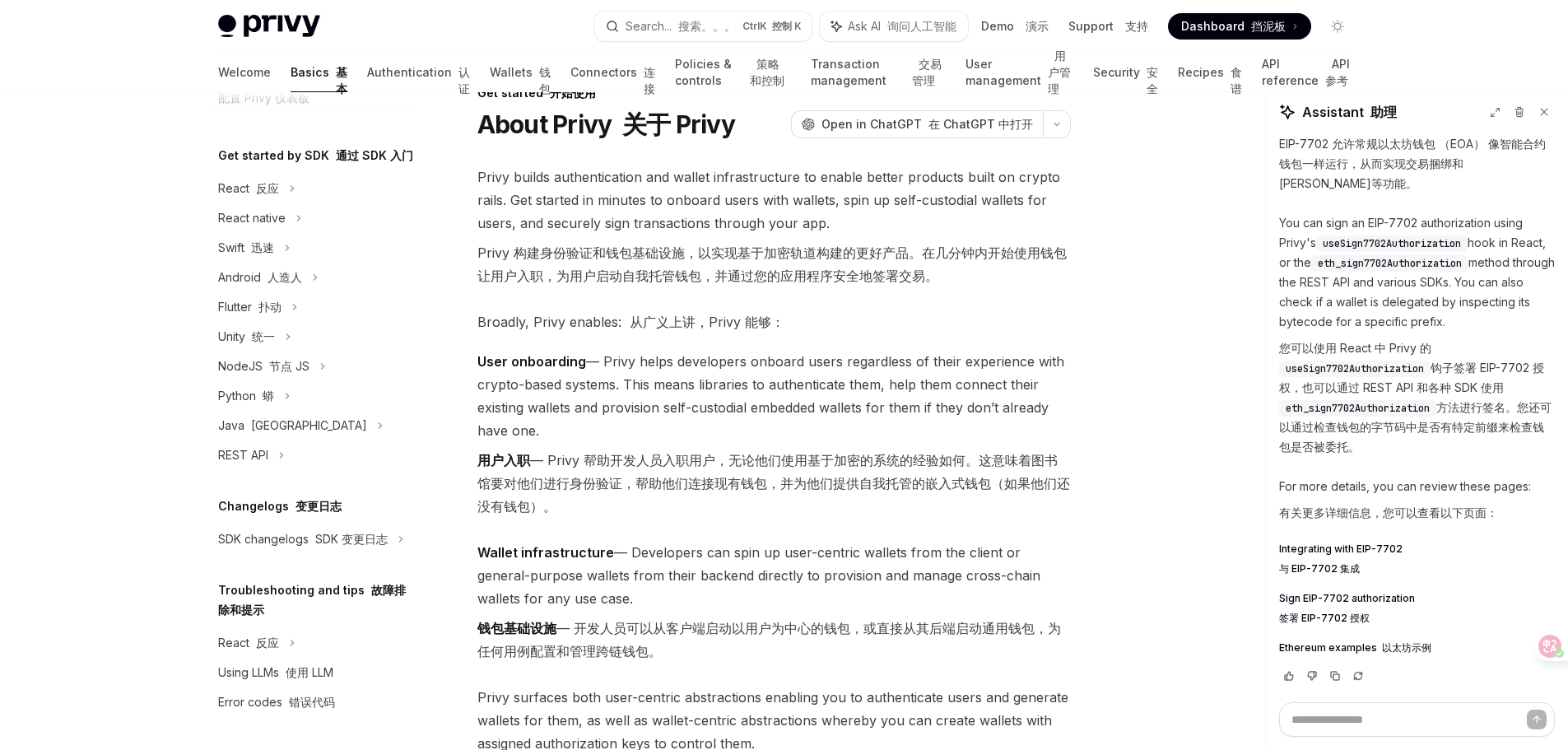
scroll to position [83, 0]
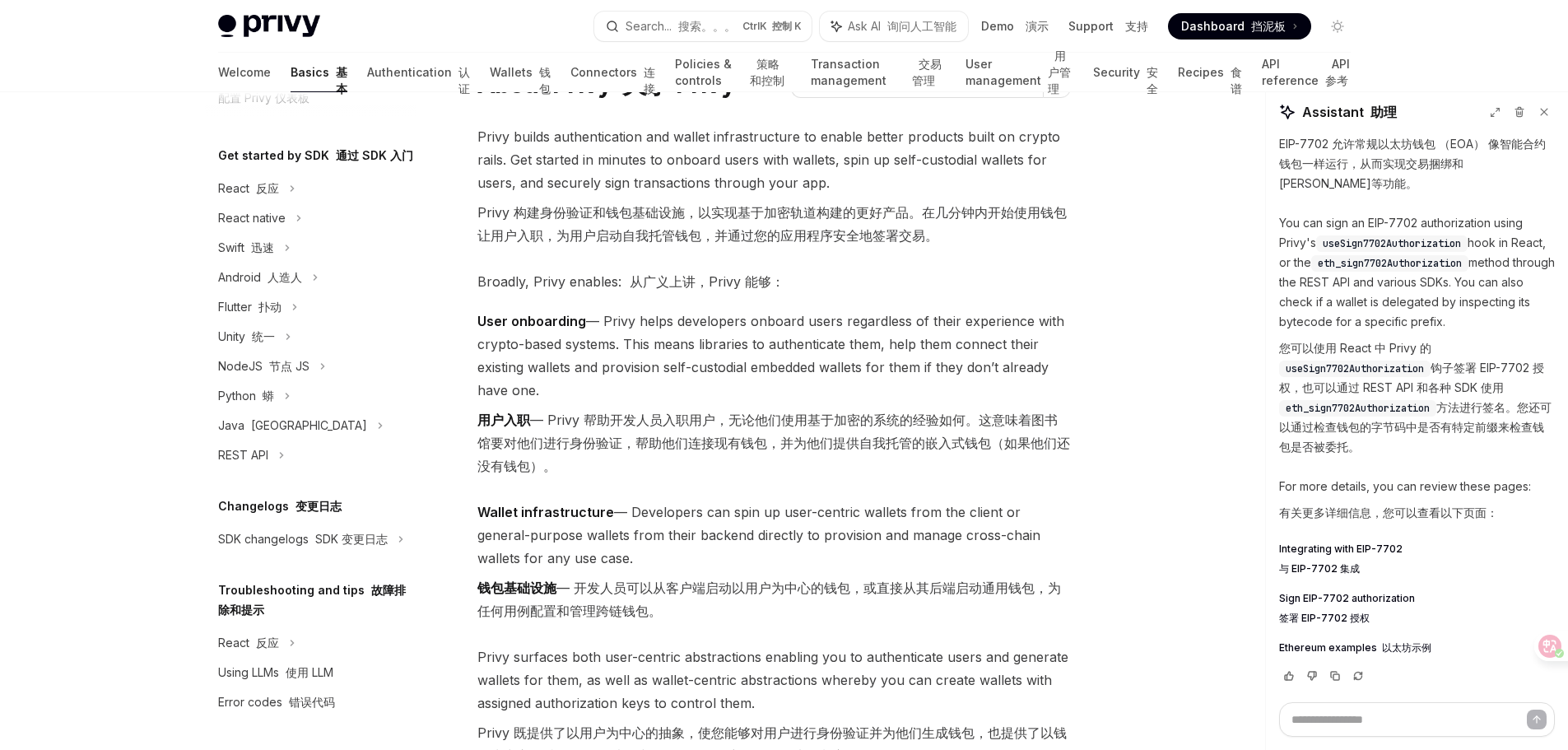
click at [1338, 568] on font "与 EIP-7702 集成" at bounding box center [1319, 569] width 81 height 13
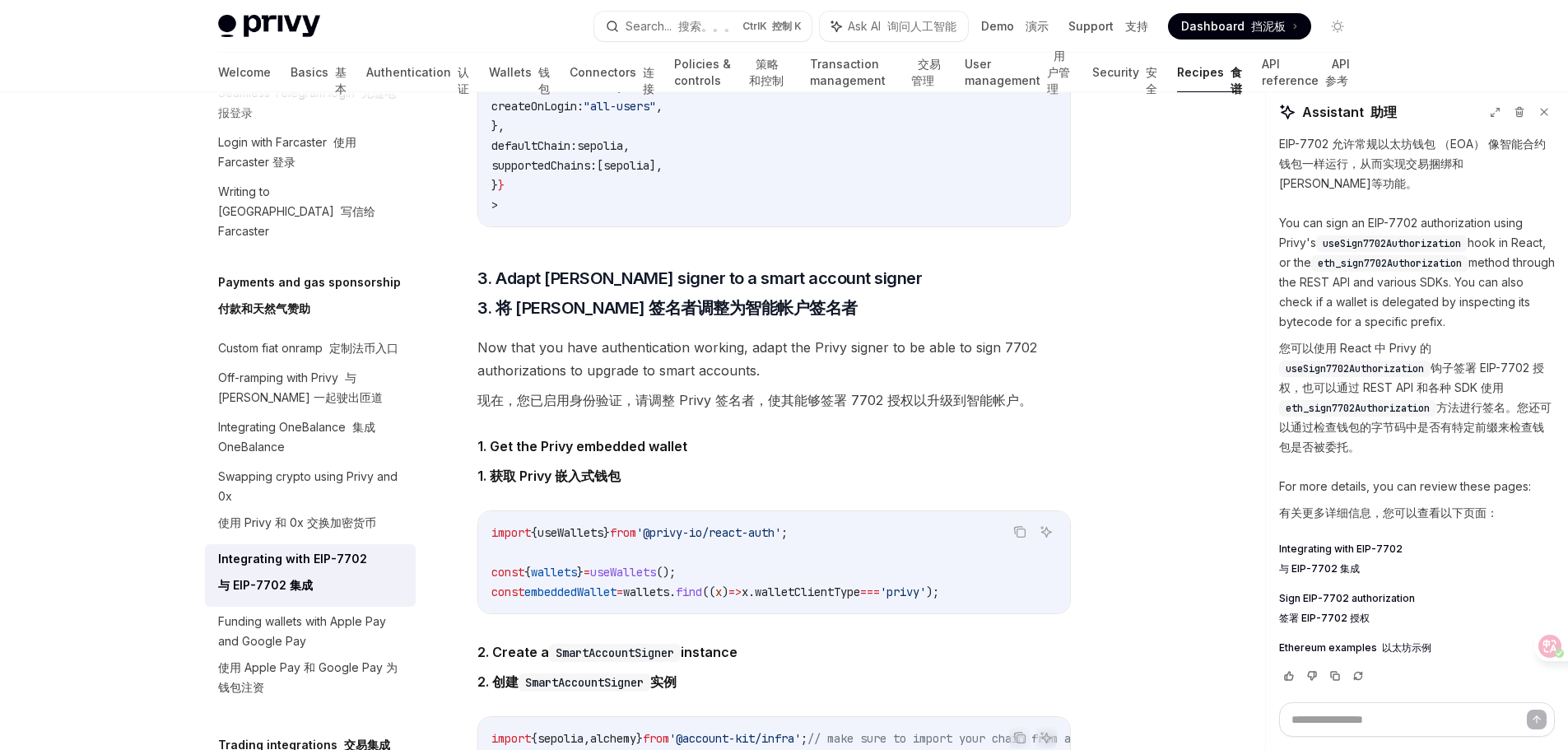
scroll to position [3538, 0]
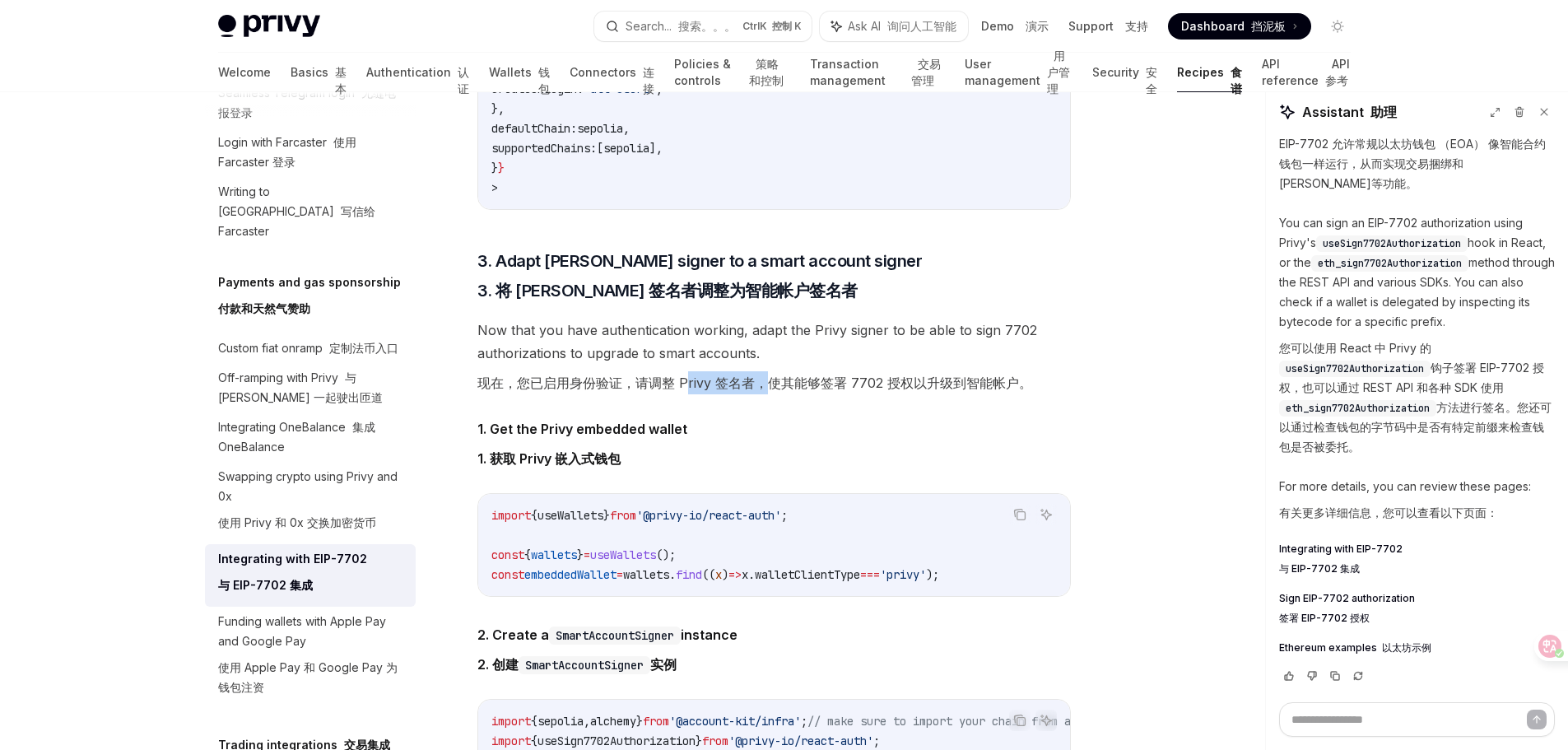
drag, startPoint x: 685, startPoint y: 426, endPoint x: 760, endPoint y: 422, distance: 75.1
click at [760, 391] on font "现在，您已启用身份验证，请调整 Privy 签名者，使其能够签署 7702 授权以升级到智能帐户。" at bounding box center [755, 383] width 555 height 16
click at [821, 391] on font "现在，您已启用身份验证，请调整 Privy 签名者，使其能够签署 7702 授权以升级到智能帐户。" at bounding box center [755, 383] width 555 height 16
drag, startPoint x: 818, startPoint y: 424, endPoint x: 1027, endPoint y: 424, distance: 209.0
click at [1027, 391] on font "现在，您已启用身份验证，请调整 Privy 签名者，使其能够签署 7702 授权以升级到智能帐户。" at bounding box center [755, 383] width 555 height 16
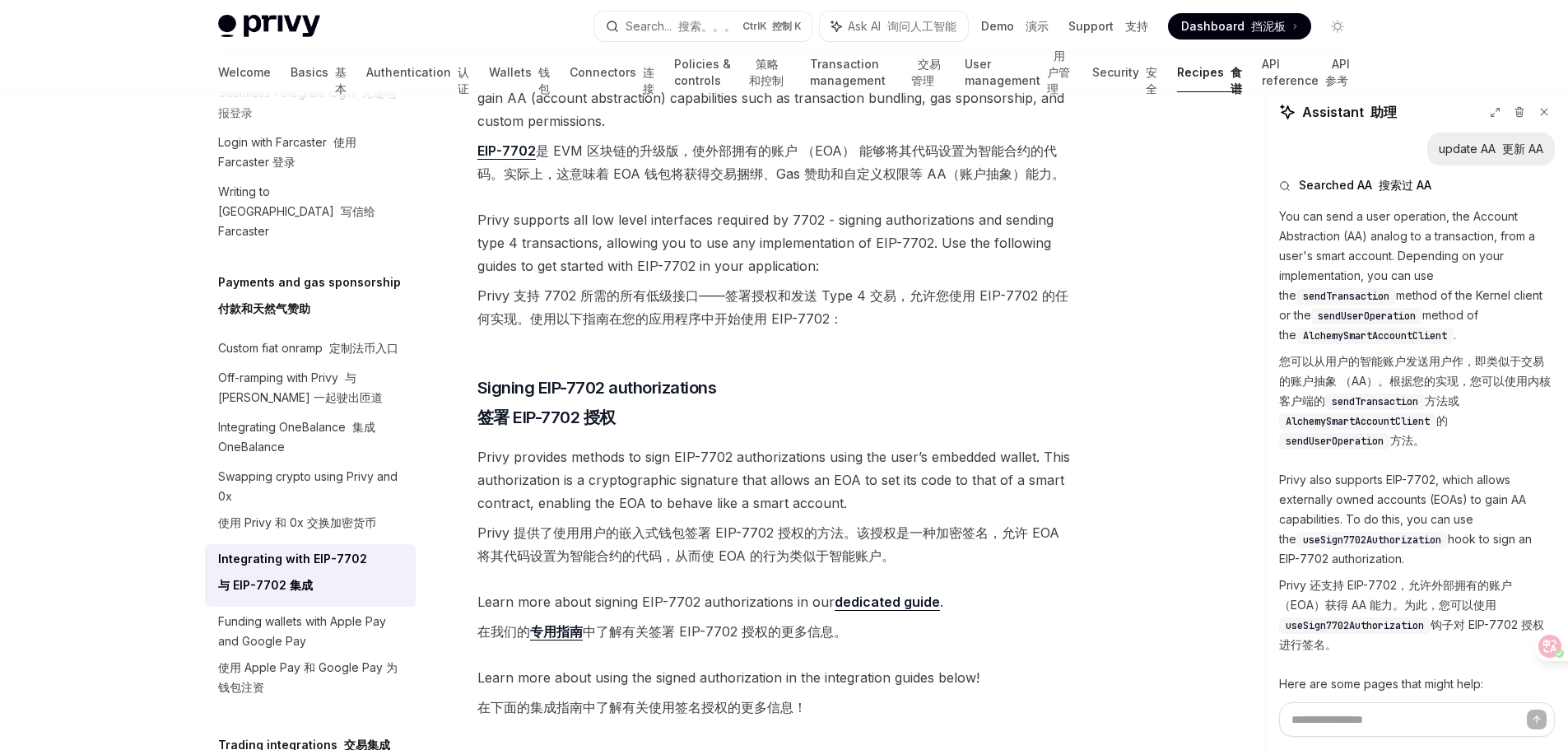
scroll to position [0, 0]
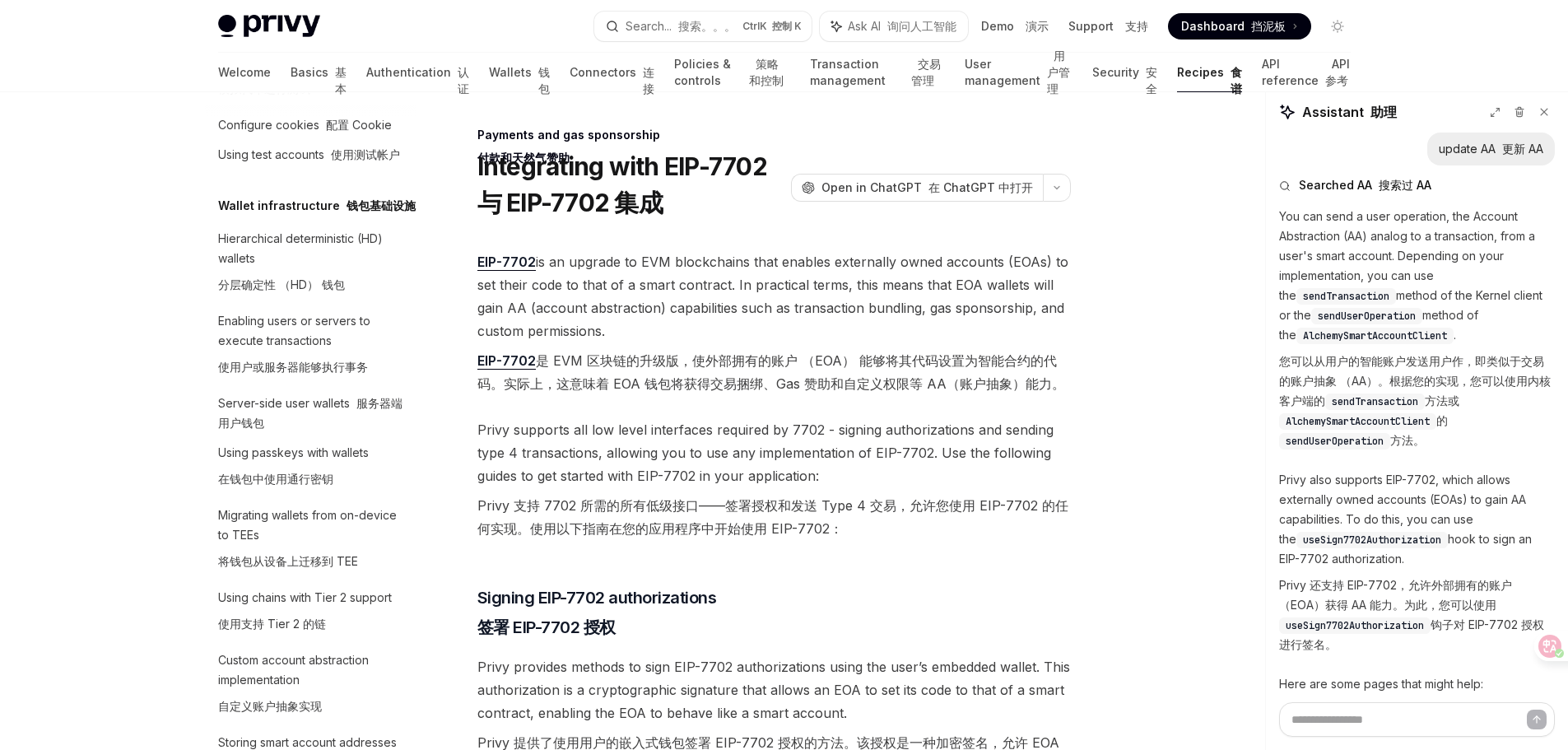
click at [1387, 404] on span "sendTransaction" at bounding box center [1375, 401] width 86 height 14
click at [1545, 648] on icon at bounding box center [1538, 646] width 16 height 16
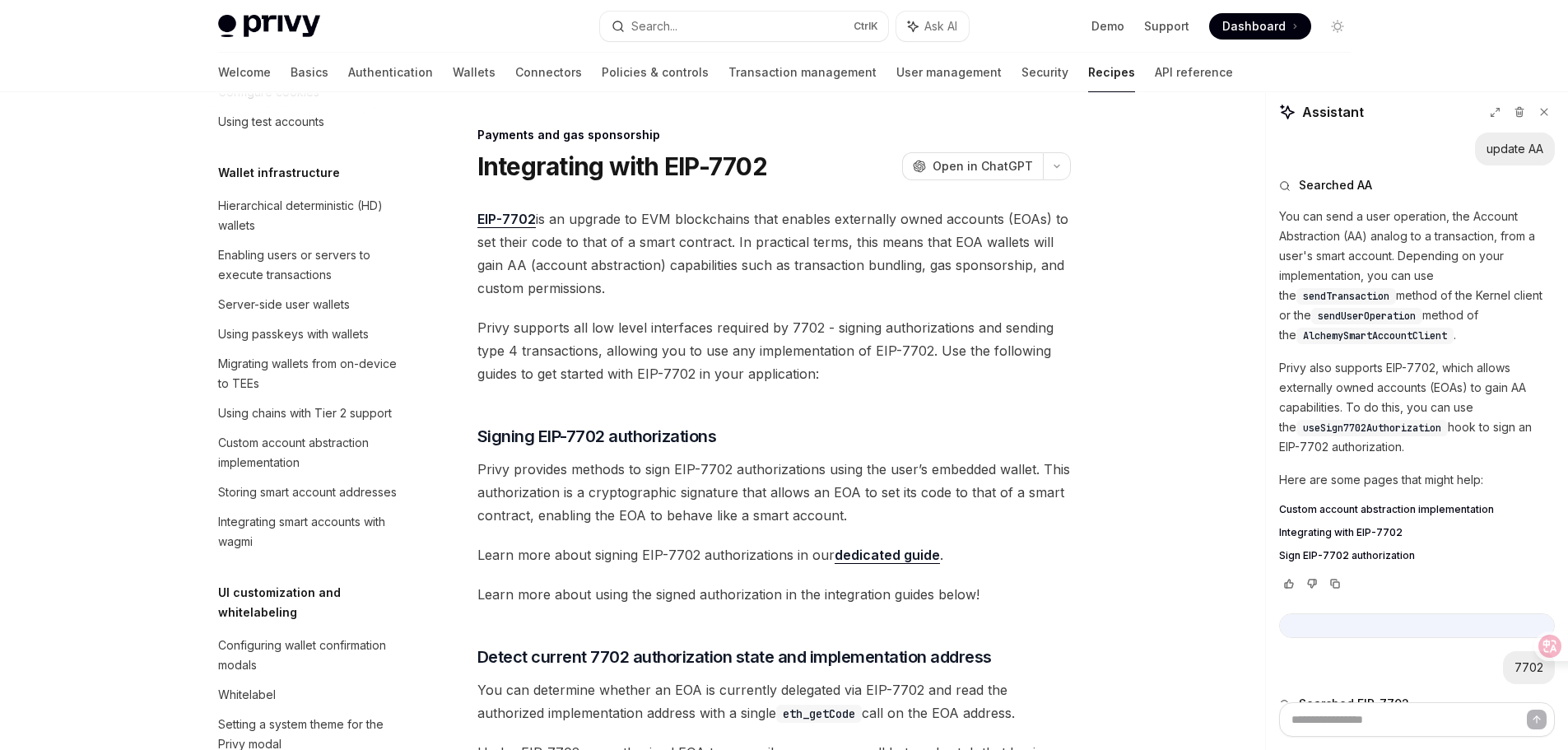
click at [1365, 316] on span "sendUserOperation" at bounding box center [1367, 316] width 98 height 14
drag, startPoint x: 1287, startPoint y: 296, endPoint x: 1436, endPoint y: 331, distance: 153.1
click at [1436, 331] on p "You can send a user operation, the Account Abstraction (AA) analog to a transac…" at bounding box center [1417, 276] width 276 height 138
copy p "sendTransaction method of the Kernel client or the sendUserOperation method of …"
click at [1449, 404] on p "Privy also supports EIP-7702, which allows externally owned accounts (EOAs) to …" at bounding box center [1417, 407] width 276 height 99
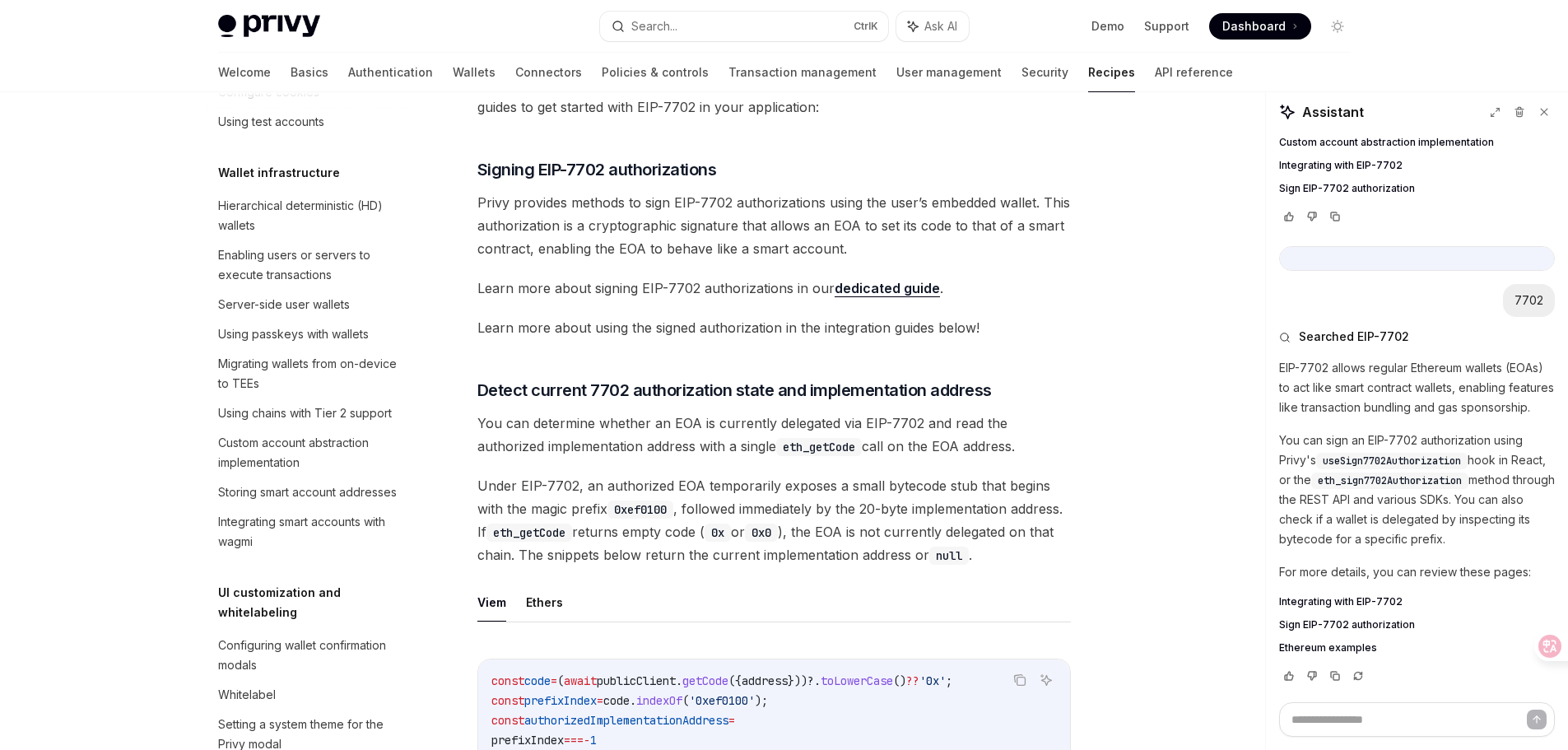
scroll to position [329, 0]
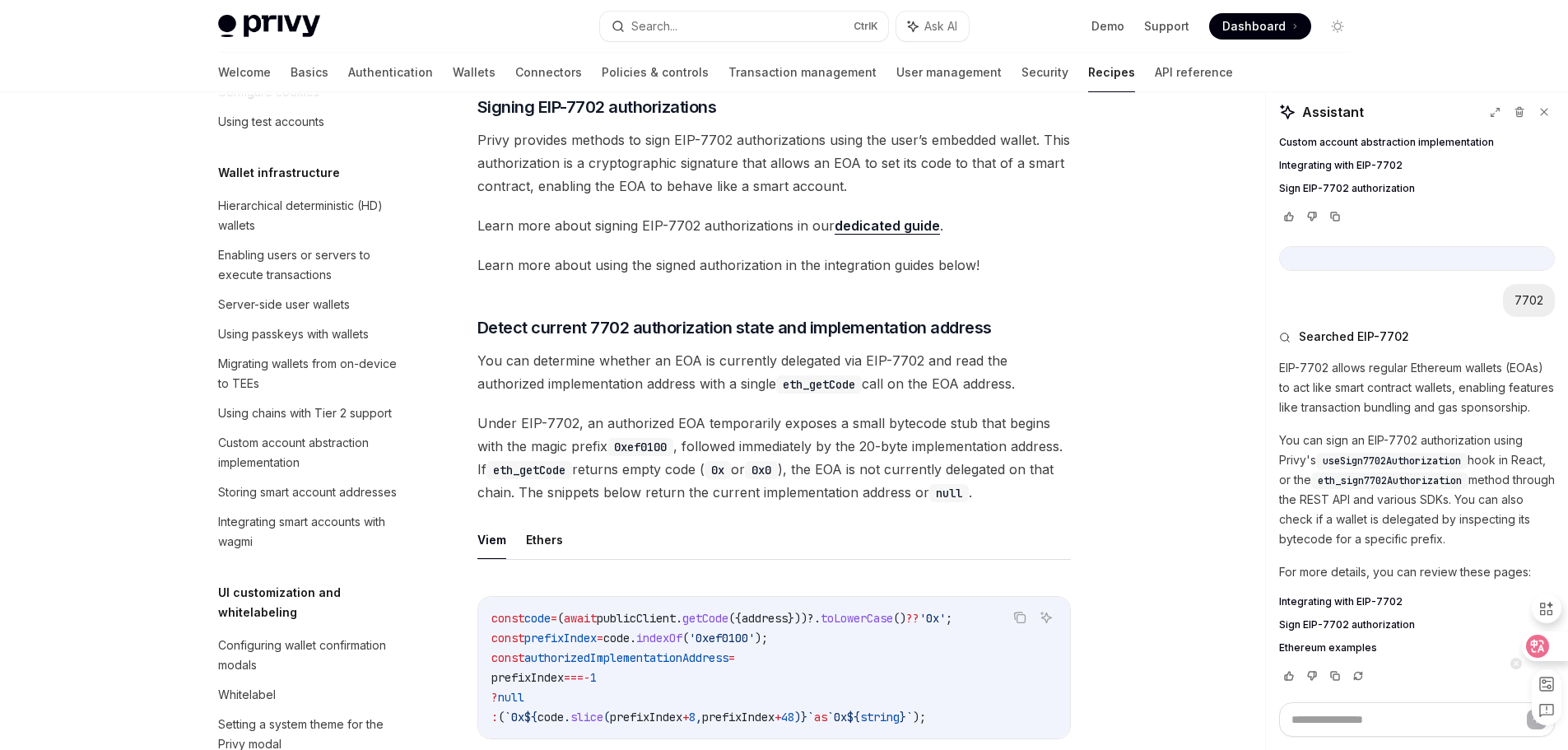
click at [1535, 644] on icon at bounding box center [1538, 646] width 14 height 14
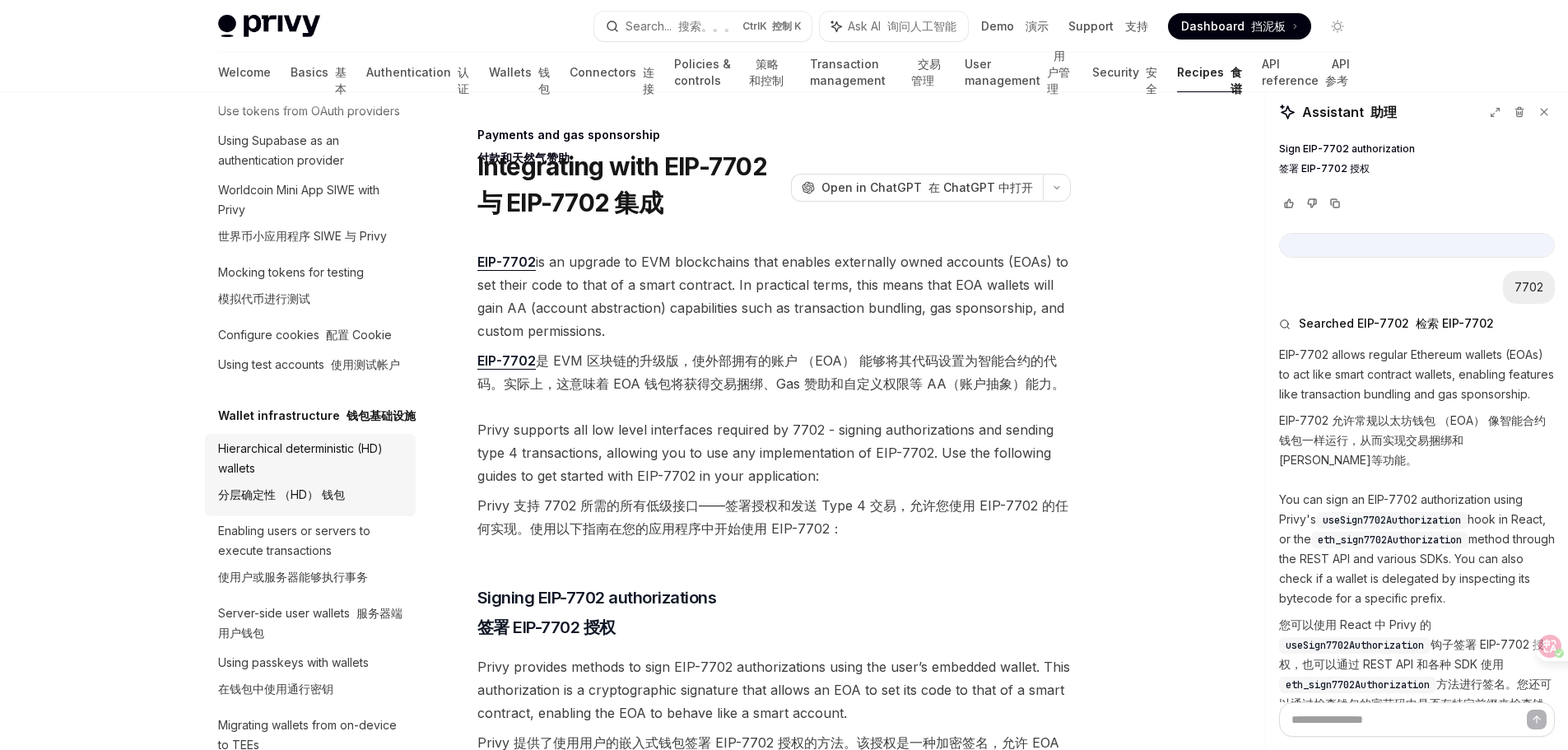
scroll to position [0, 0]
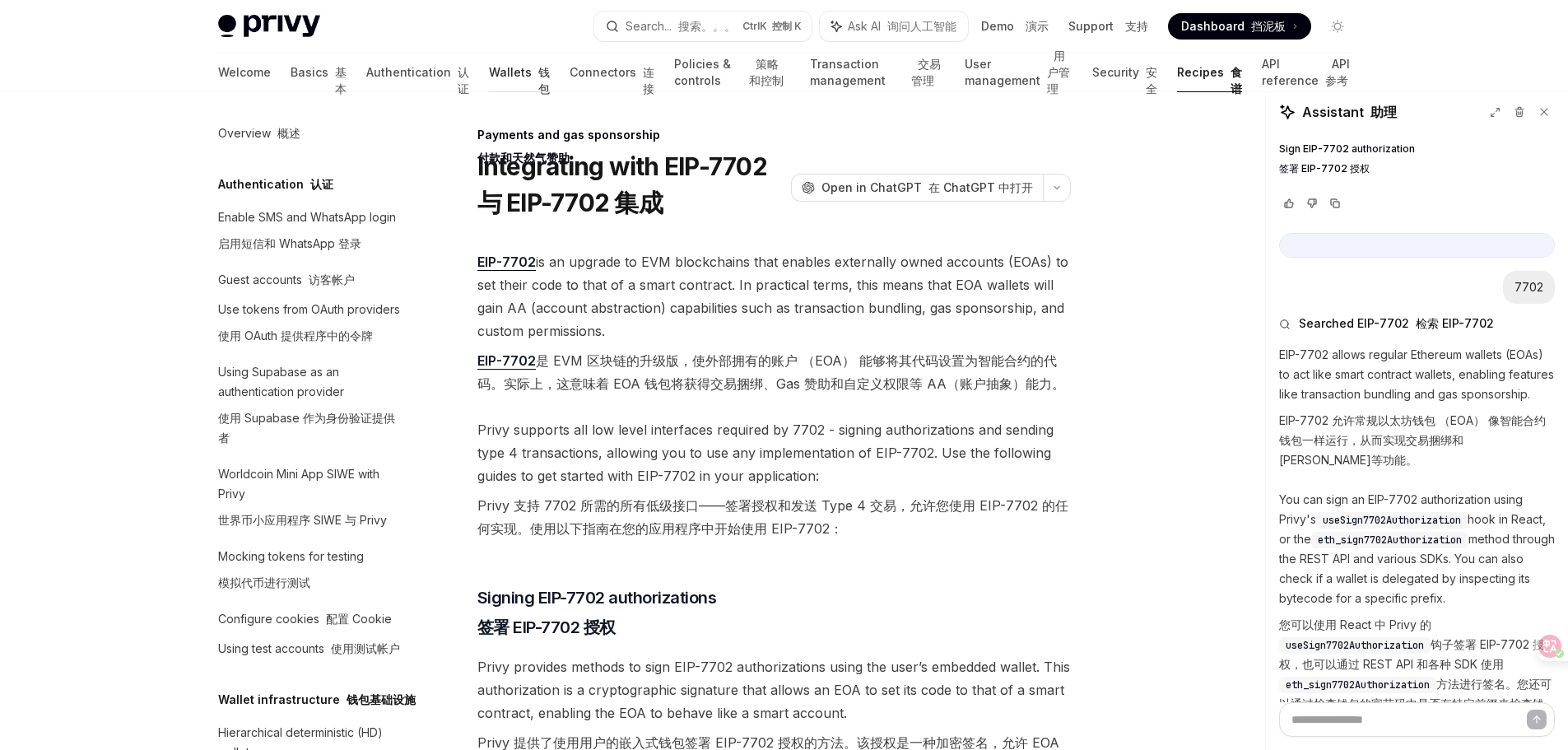
click at [489, 73] on link "Wallets 钱包" at bounding box center [519, 73] width 61 height 40
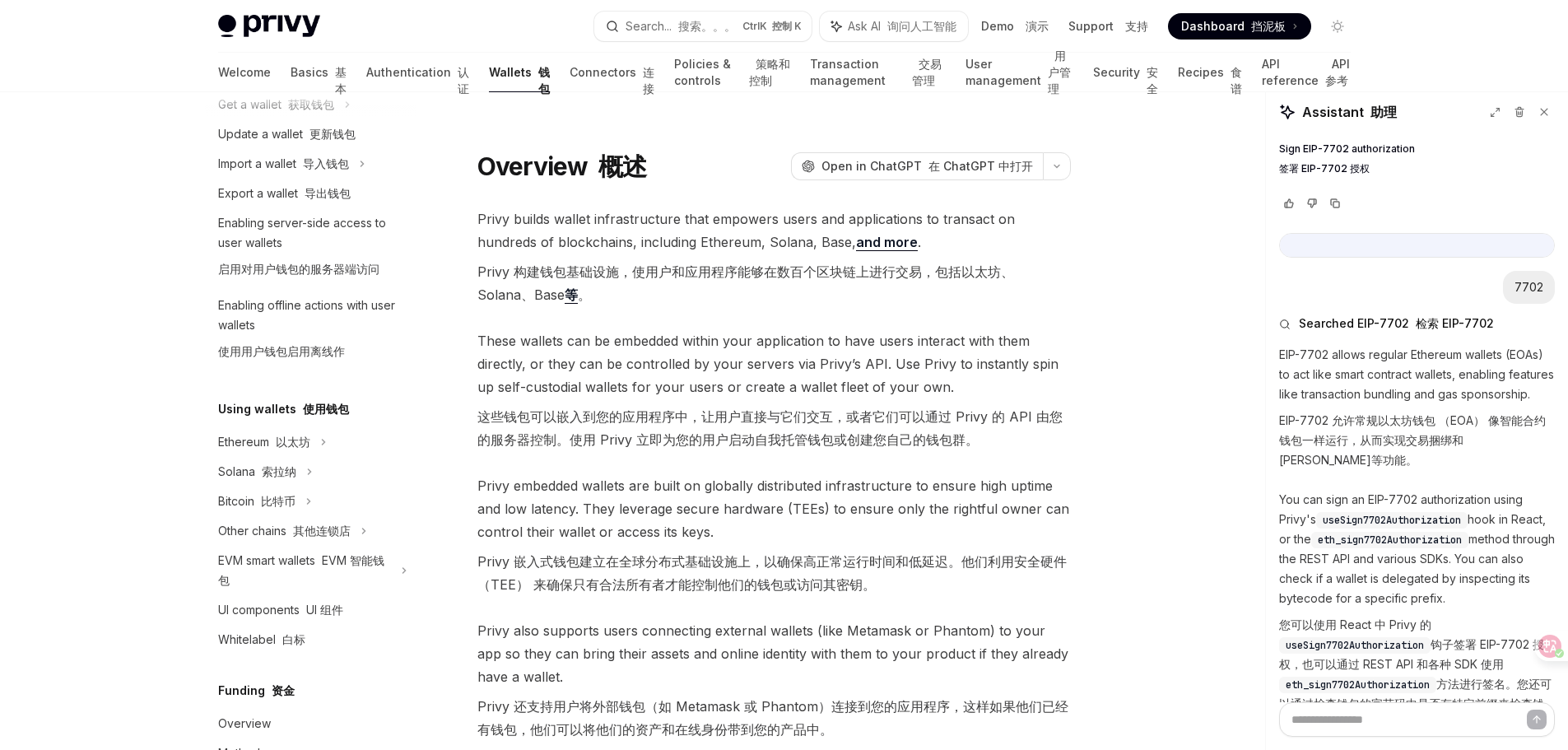
scroll to position [329, 0]
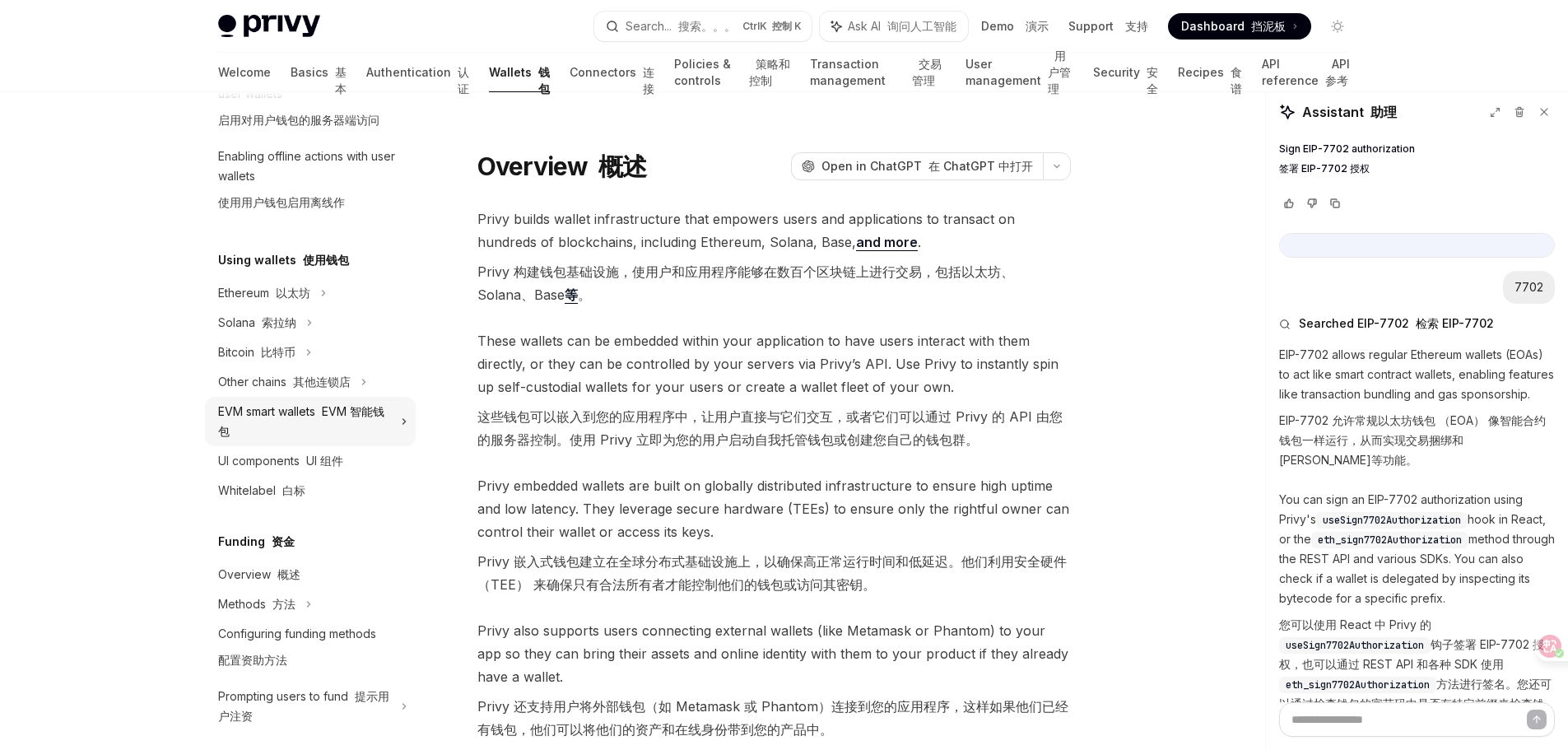
click at [324, 424] on div "EVM smart wallets EVM 智能钱包" at bounding box center [304, 422] width 173 height 40
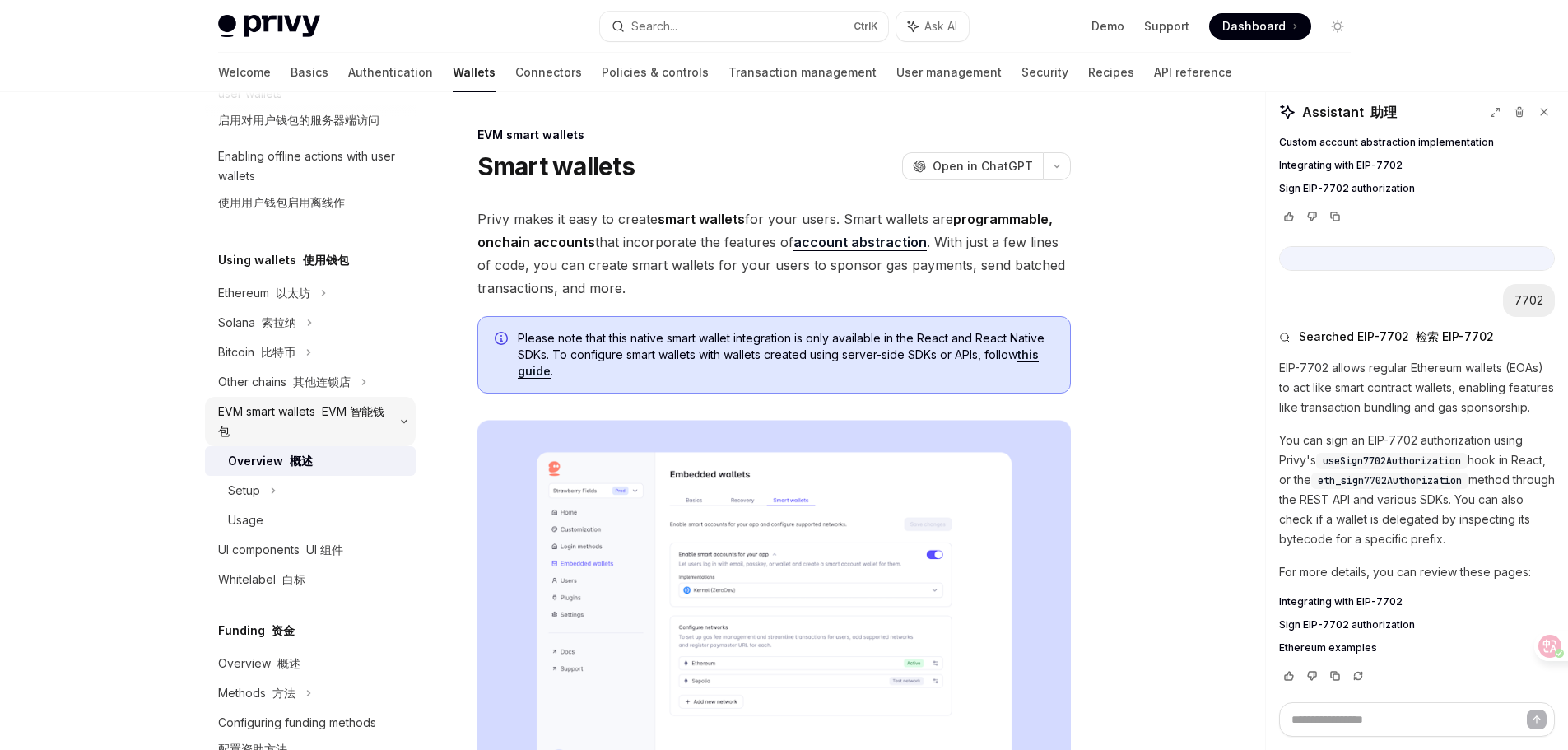
type textarea "*"
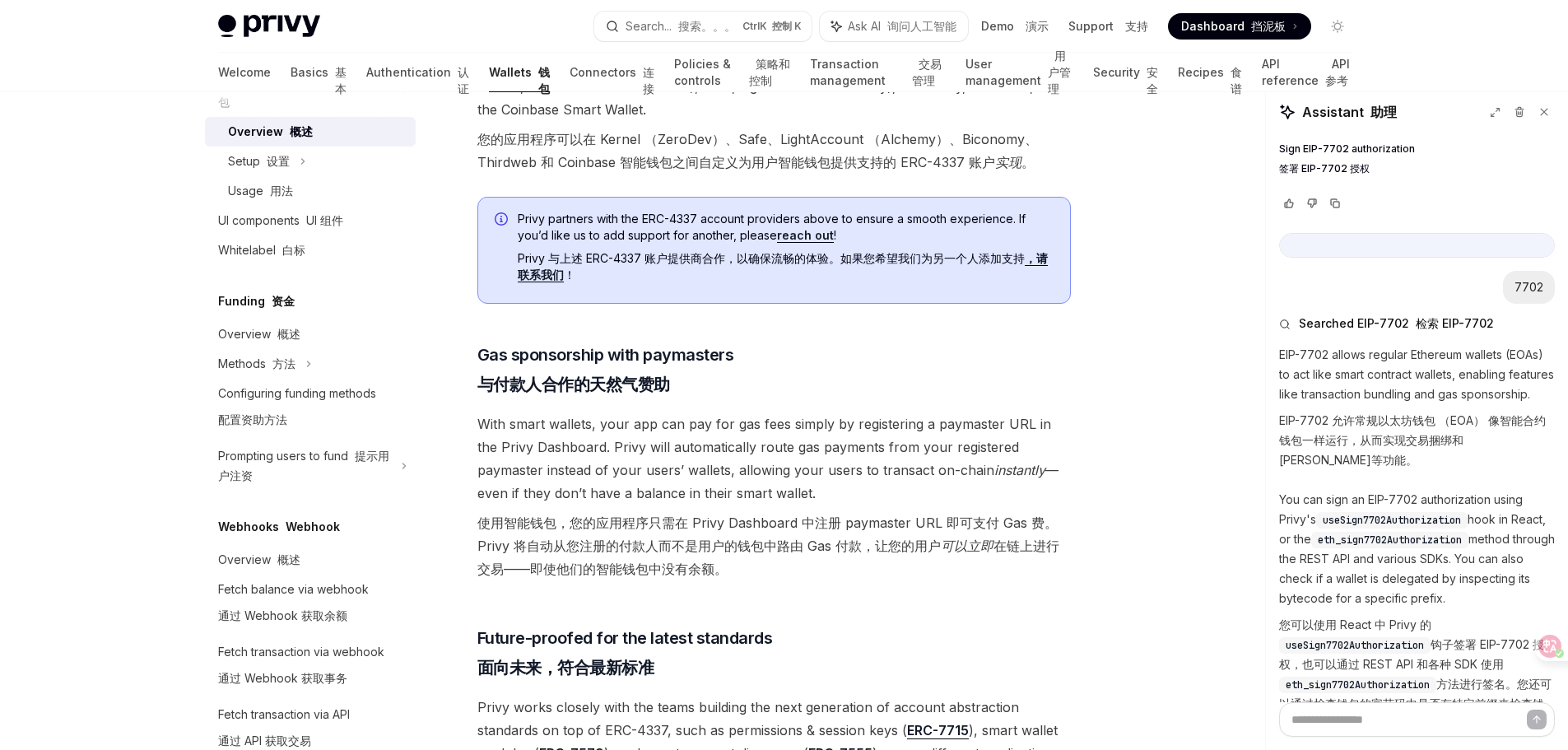
scroll to position [1646, 0]
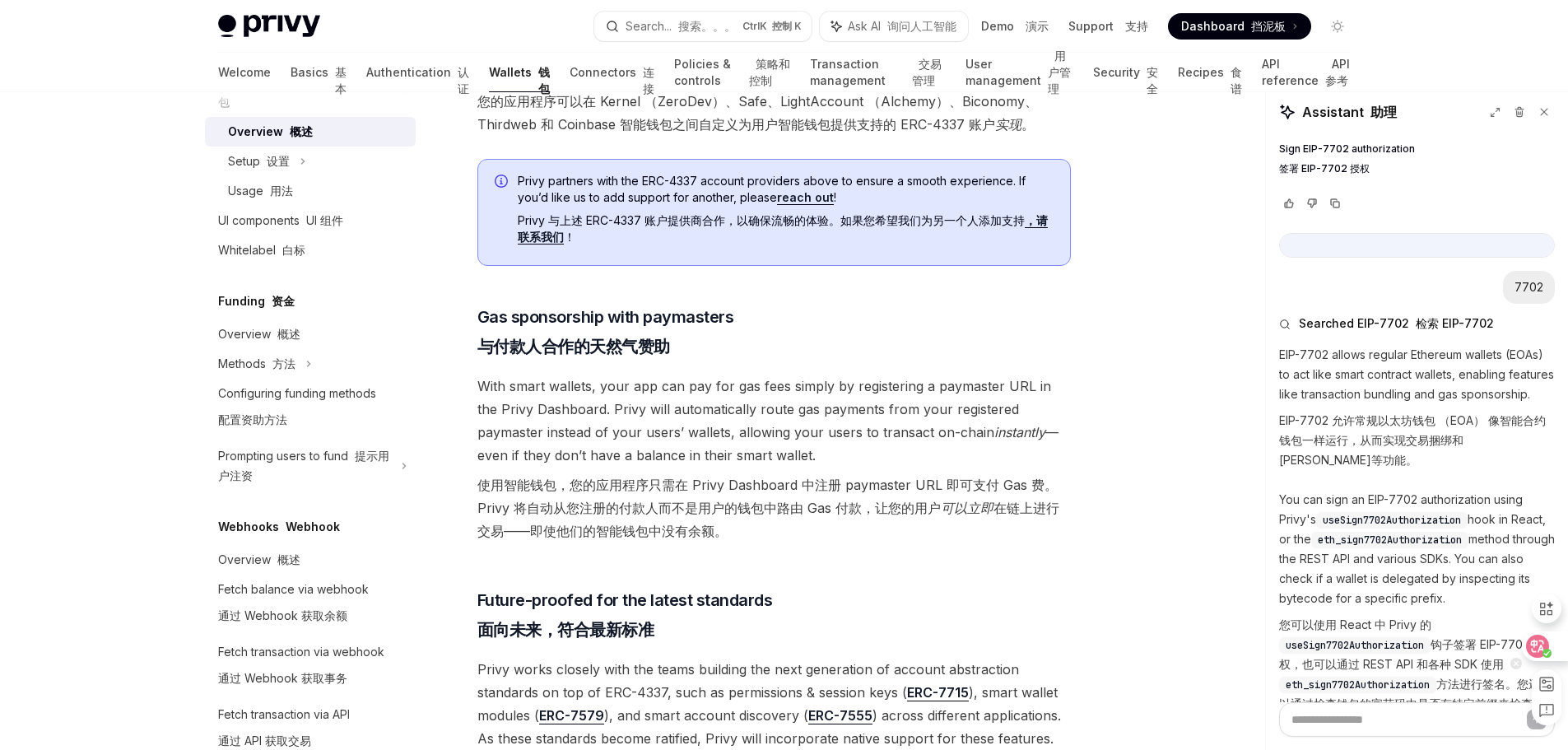
click at [1535, 645] on icon at bounding box center [1538, 646] width 14 height 14
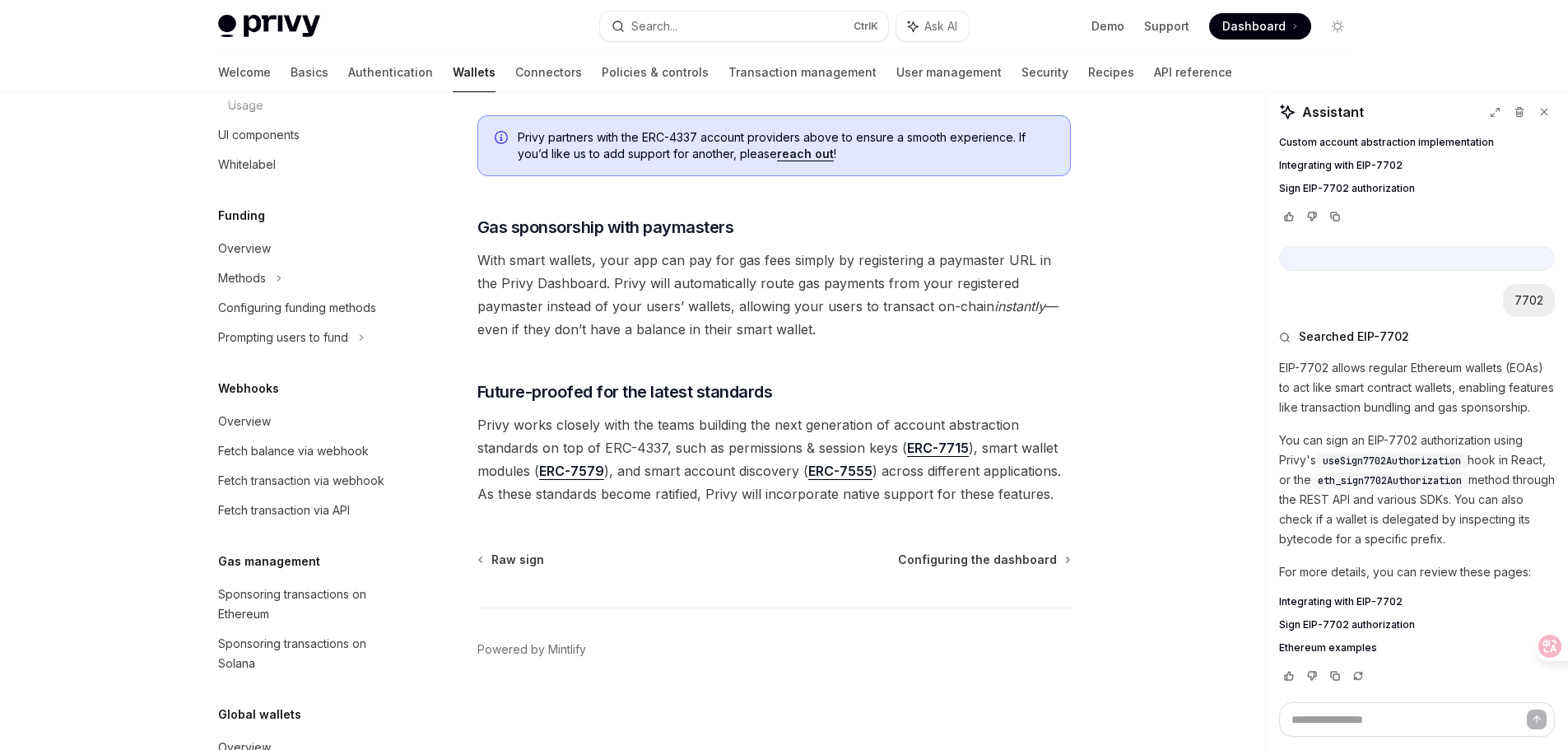
scroll to position [592, 0]
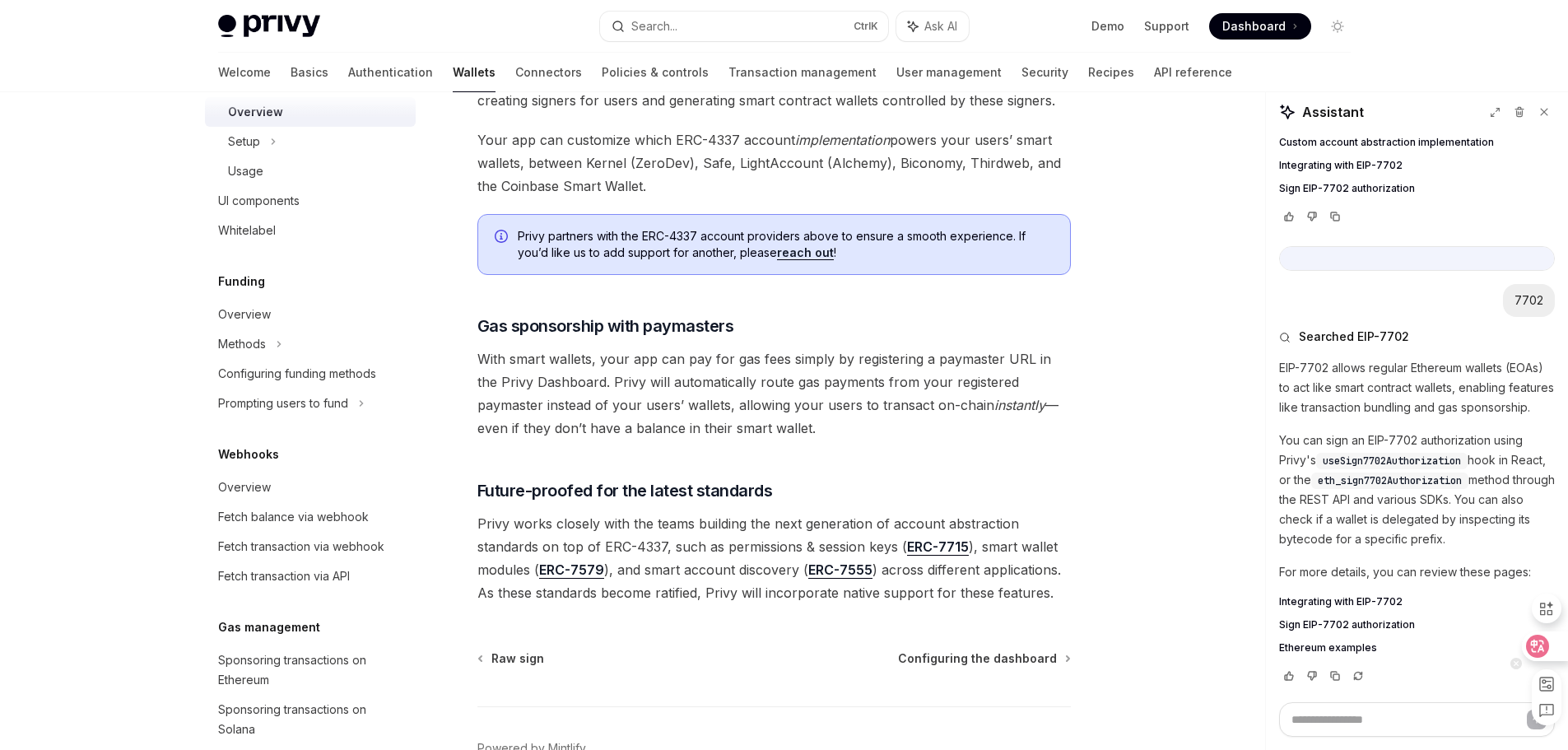
click at [1544, 645] on icon at bounding box center [1538, 646] width 16 height 16
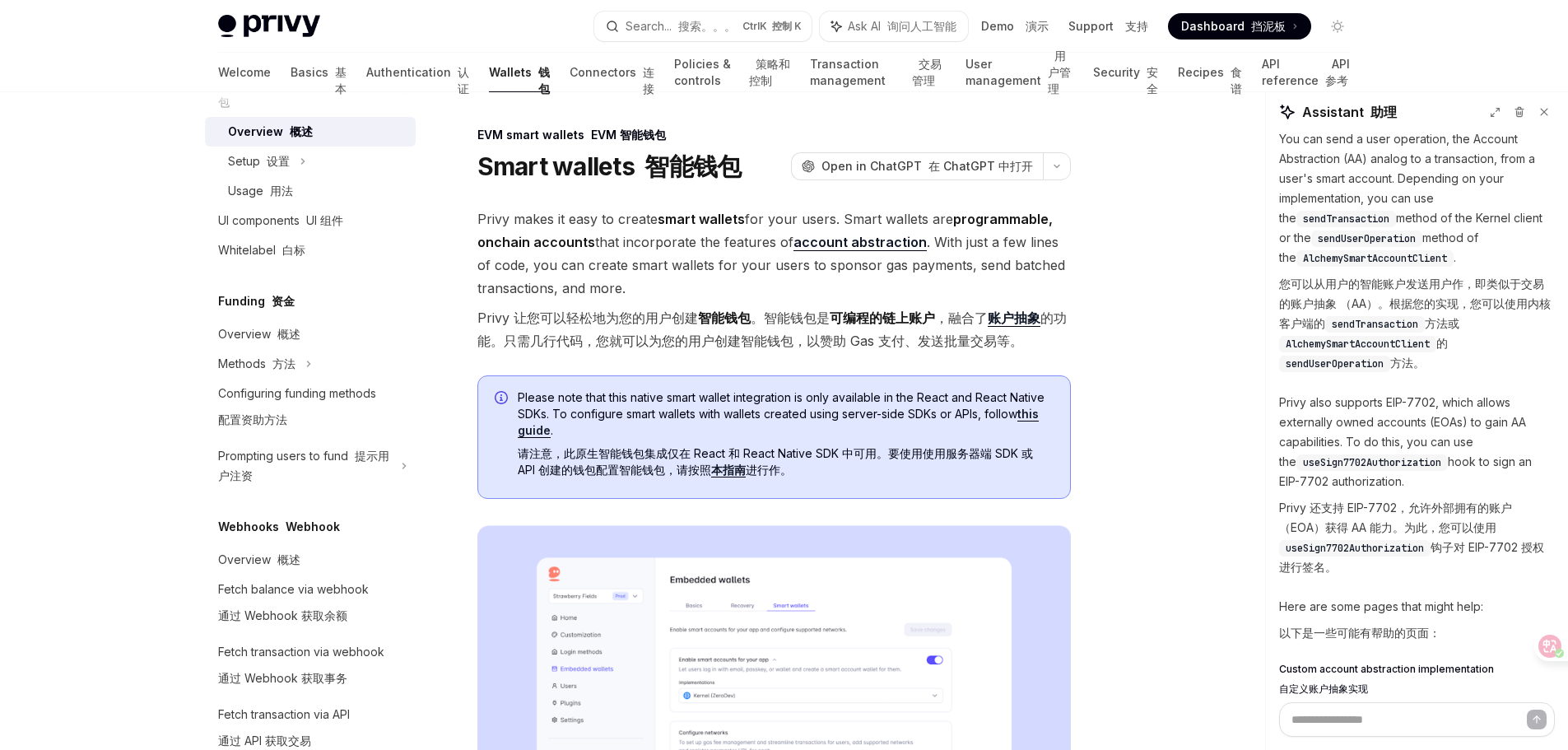
scroll to position [83, 0]
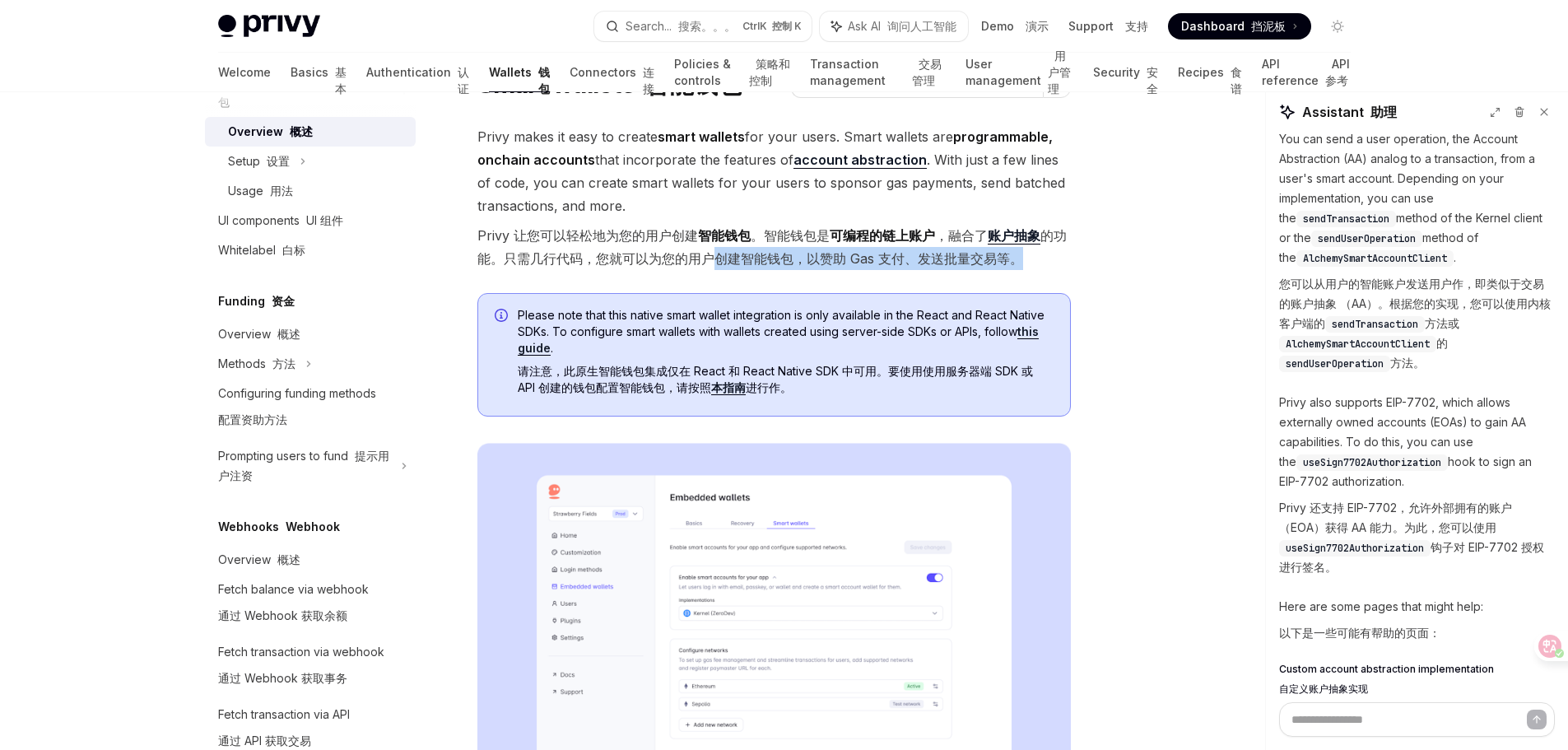
drag, startPoint x: 724, startPoint y: 257, endPoint x: 1034, endPoint y: 257, distance: 310.0
click at [1034, 257] on font "Privy 让您可以轻松地为您的用户创建 智能钱包 。智能钱包是 可编程的链上账户 ，融合了 账户抽象 的功能。只需几行代码，您就可以为您的用户创建智能钱包，…" at bounding box center [772, 247] width 590 height 40
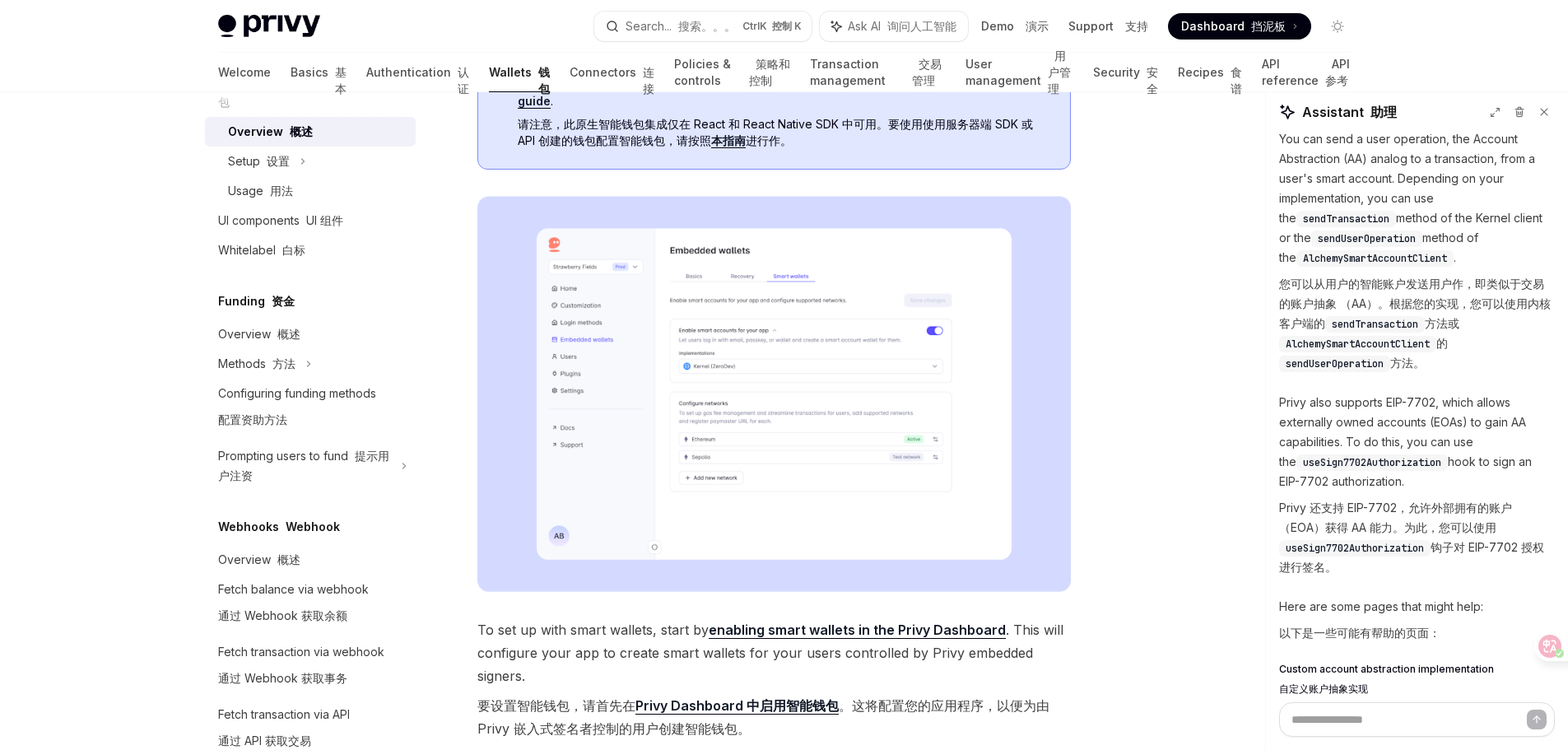
scroll to position [0, 0]
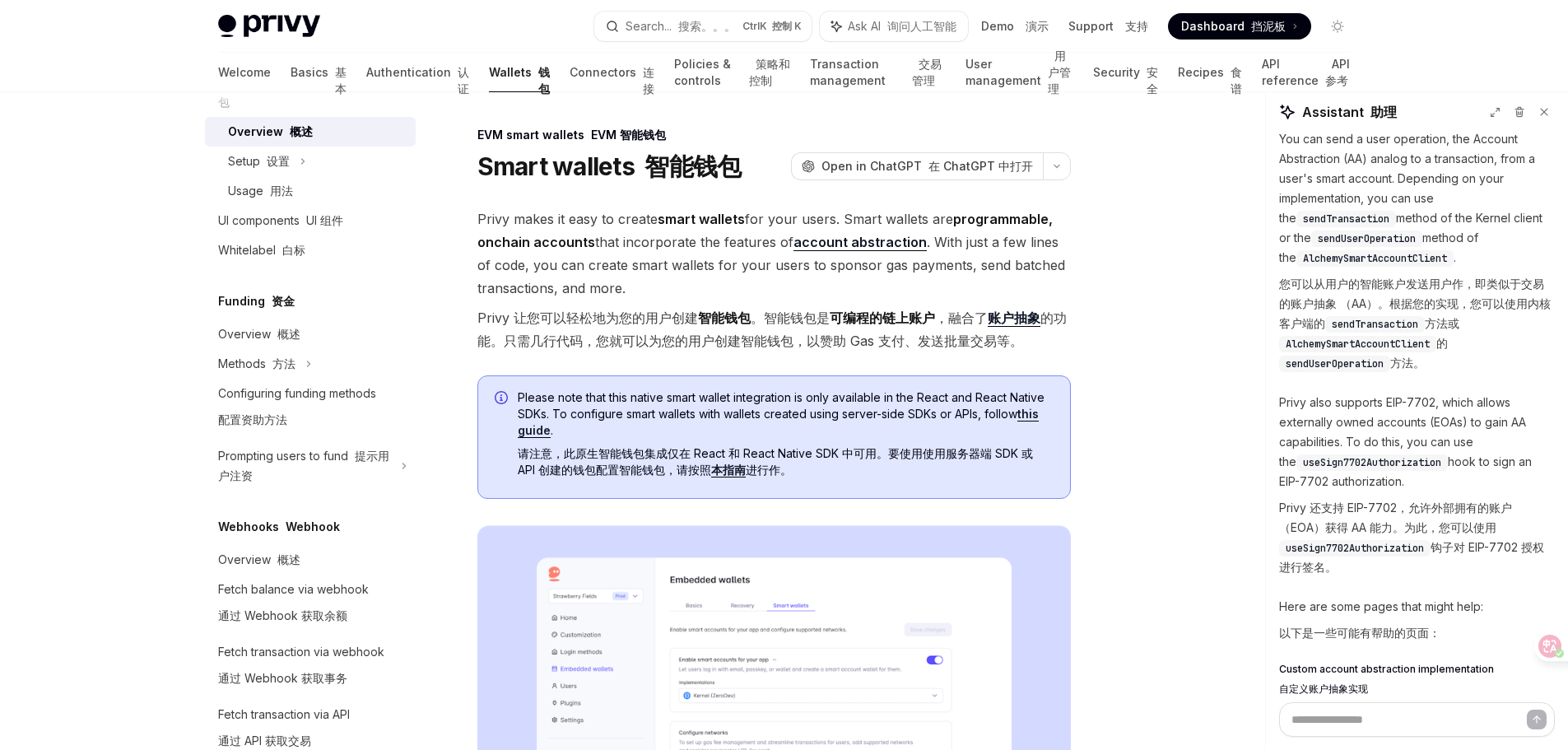
click at [727, 470] on link "本指南" at bounding box center [729, 470] width 34 height 15
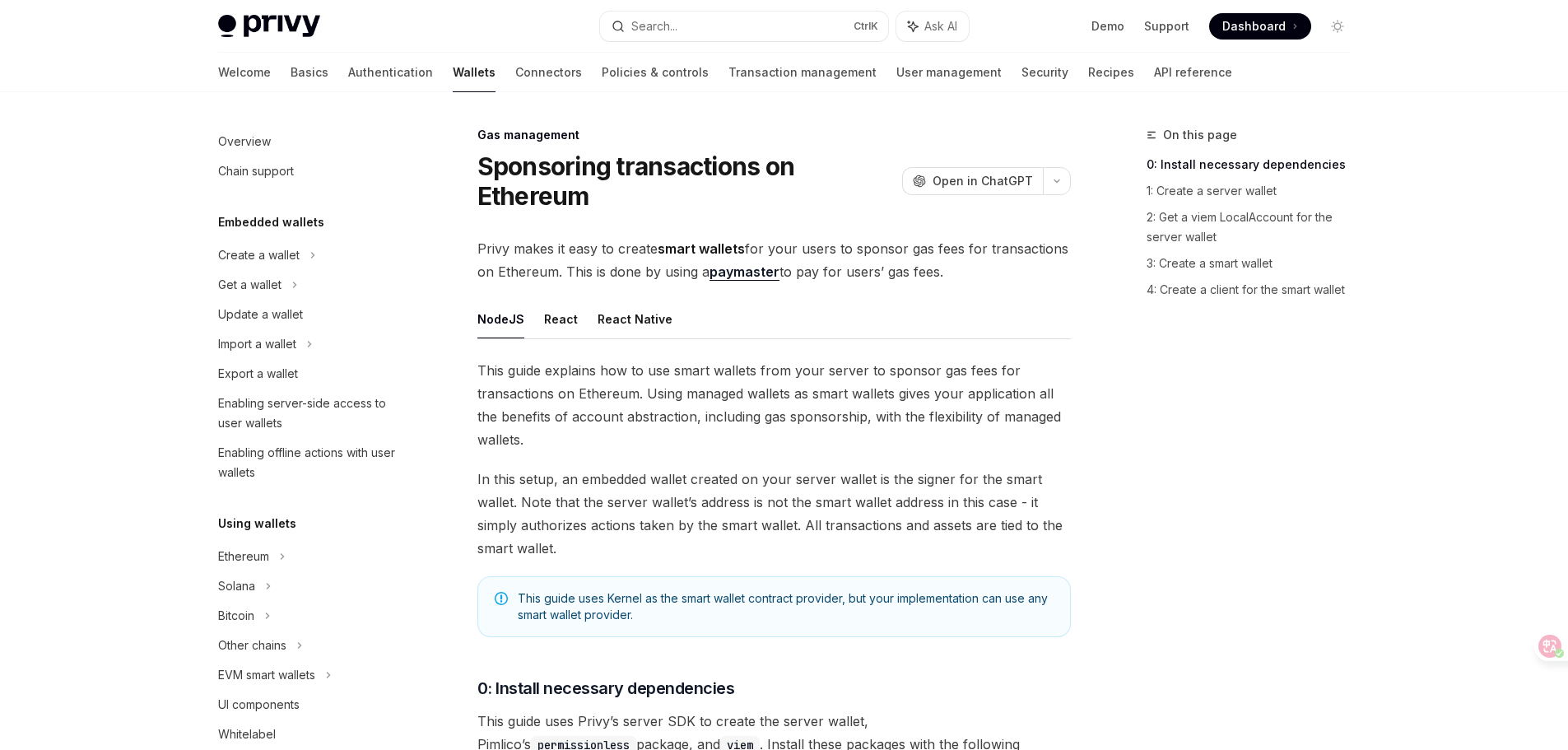
scroll to position [674, 0]
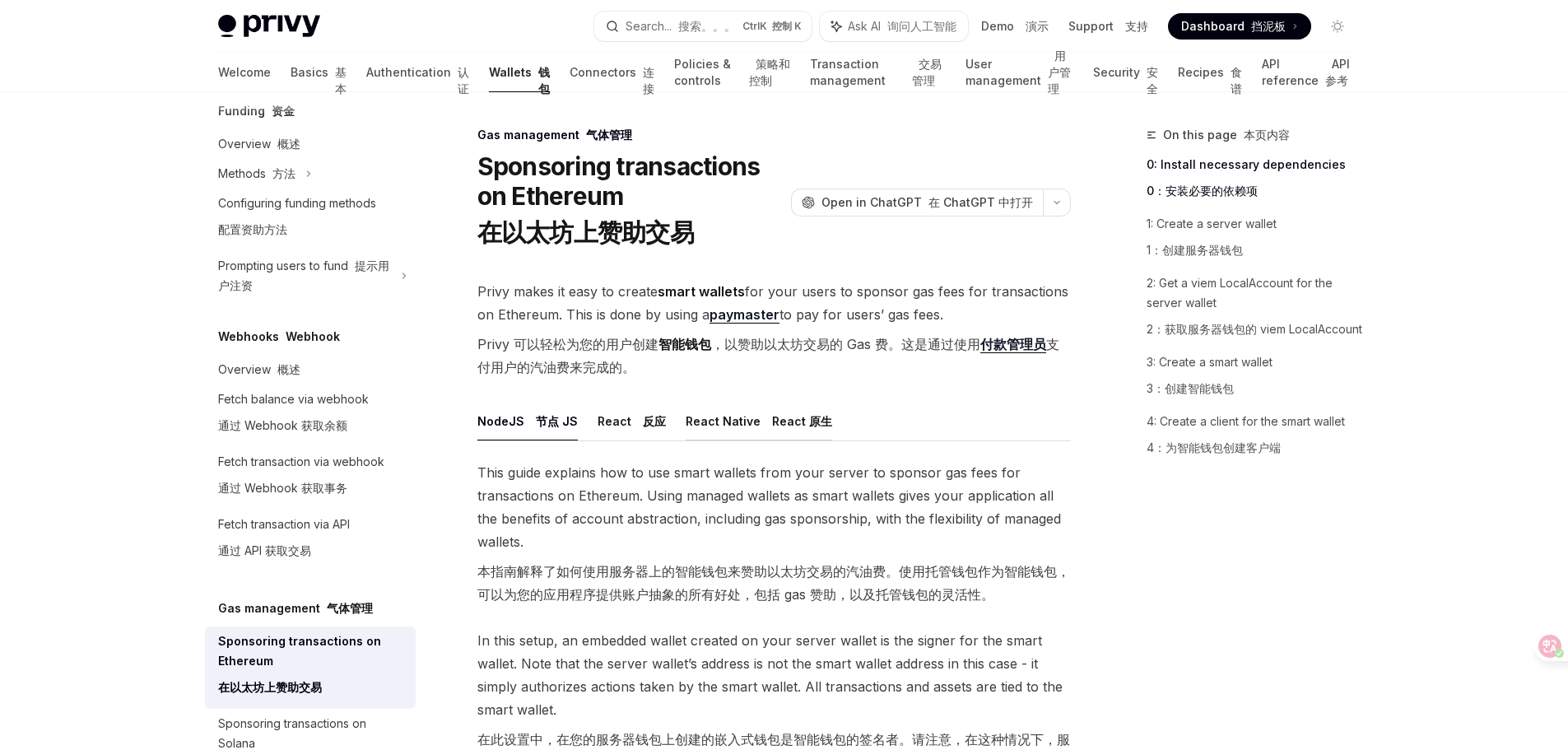
click at [722, 421] on button "React Native React 原生" at bounding box center [759, 421] width 146 height 39
type textarea "*"
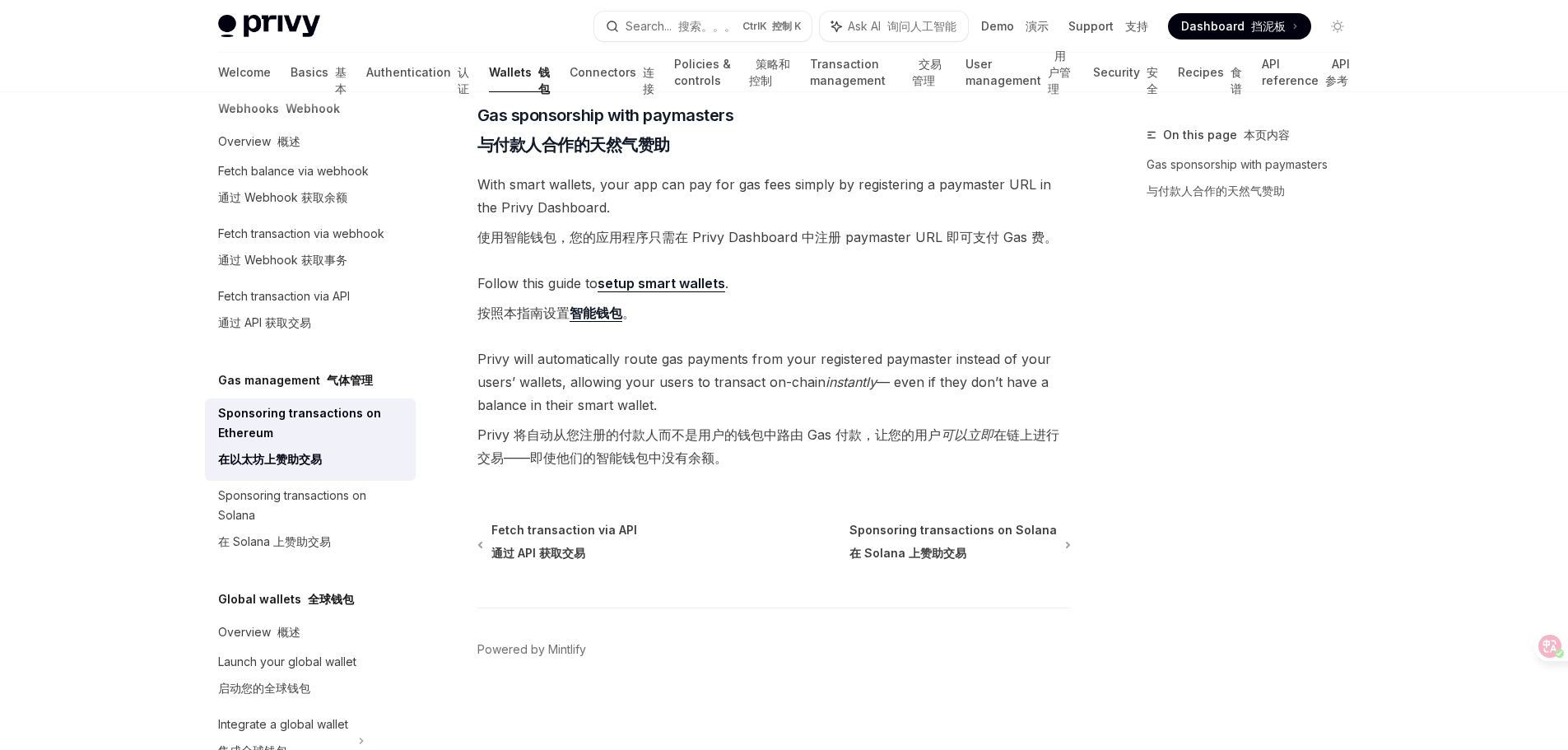
scroll to position [1043, 0]
